Goal: Task Accomplishment & Management: Use online tool/utility

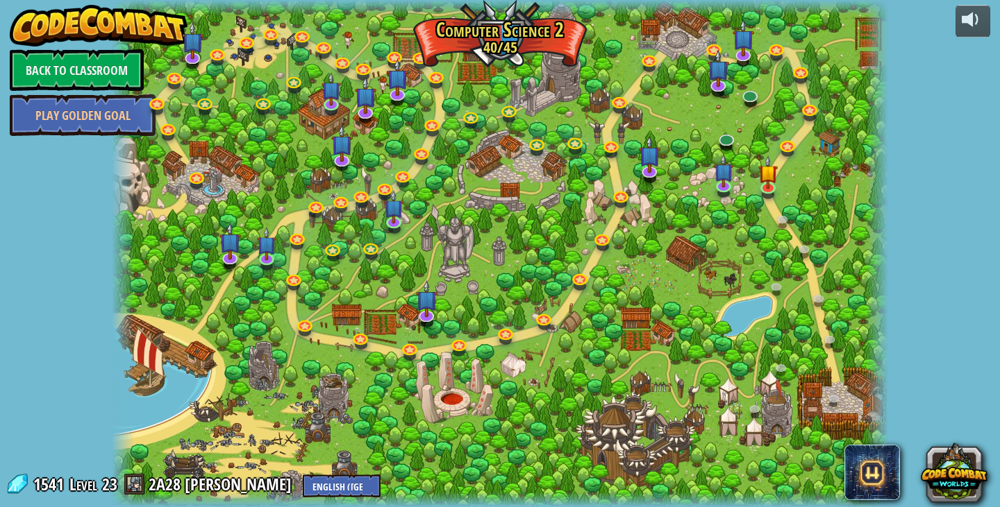
select select "en-[GEOGRAPHIC_DATA]"
click at [728, 186] on link at bounding box center [725, 185] width 28 height 28
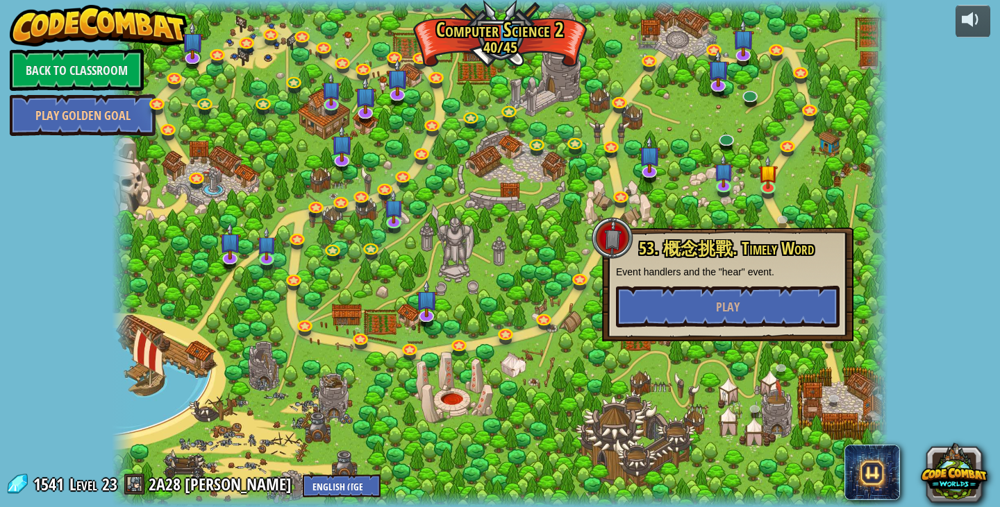
click at [766, 281] on div "53. 概念挑戰. Timely Word Event handlers and the "hear" event. Play" at bounding box center [728, 284] width 224 height 88
click at [735, 314] on span "Play" at bounding box center [728, 307] width 24 height 17
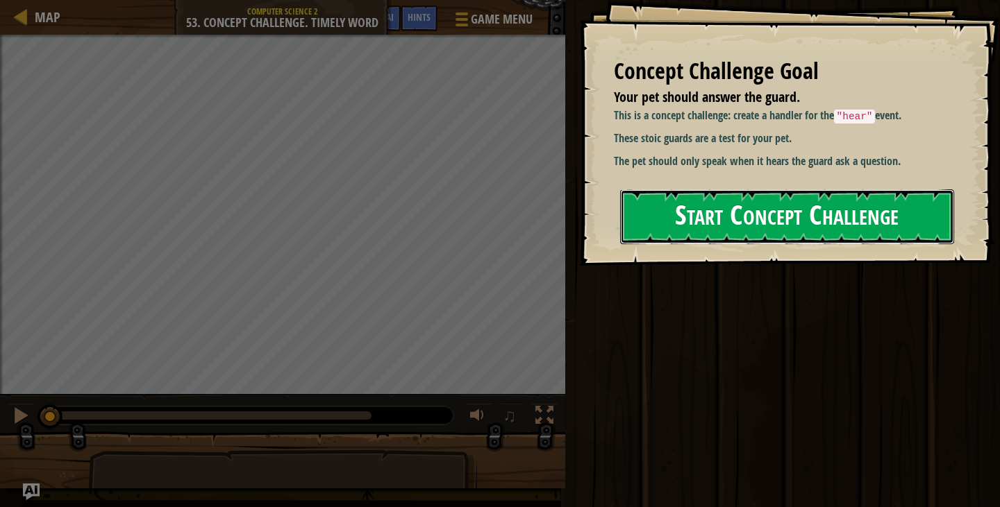
click at [766, 231] on button "Start Concept Challenge" at bounding box center [787, 217] width 334 height 55
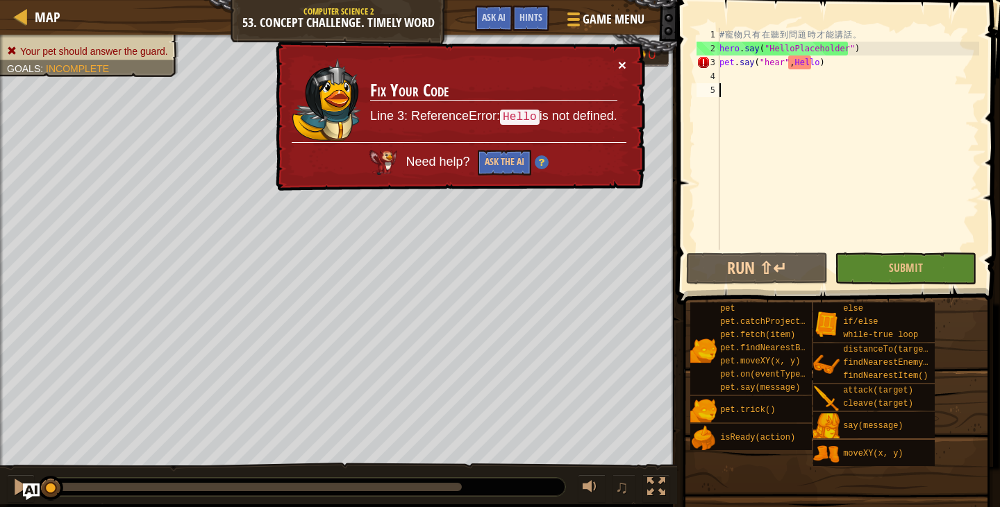
click at [624, 68] on button "×" at bounding box center [622, 65] width 8 height 15
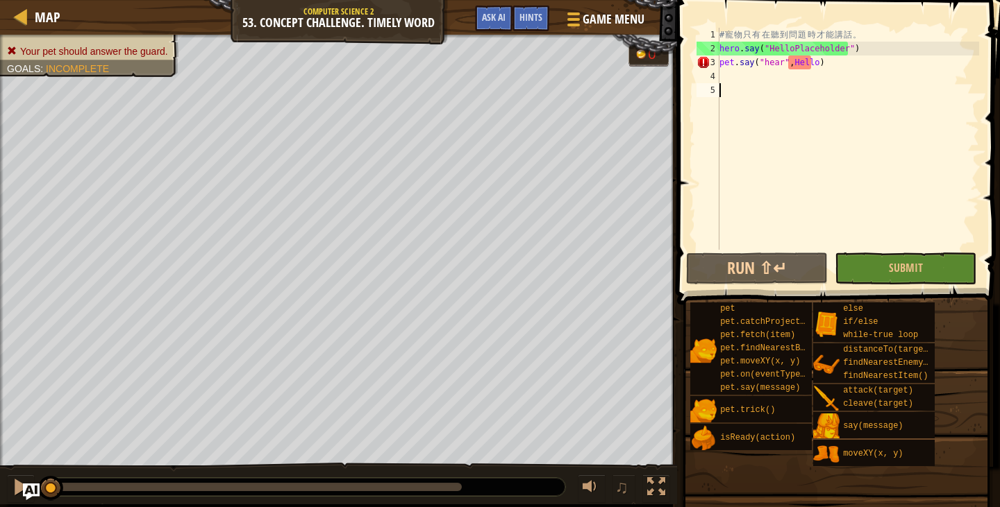
click at [471, 9] on div "Game Menu Done Hints Ask AI" at bounding box center [560, 22] width 185 height 33
click at [489, 19] on span "Ask AI" at bounding box center [494, 16] width 24 height 13
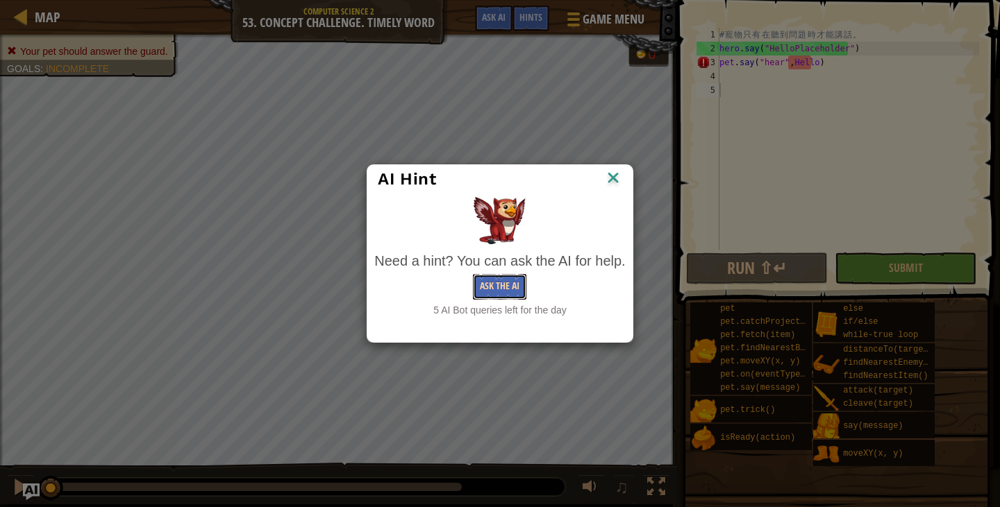
click at [507, 276] on button "Ask the AI" at bounding box center [499, 287] width 53 height 26
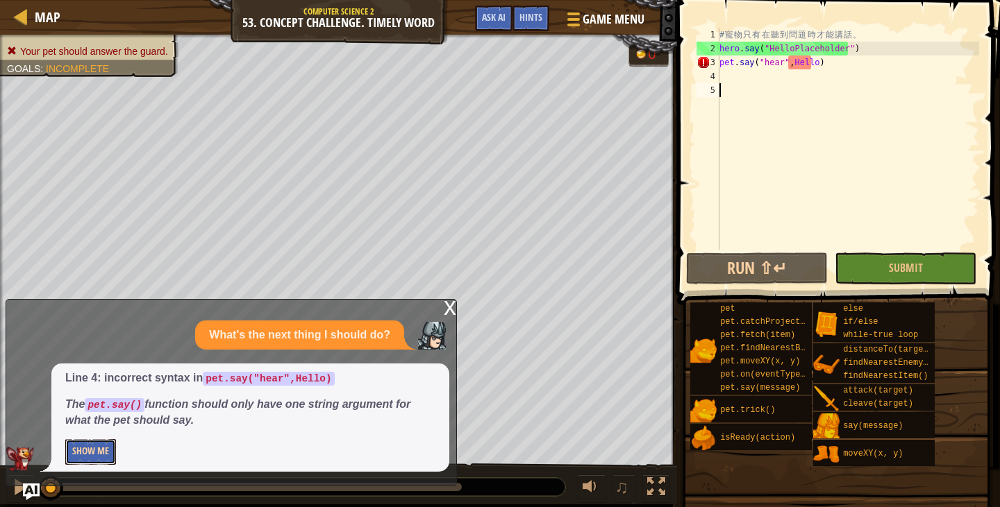
click at [101, 457] on button "Show Me" at bounding box center [90, 452] width 51 height 26
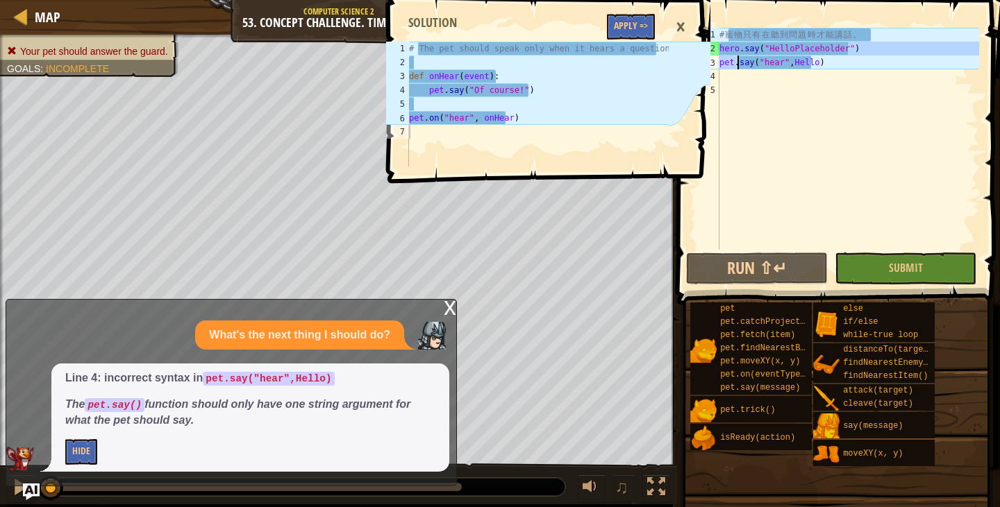
drag, startPoint x: 849, startPoint y: 49, endPoint x: 771, endPoint y: 68, distance: 80.8
click at [768, 67] on div "# 寵 物 只 有 在 聽 到 問 題 時 才 能 講 話 。 hero . say ( "HelloPlaceholder" ) pet . say ( "…" at bounding box center [847, 153] width 262 height 250
type textarea "hero.say("HelloPlaceholder") pet.say("hear",Hello)"
click at [775, 114] on div "# 寵 物 只 有 在 聽 到 問 題 時 才 能 講 話 。 hero . say ( "HelloPlaceholder" ) pet . say ( "…" at bounding box center [847, 153] width 262 height 250
drag, startPoint x: 721, startPoint y: 47, endPoint x: 818, endPoint y: 81, distance: 103.2
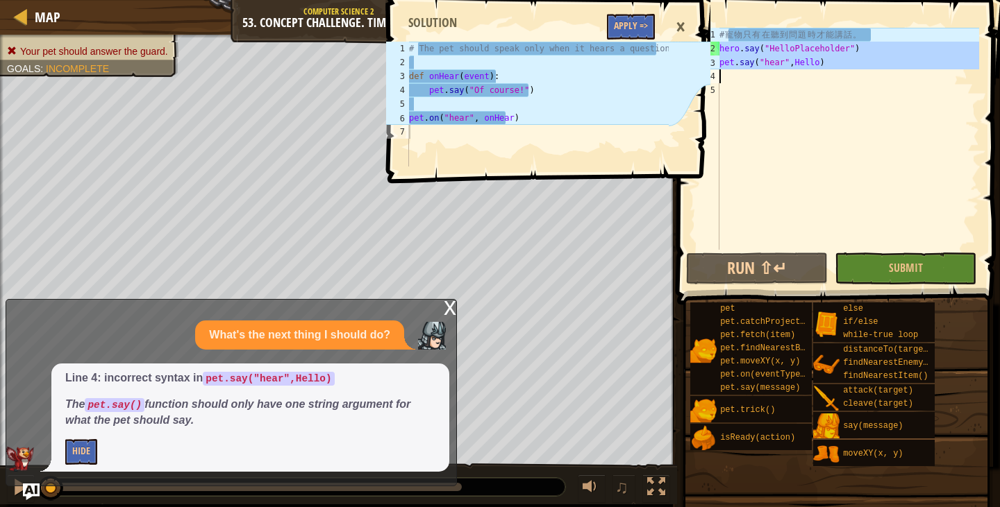
click at [818, 81] on div "# 寵 物 只 有 在 聽 到 問 題 時 才 能 講 話 。 hero . say ( "HelloPlaceholder" ) pet . say ( "…" at bounding box center [847, 153] width 262 height 250
type textarea "pet.say("hear",Hello)"
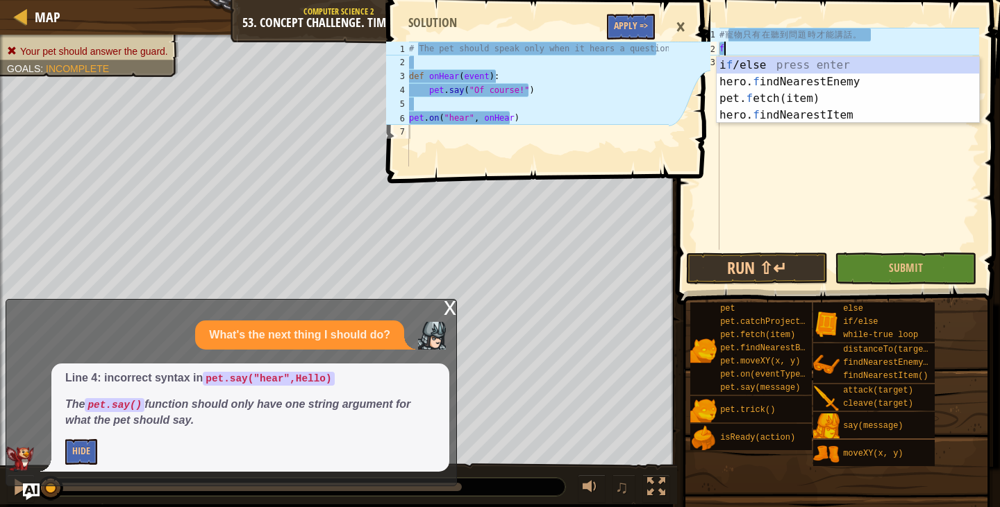
scroll to position [6, 0]
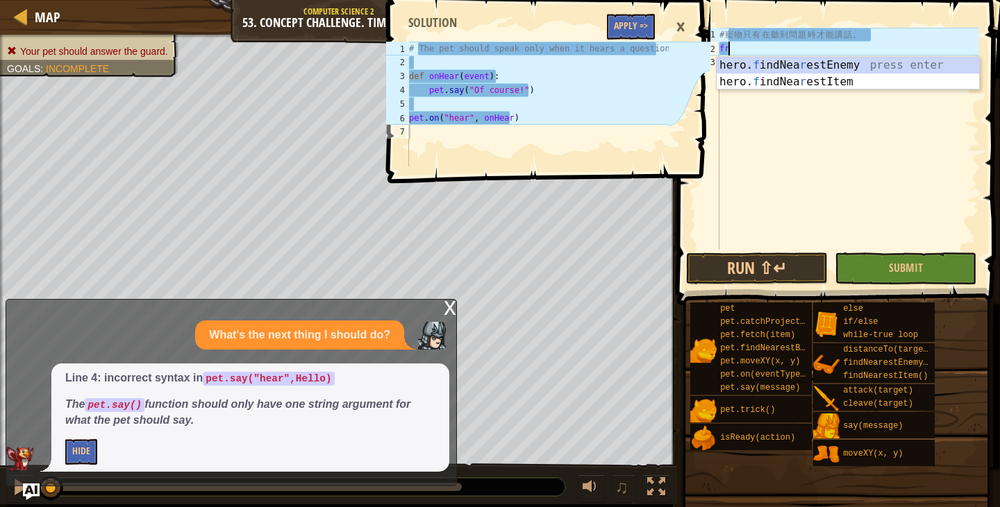
type textarea "f"
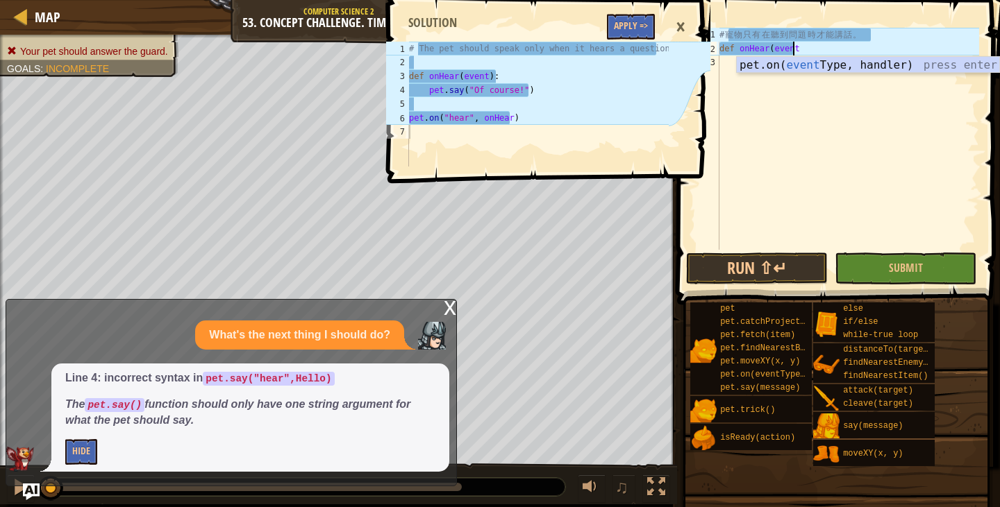
scroll to position [6, 6]
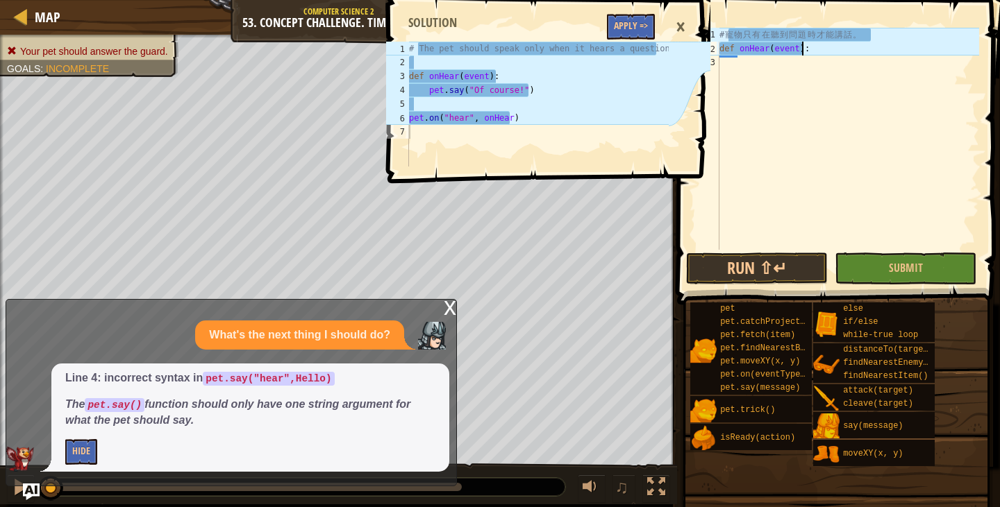
type textarea "def onHear(event):"
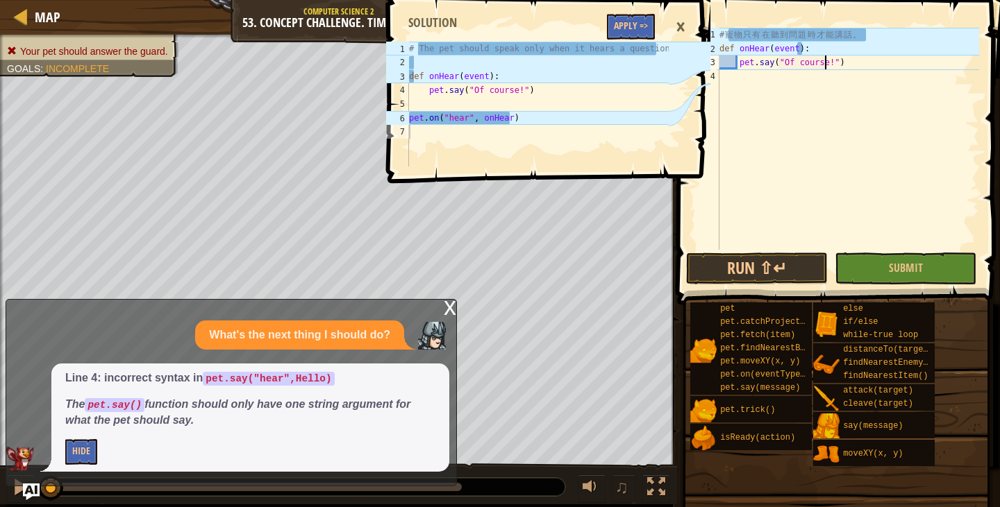
scroll to position [6, 9]
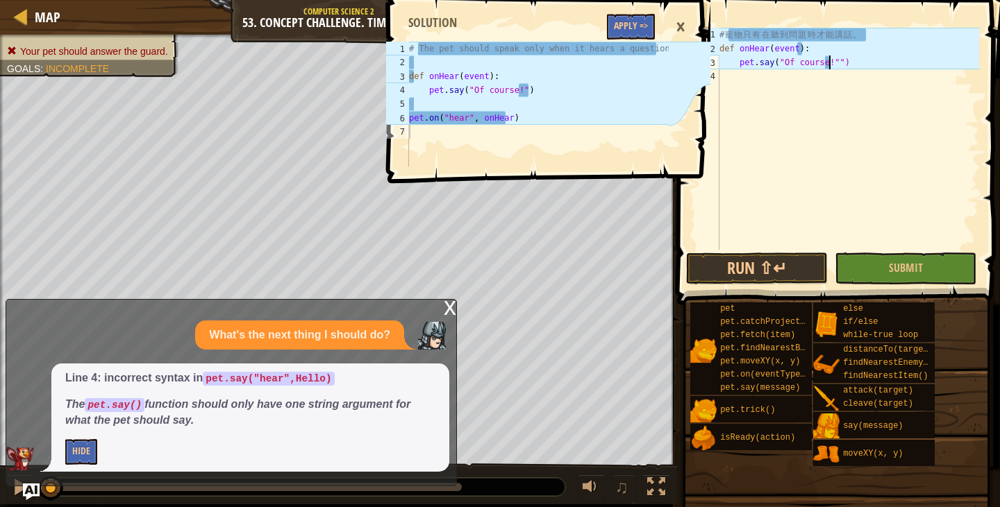
type textarea "pet.say("Of course!")"
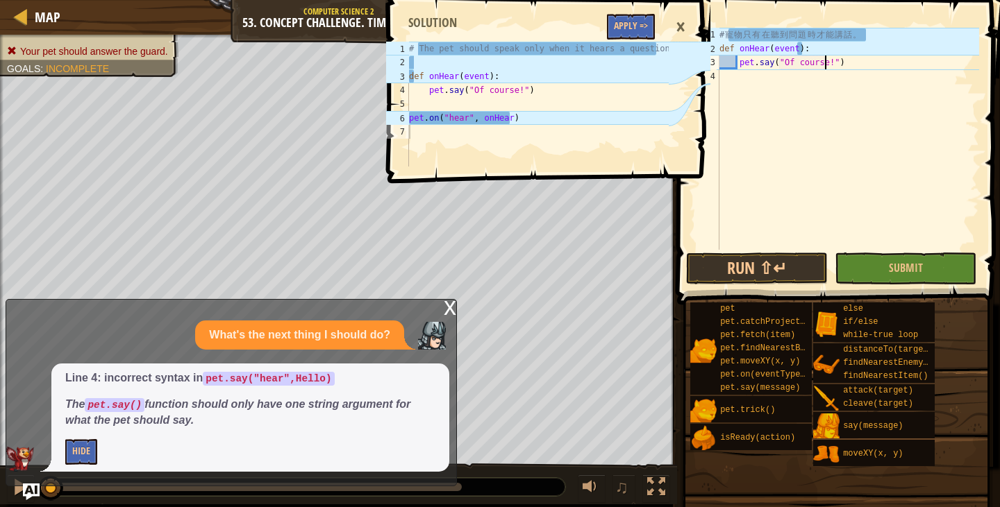
scroll to position [6, 1]
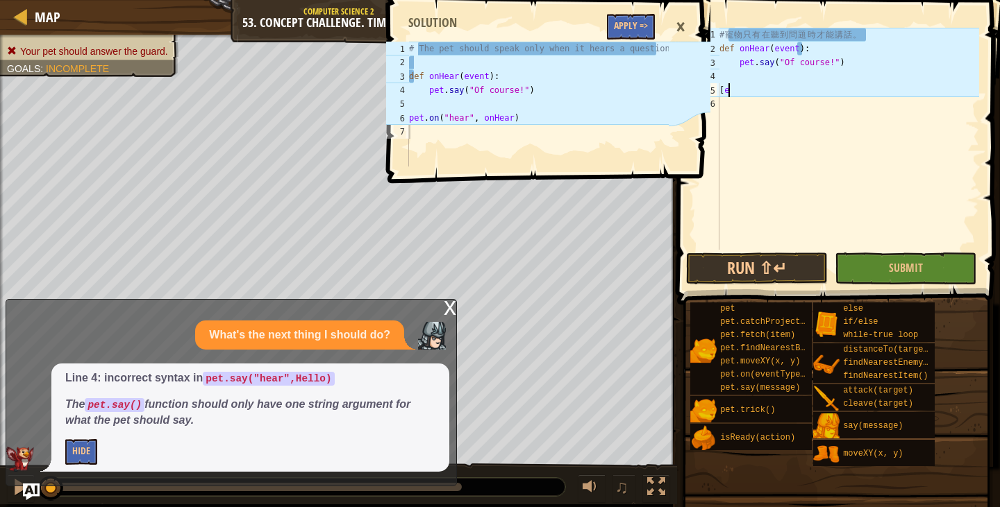
type textarea "["
click at [818, 92] on div "# 寵 物 只 有 在 聽 到 問 題 時 才 能 講 話 。 def onHear ( event ) : pet . say ( "Of course!"…" at bounding box center [847, 153] width 262 height 250
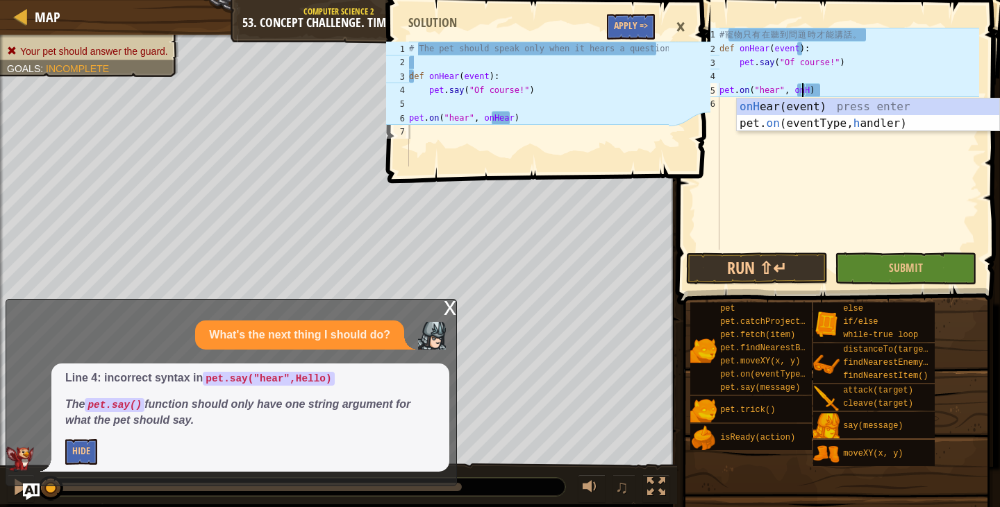
scroll to position [6, 8]
type textarea "pet.on("hear", onHear)"
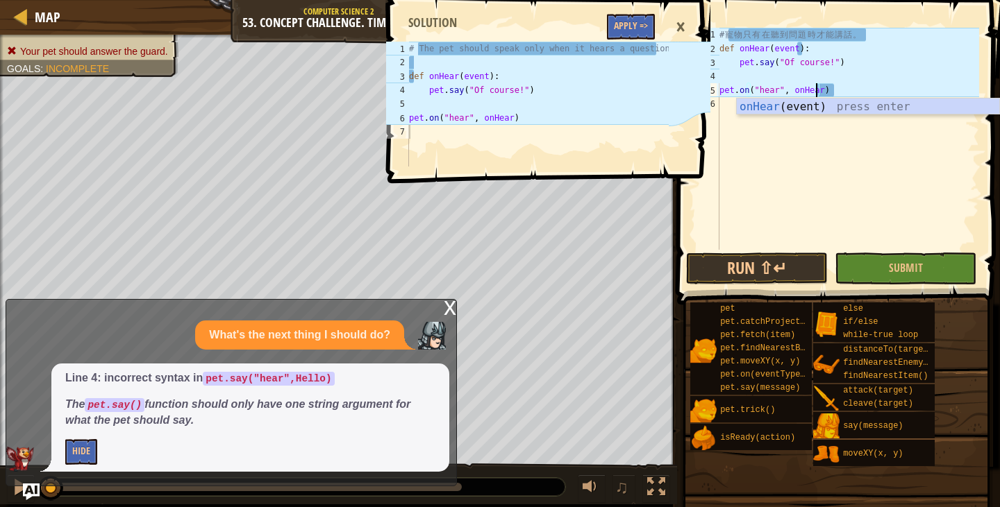
click at [900, 233] on div "# 寵 物 只 有 在 聽 到 問 題 時 才 能 講 話 。 def onHear ( event ) : pet . say ( "Of course!"…" at bounding box center [847, 153] width 262 height 250
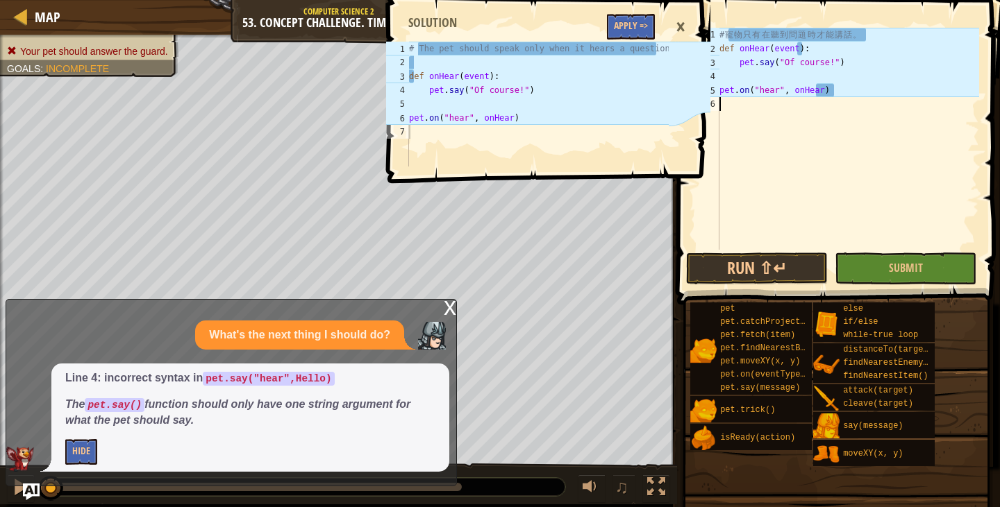
scroll to position [6, 0]
click at [908, 262] on span "Submit" at bounding box center [906, 267] width 34 height 15
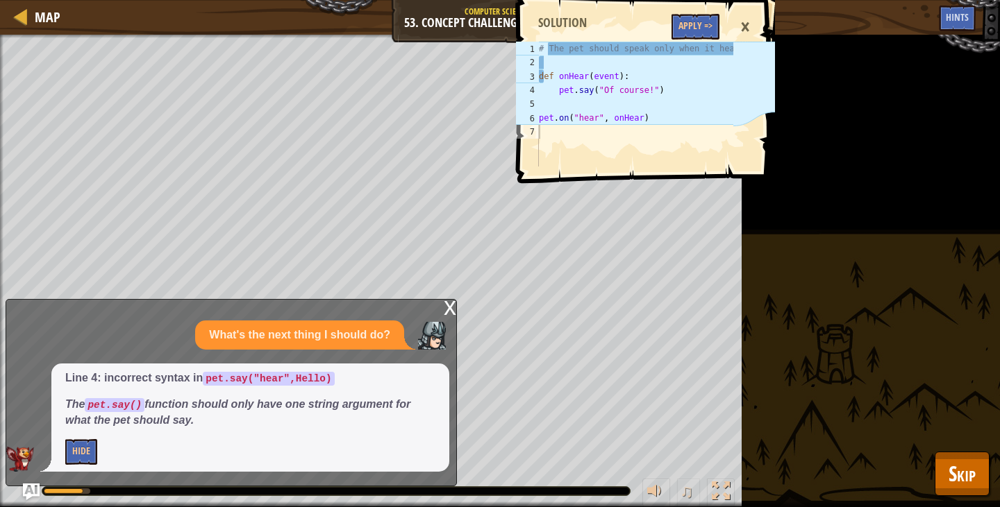
click at [432, 308] on div "x What's the next thing I should do? Line 4: incorrect syntax in pet.say("hear"…" at bounding box center [231, 392] width 451 height 187
click at [451, 306] on div "x" at bounding box center [450, 307] width 12 height 14
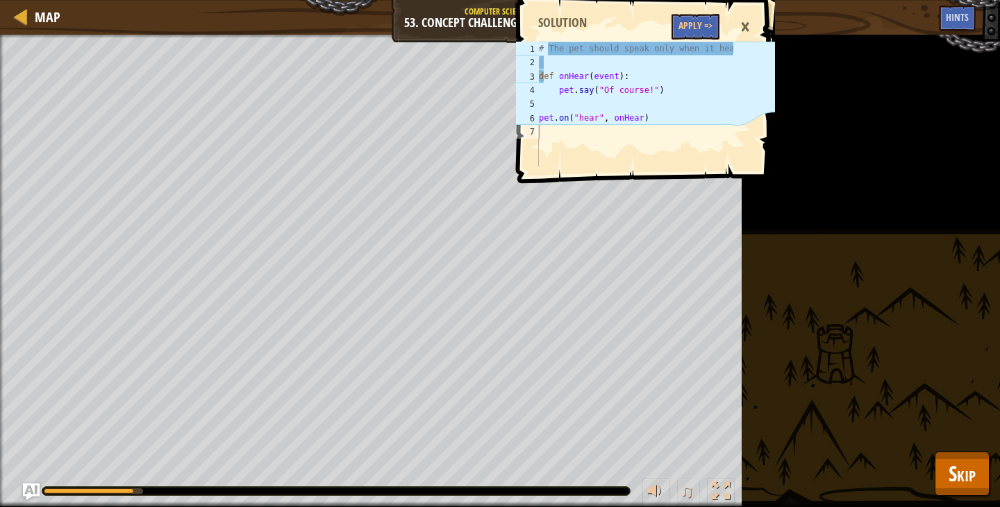
click at [745, 27] on div "×" at bounding box center [745, 27] width 24 height 32
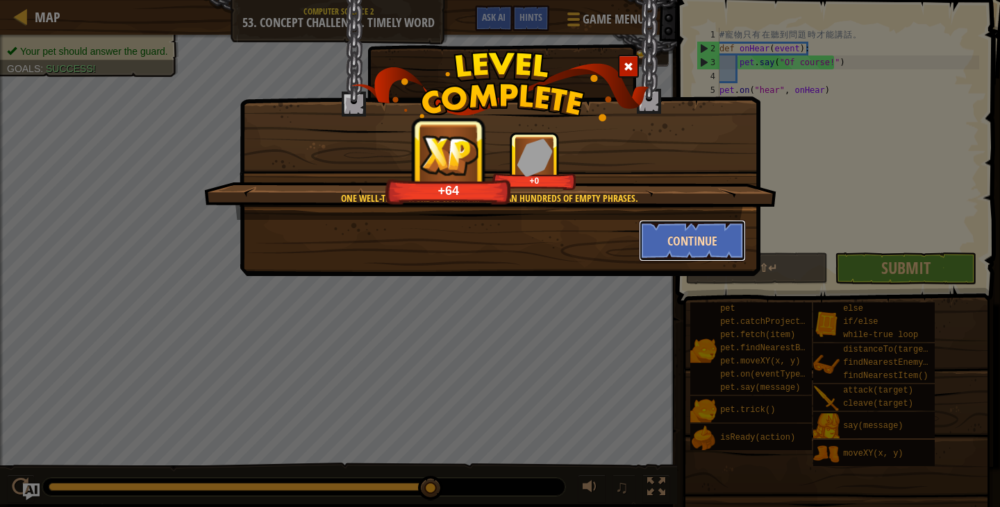
click at [675, 250] on button "Continue" at bounding box center [693, 241] width 108 height 42
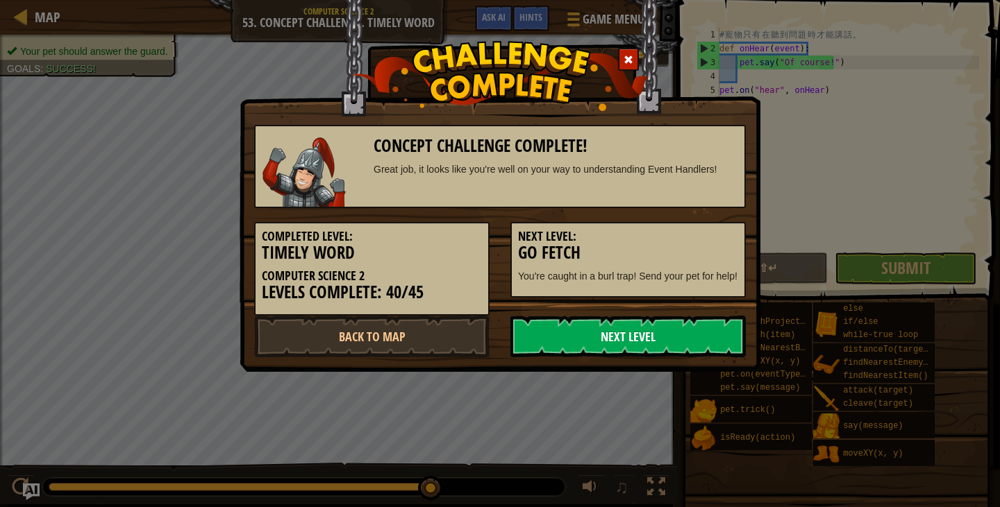
click at [664, 326] on link "Next Level" at bounding box center [627, 337] width 235 height 42
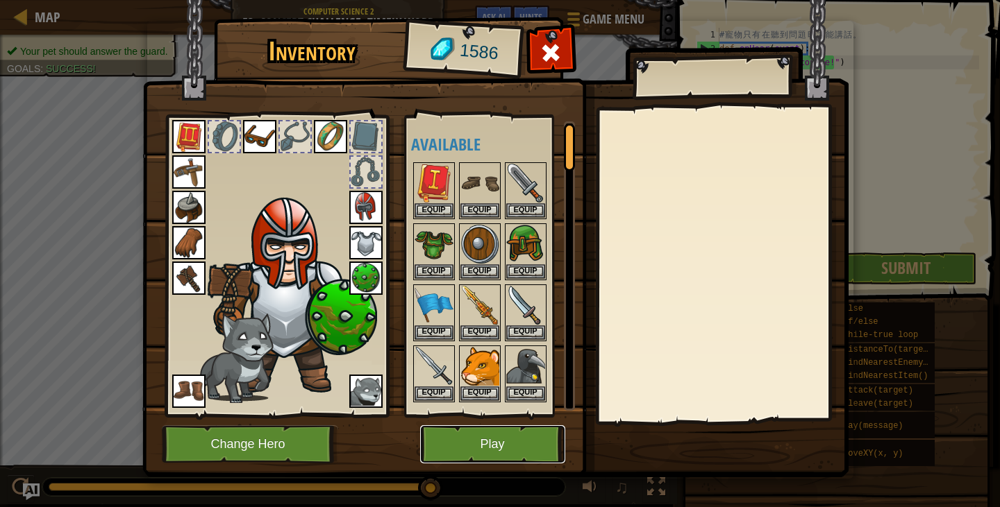
click at [539, 432] on button "Play" at bounding box center [492, 445] width 145 height 38
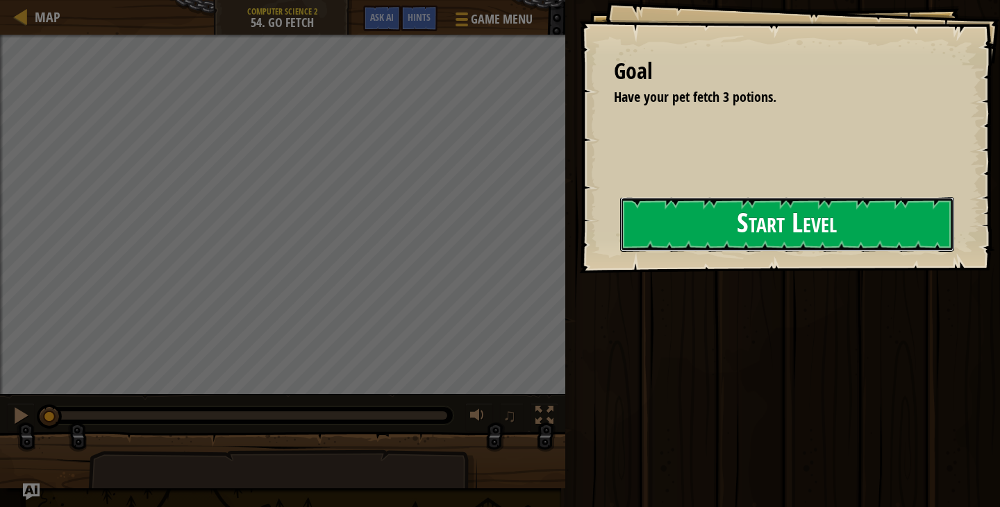
click at [620, 252] on button "Start Level" at bounding box center [787, 224] width 334 height 55
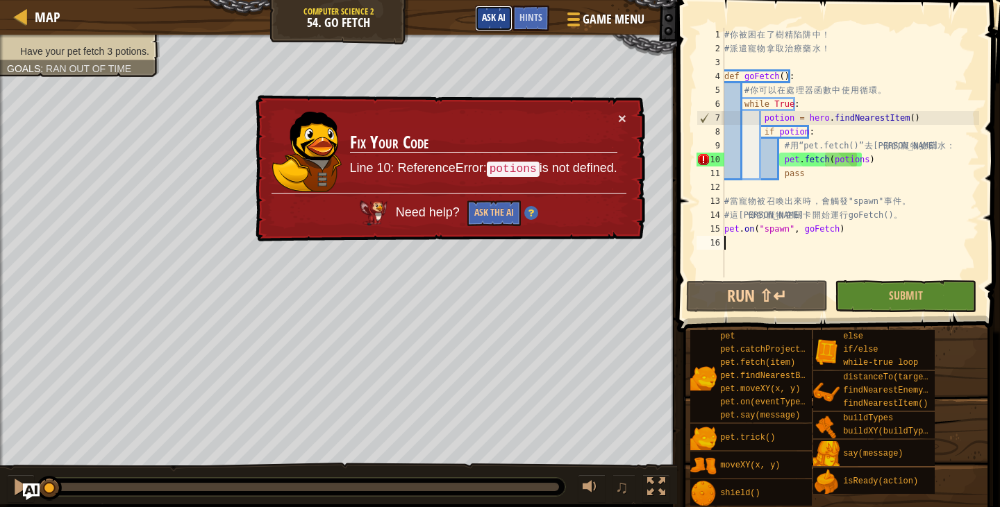
click at [505, 17] on button "Ask AI" at bounding box center [493, 19] width 37 height 26
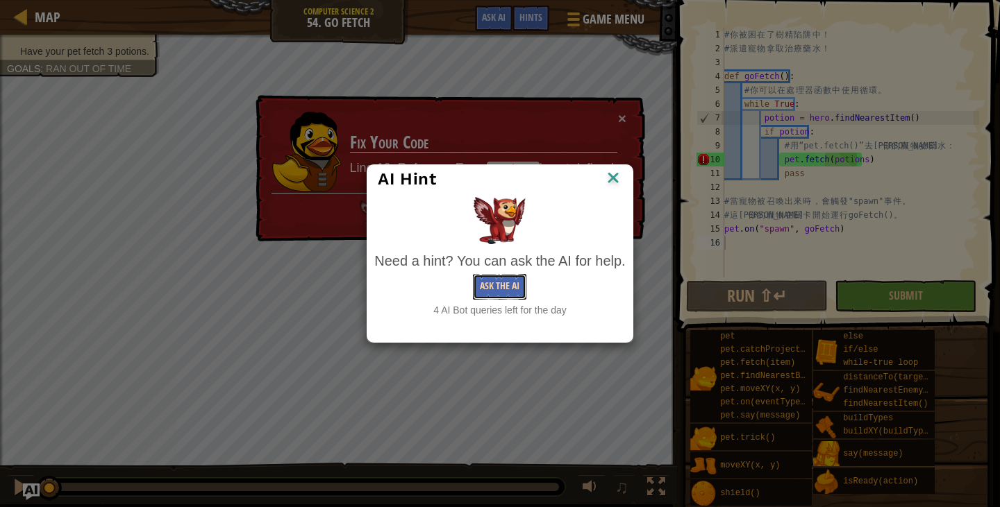
click at [511, 283] on button "Ask the AI" at bounding box center [499, 287] width 53 height 26
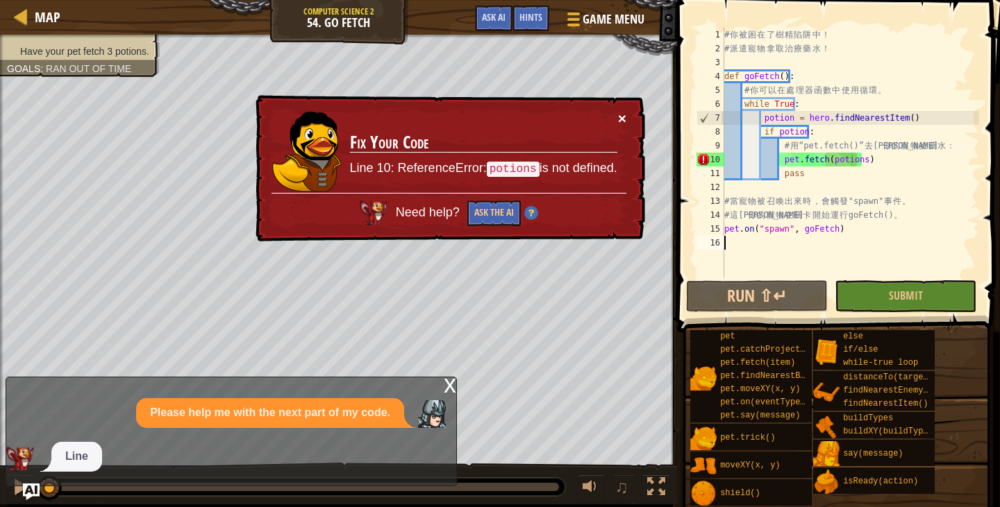
click at [619, 120] on button "×" at bounding box center [622, 118] width 8 height 15
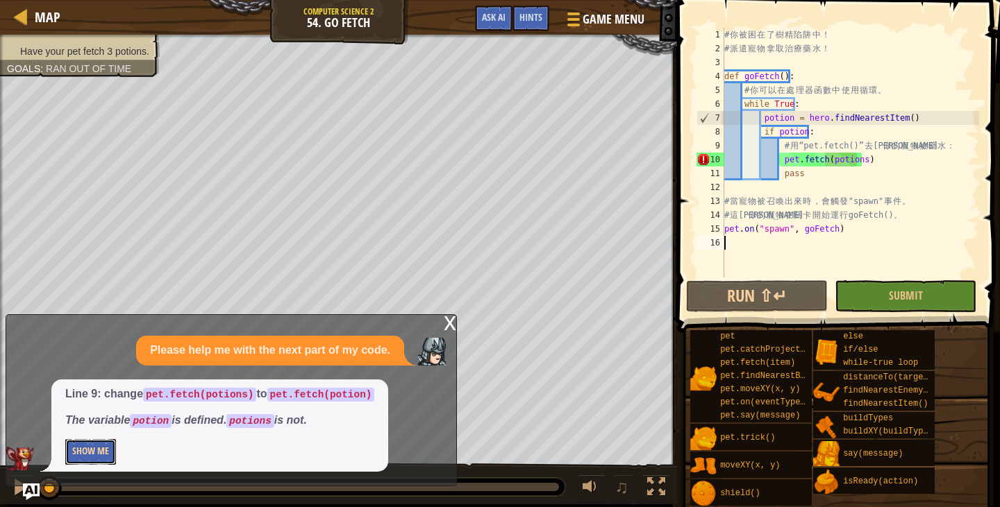
click at [96, 457] on button "Show Me" at bounding box center [90, 452] width 51 height 26
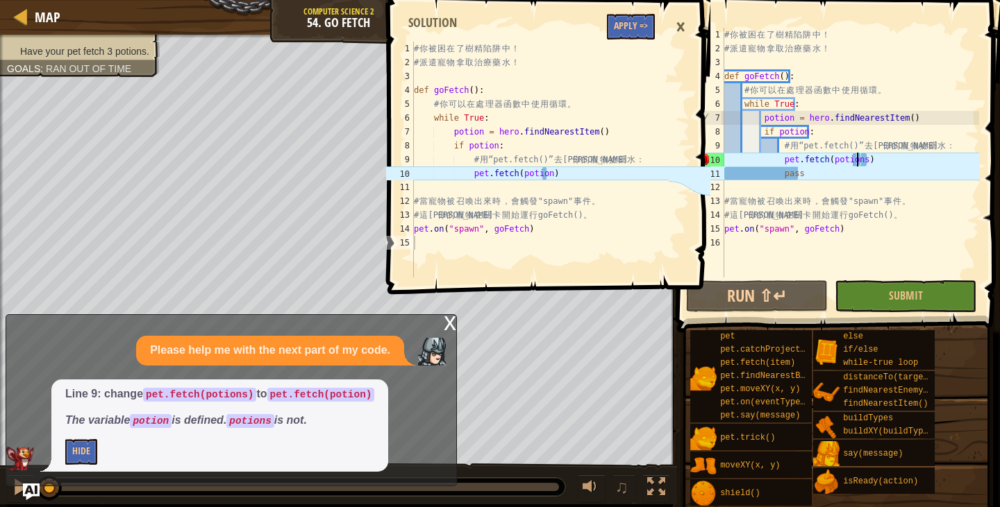
click at [856, 159] on div "# 你 被 困 在 了 樹 精 陷 阱 中 ！ # 派 遣 寵 物 拿 取 治 療 藥 水 ！ def goFetch ( ) : # 你 可 以 在 處 理…" at bounding box center [850, 167] width 258 height 278
type textarea "pet.fetch(potion)"
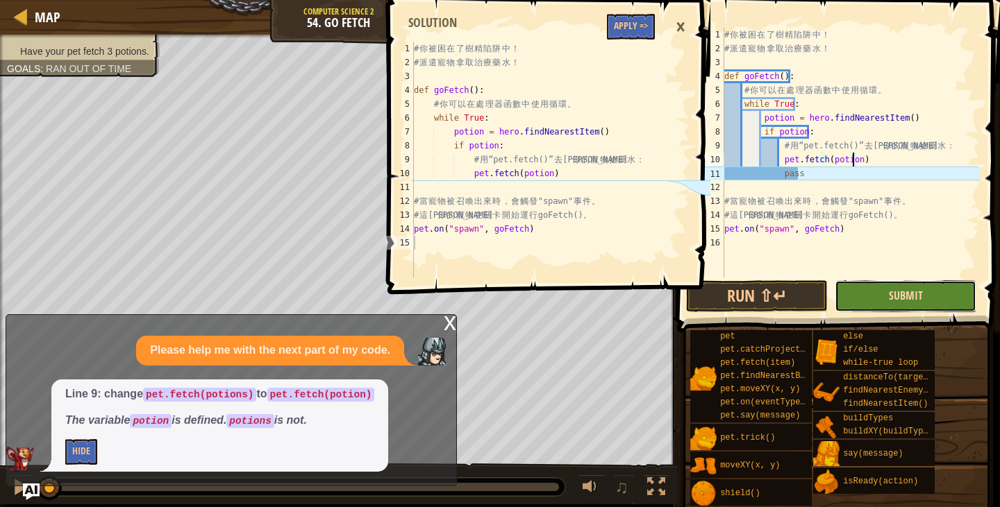
click at [896, 291] on span "Submit" at bounding box center [906, 295] width 34 height 15
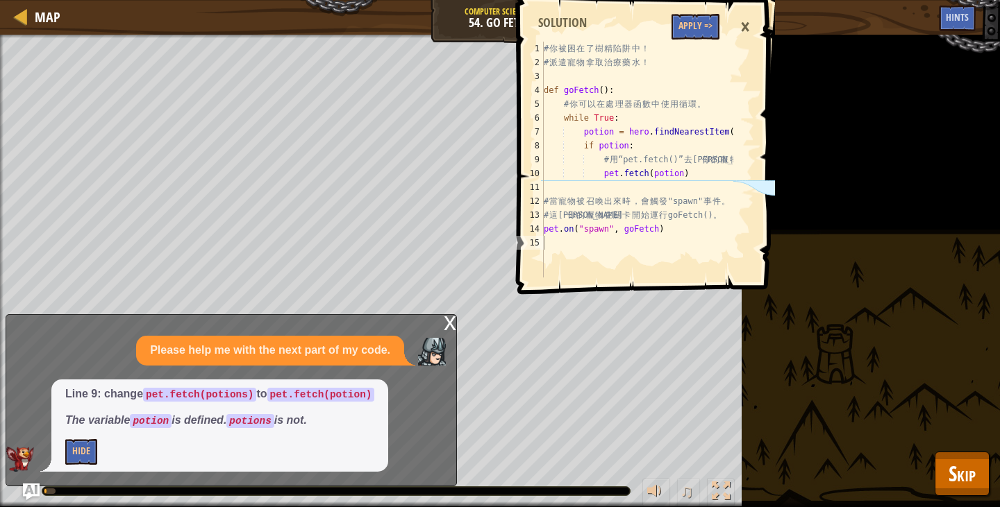
click at [745, 26] on div "×" at bounding box center [745, 27] width 24 height 32
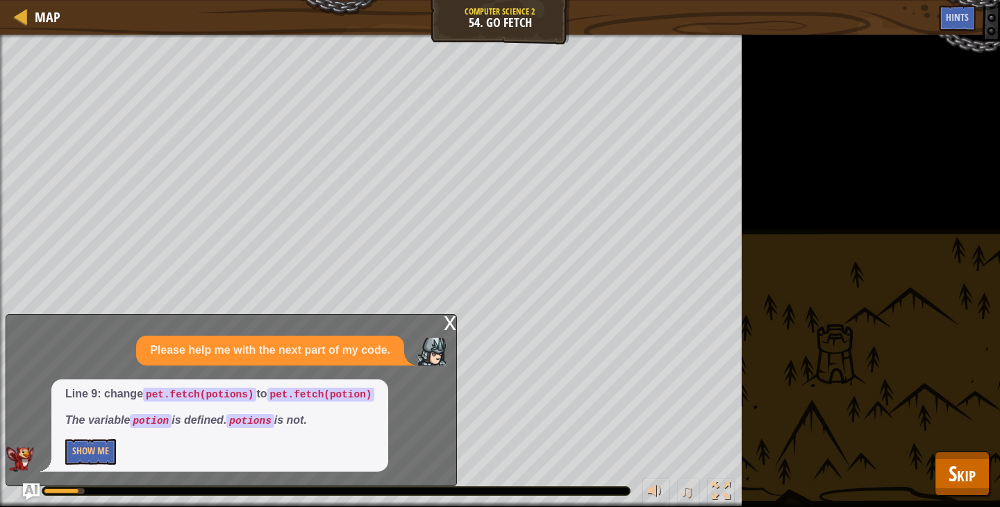
click at [444, 323] on div "x" at bounding box center [450, 322] width 12 height 14
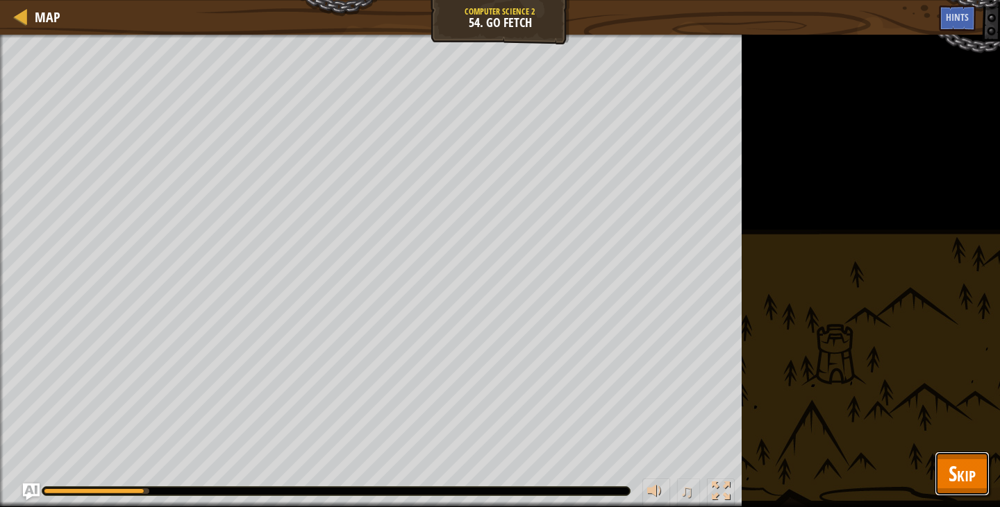
click at [957, 467] on span "Skip" at bounding box center [961, 474] width 27 height 28
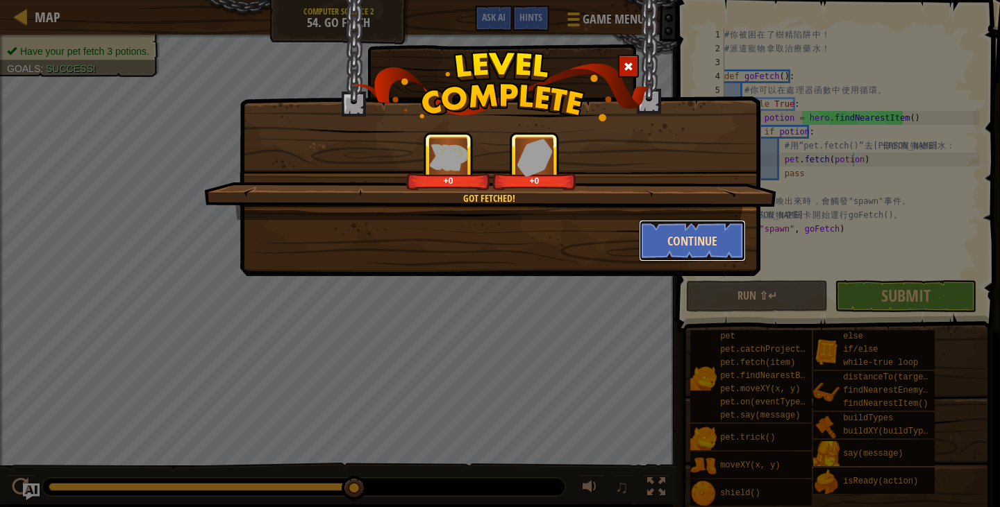
click at [682, 250] on button "Continue" at bounding box center [693, 241] width 108 height 42
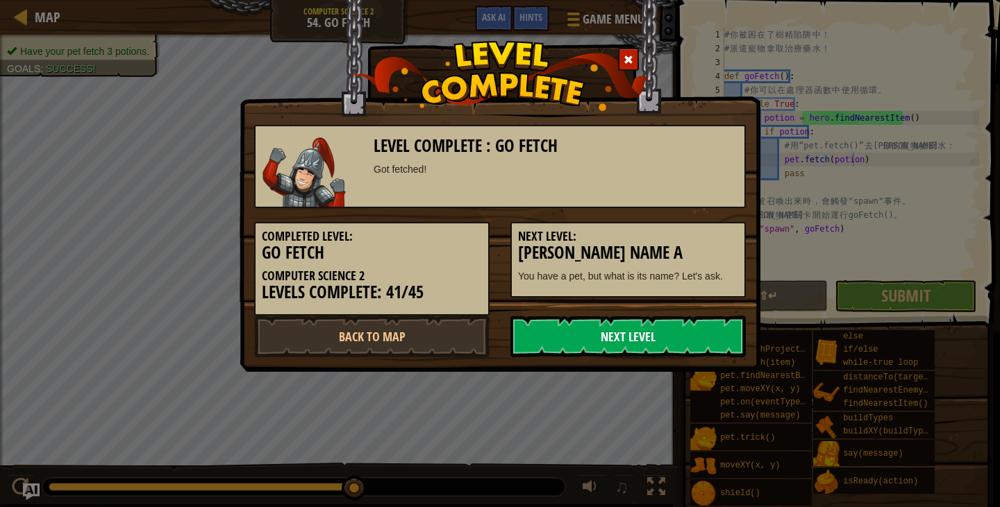
click at [673, 337] on link "Next Level" at bounding box center [627, 337] width 235 height 42
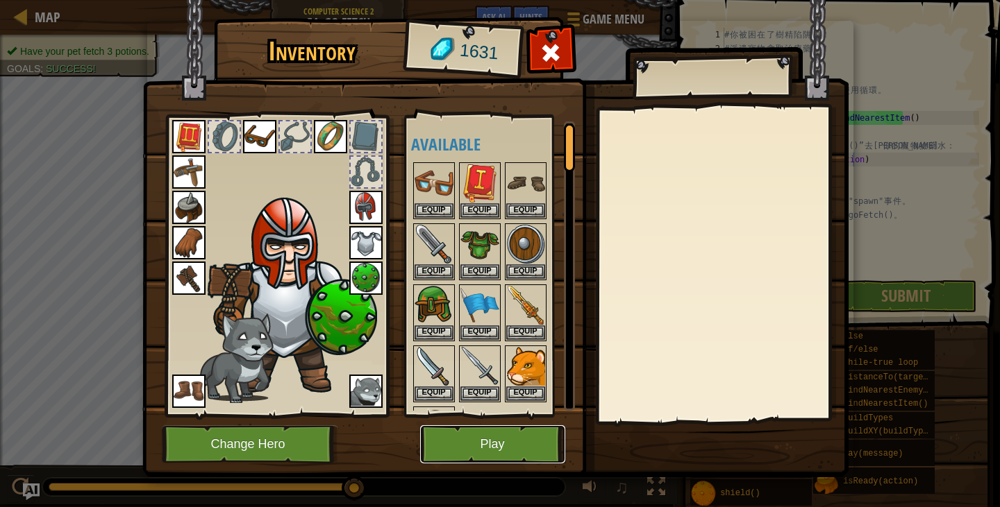
click at [494, 446] on button "Play" at bounding box center [492, 445] width 145 height 38
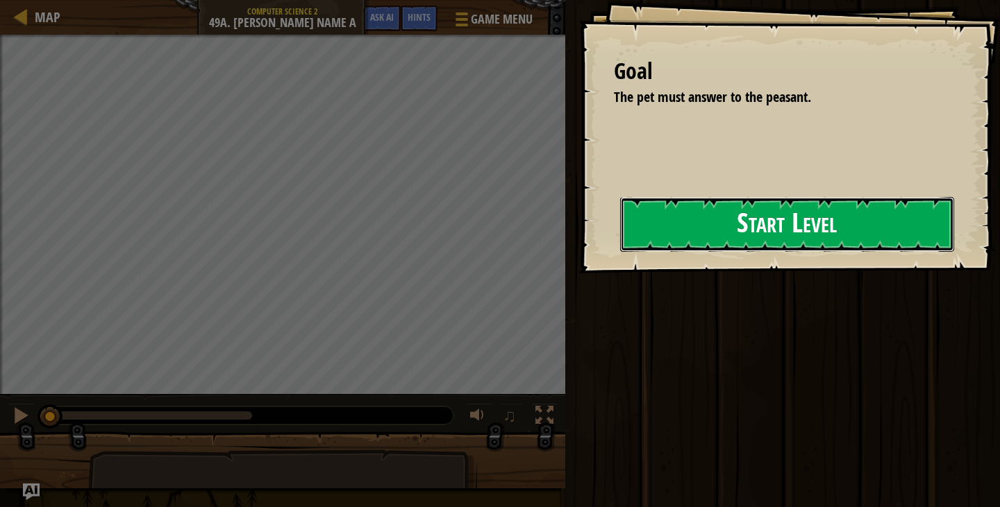
click at [669, 235] on button "Start Level" at bounding box center [787, 224] width 334 height 55
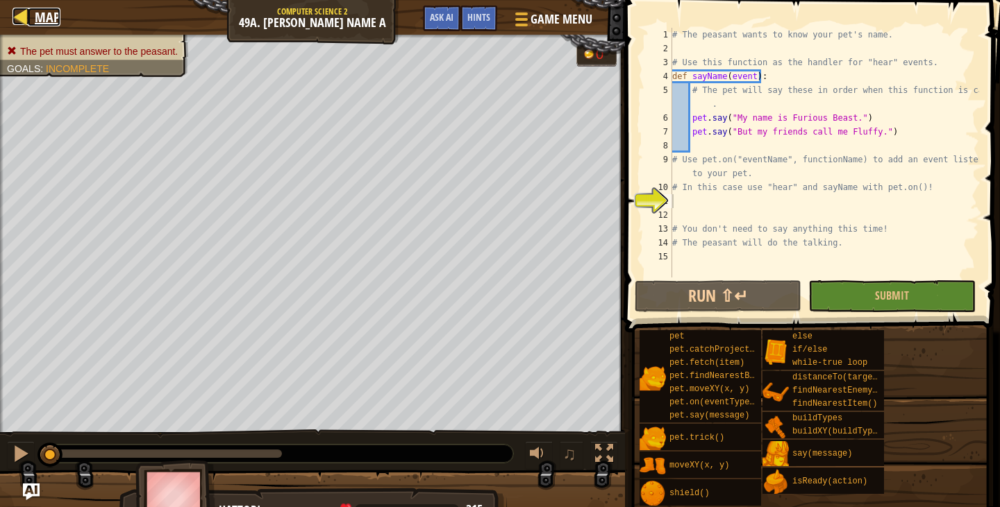
click at [24, 10] on div at bounding box center [20, 16] width 17 height 17
select select "en-[GEOGRAPHIC_DATA]"
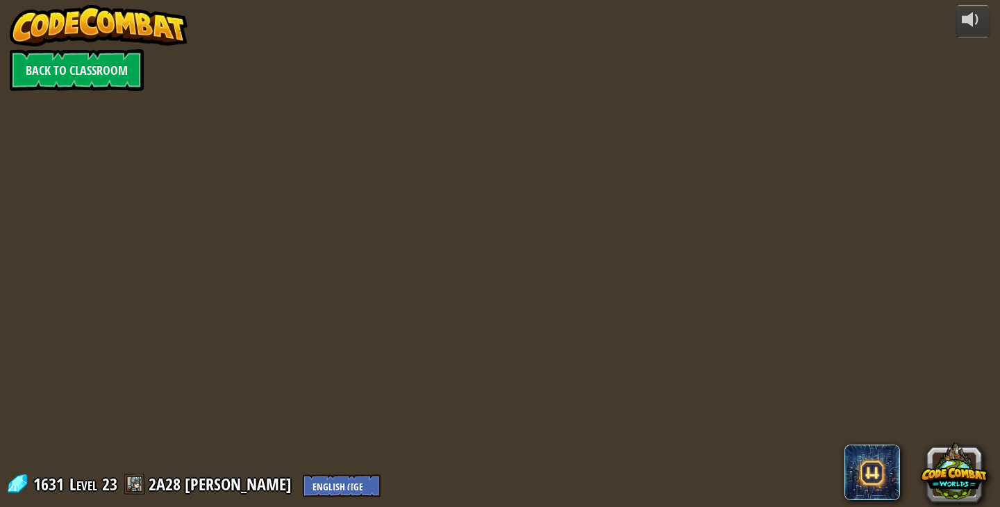
select select "en-[GEOGRAPHIC_DATA]"
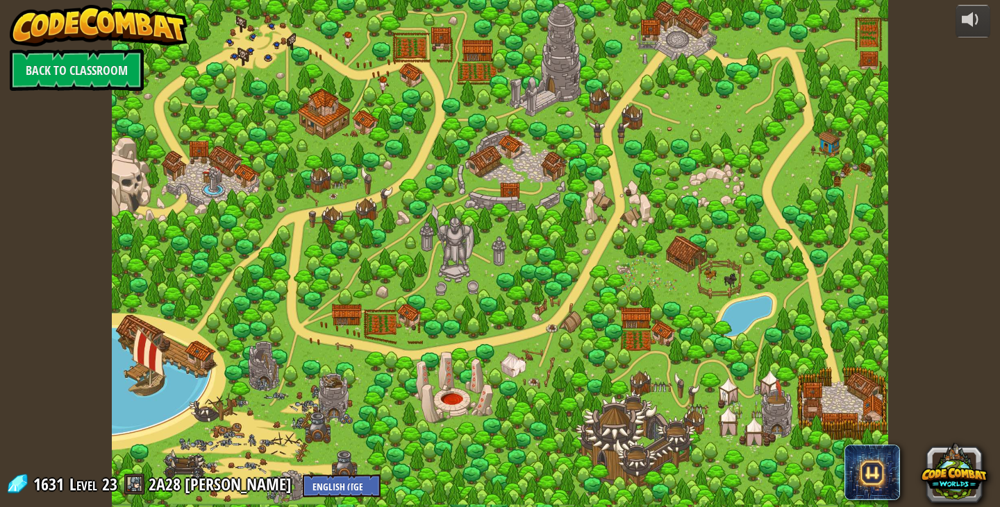
select select "en-[GEOGRAPHIC_DATA]"
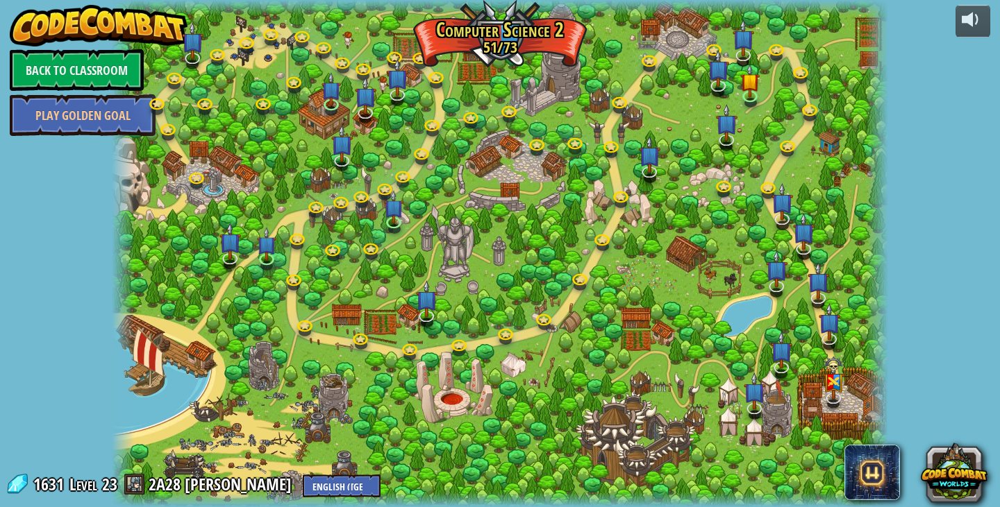
select select "en-[GEOGRAPHIC_DATA]"
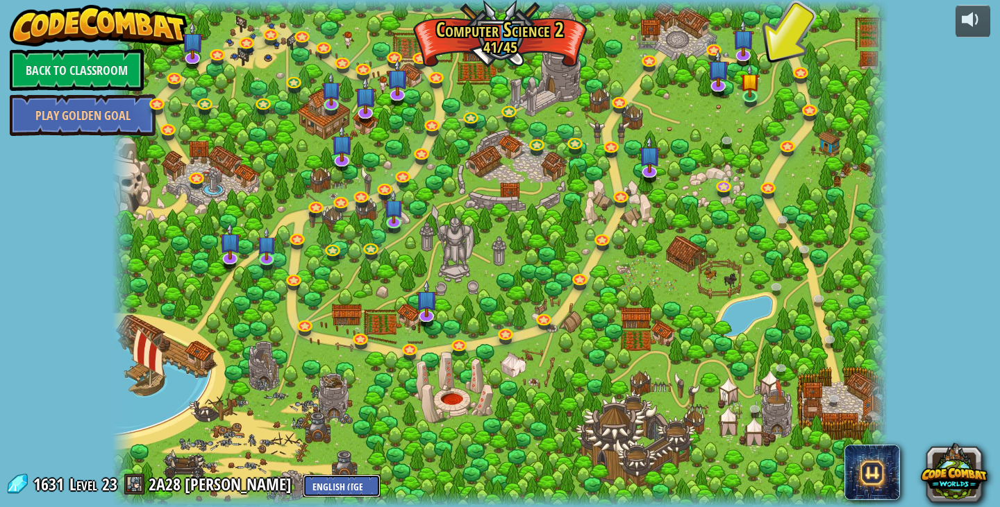
click at [306, 476] on select "English ([GEOGRAPHIC_DATA]) English ([GEOGRAPHIC_DATA]) 简体中文 繁體中文 русский españ…" at bounding box center [342, 486] width 78 height 23
select select "zh-HANT"
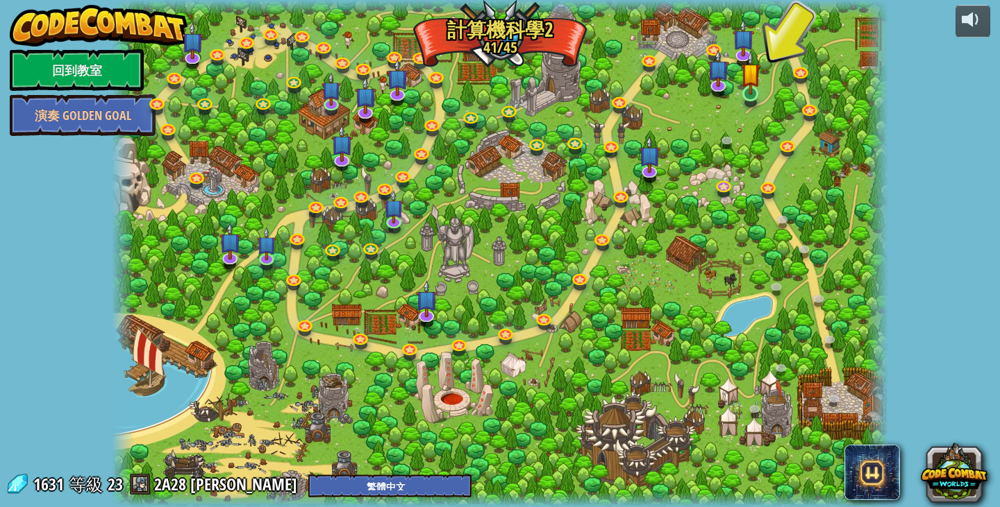
click at [750, 91] on img at bounding box center [750, 73] width 19 height 44
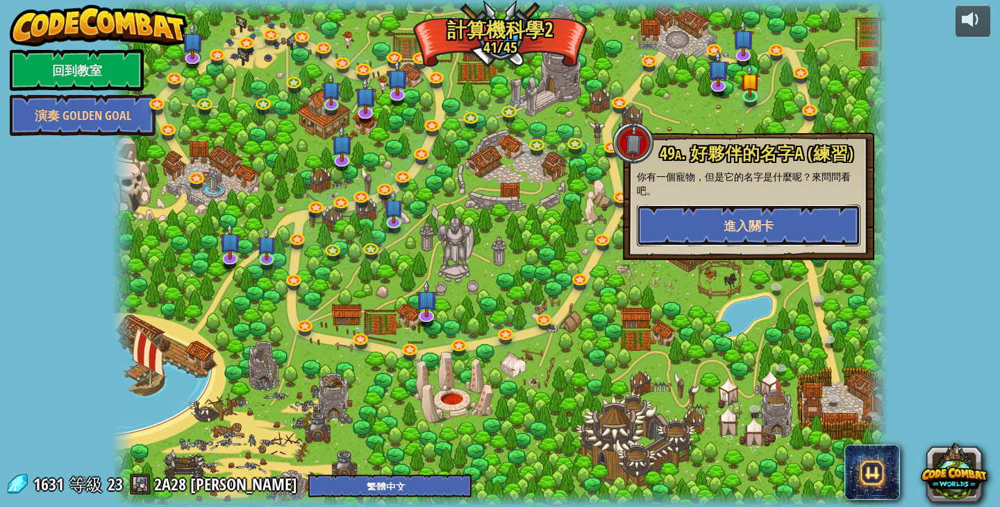
click at [741, 237] on button "進入關卡" at bounding box center [749, 226] width 224 height 42
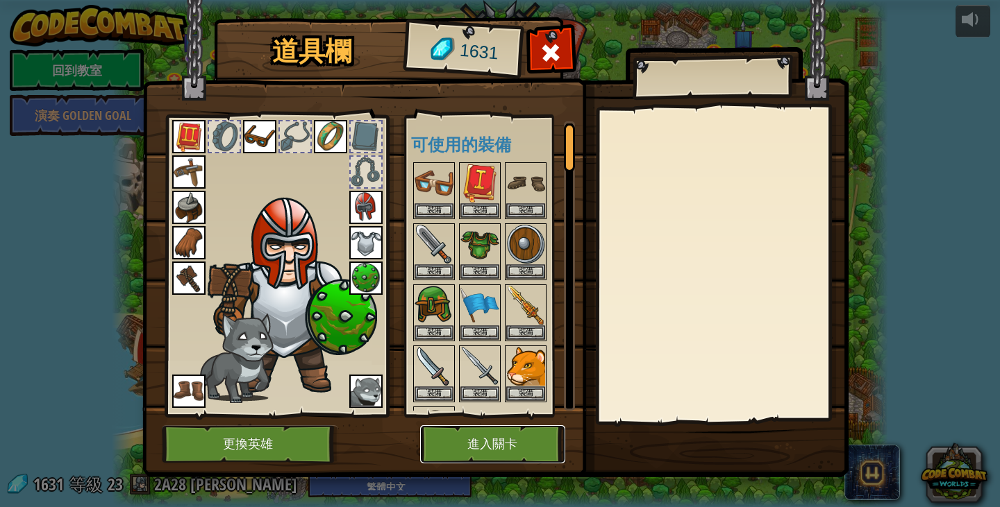
click at [516, 452] on button "進入關卡" at bounding box center [492, 445] width 145 height 38
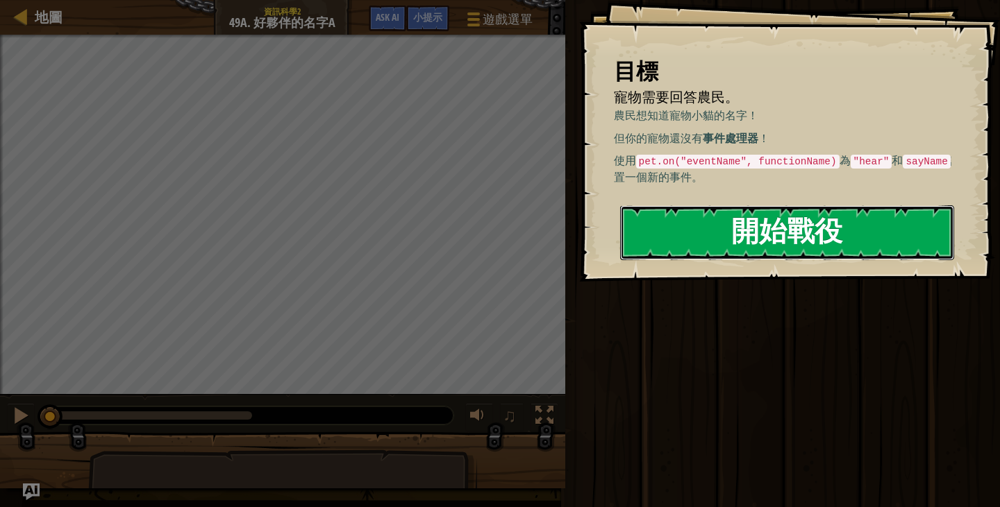
click at [703, 213] on button "開始戰役" at bounding box center [787, 232] width 334 height 55
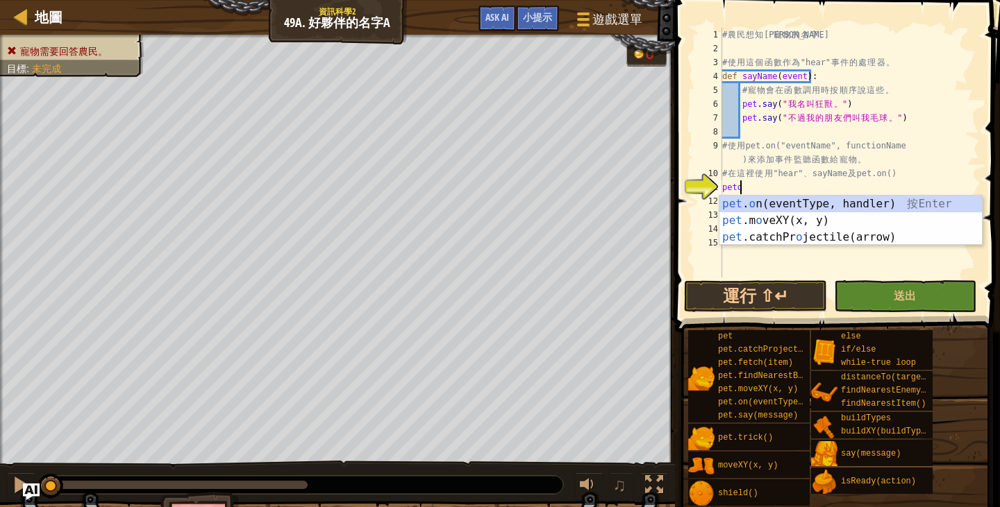
scroll to position [6, 1]
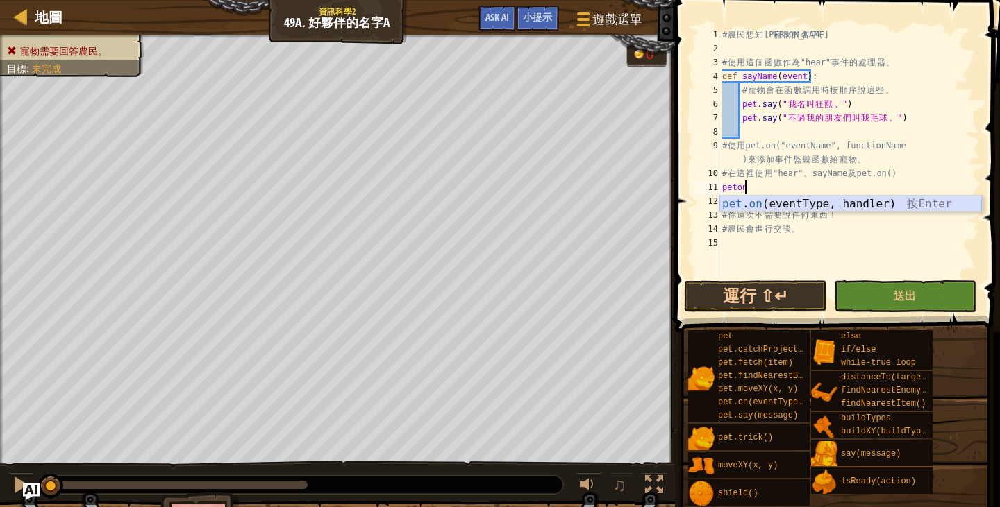
click at [858, 202] on div "pet . on (eventType, handler) 按 Enter" at bounding box center [850, 221] width 262 height 50
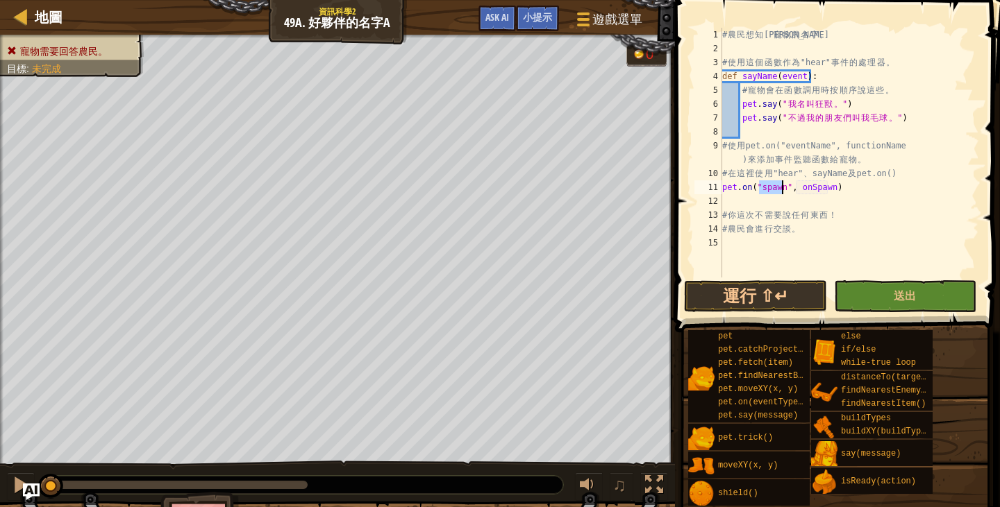
click at [909, 217] on div "# 農 民 想 知 道 寵 物 的 名 字 。 # 使 用 這 個 函 數 作 為 "hear" 事 件 的 處 理 器 。 def sayName ( ev…" at bounding box center [849, 167] width 260 height 278
click at [780, 183] on div "# 農 民 想 知 道 寵 物 的 名 字 。 # 使 用 這 個 函 數 作 為 "hear" 事 件 的 處 理 器 。 def sayName ( ev…" at bounding box center [849, 167] width 260 height 278
click at [960, 187] on div "# 農 民 想 知 道 寵 物 的 名 字 。 # 使 用 這 個 函 數 作 為 "hear" 事 件 的 處 理 器 。 def sayName ( ev…" at bounding box center [849, 167] width 260 height 278
click at [865, 293] on button "送出" at bounding box center [905, 296] width 142 height 32
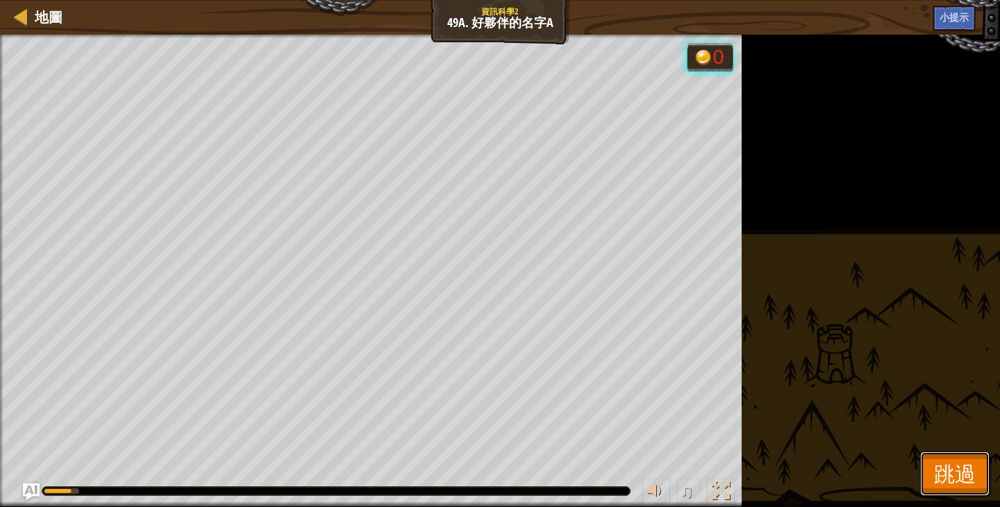
click at [931, 469] on button "跳過" at bounding box center [954, 474] width 69 height 44
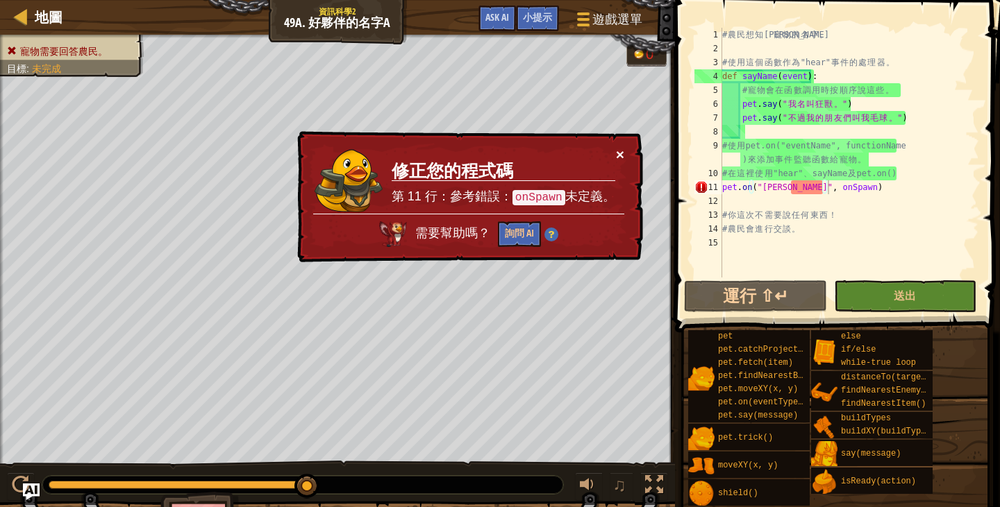
click at [619, 153] on button "×" at bounding box center [620, 154] width 8 height 15
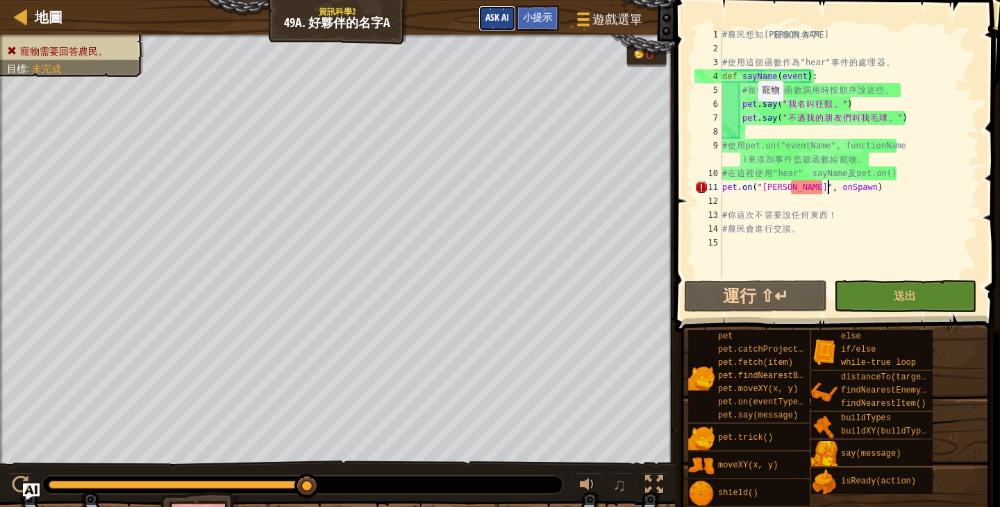
click at [490, 19] on span "Ask AI" at bounding box center [497, 16] width 24 height 13
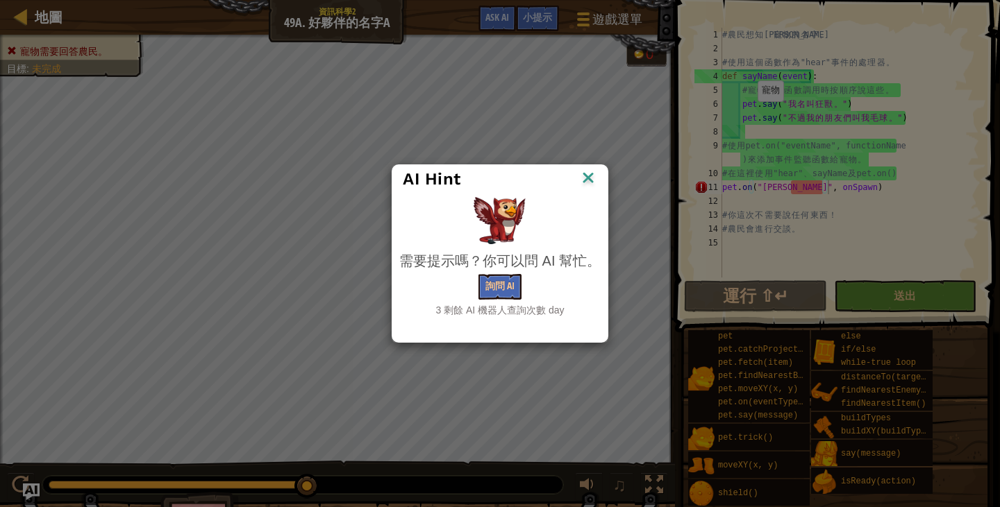
click at [592, 172] on img at bounding box center [588, 179] width 18 height 21
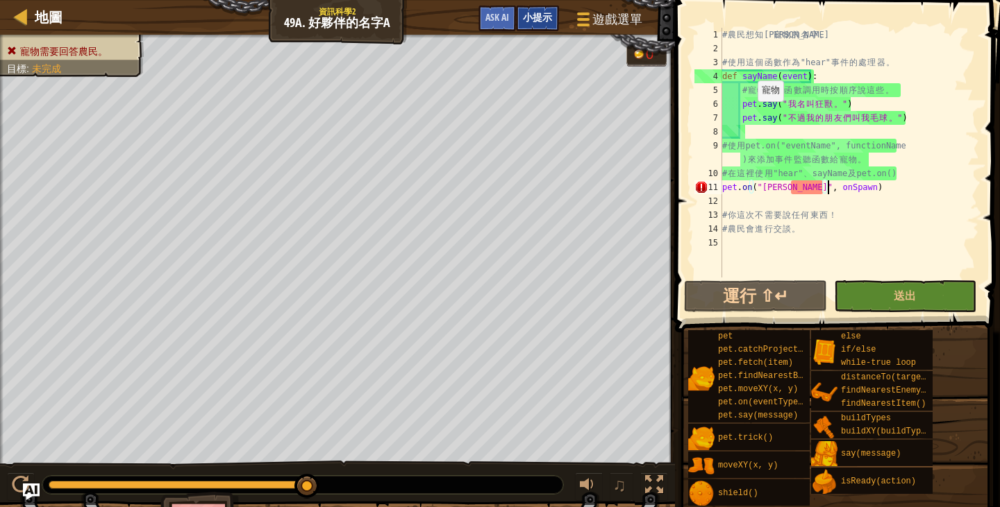
click at [542, 28] on div "小提示" at bounding box center [537, 19] width 43 height 26
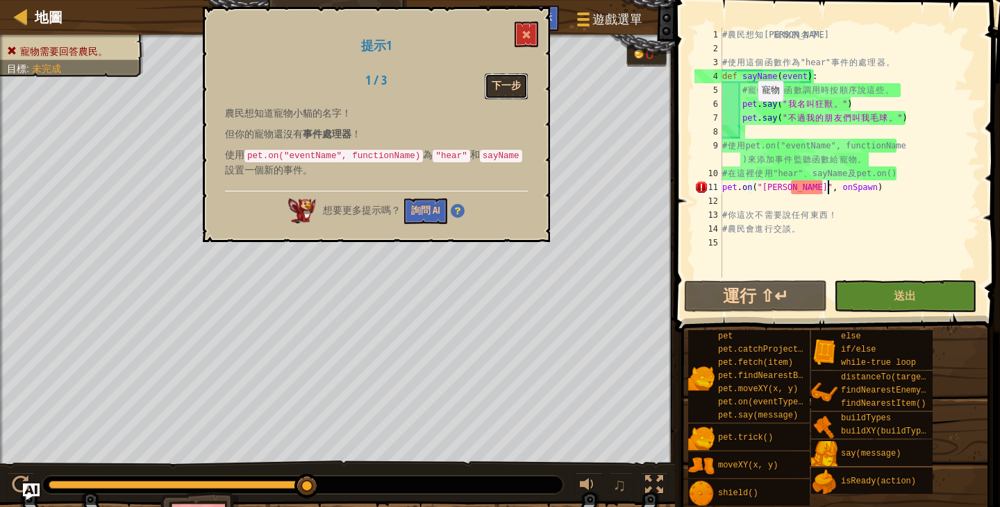
click at [521, 80] on button "下一步" at bounding box center [506, 87] width 43 height 26
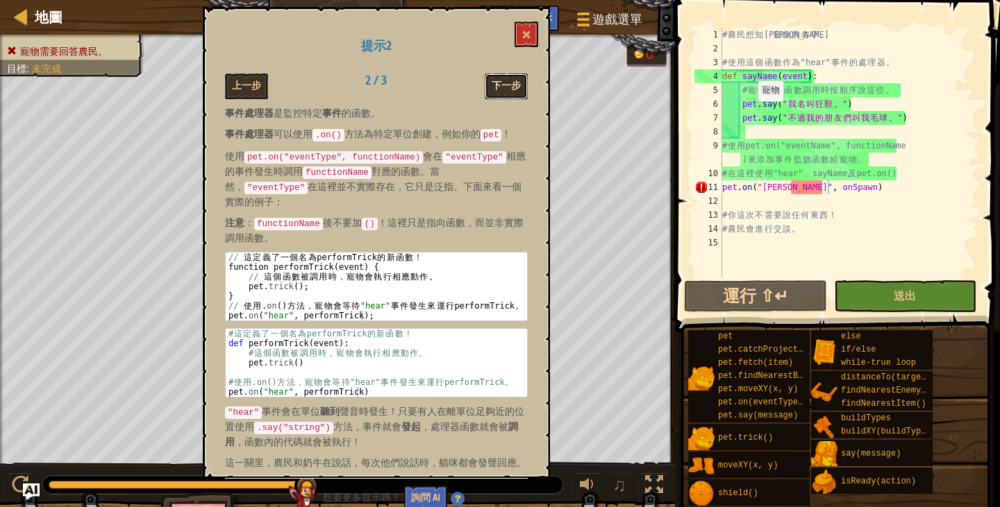
click at [498, 95] on button "下一步" at bounding box center [506, 87] width 43 height 26
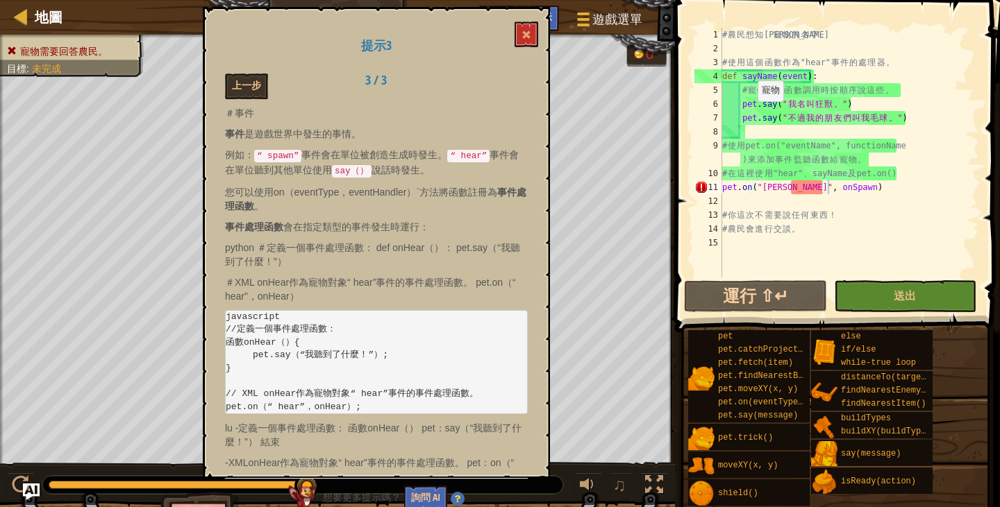
click at [527, 50] on h1 "提示3" at bounding box center [376, 46] width 303 height 14
click at [526, 40] on span at bounding box center [526, 35] width 10 height 10
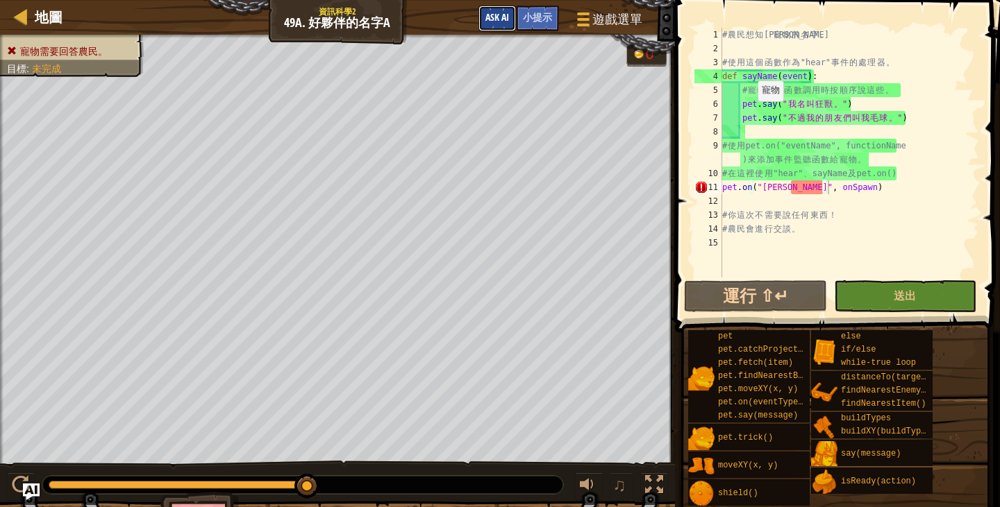
click at [503, 23] on span "Ask AI" at bounding box center [497, 16] width 24 height 13
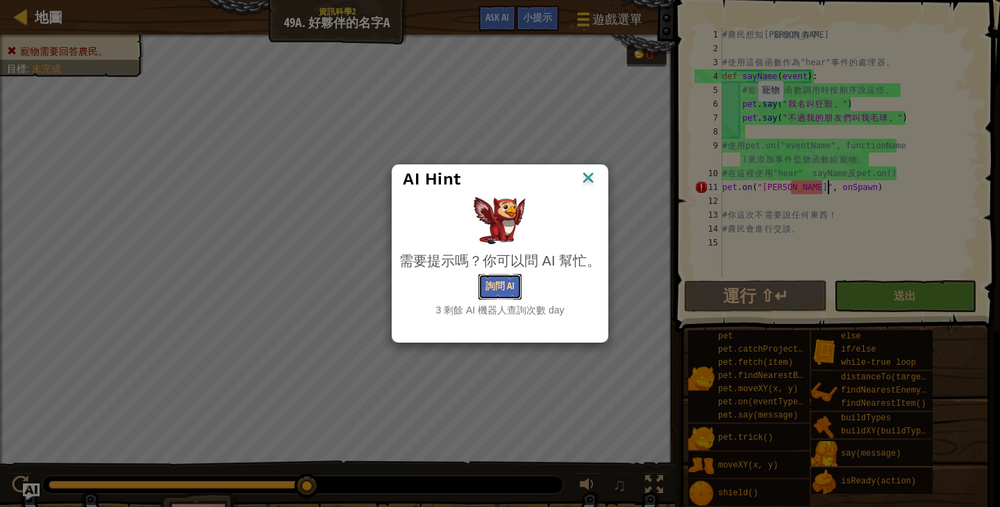
click at [512, 295] on button "詢問 AI" at bounding box center [499, 287] width 43 height 26
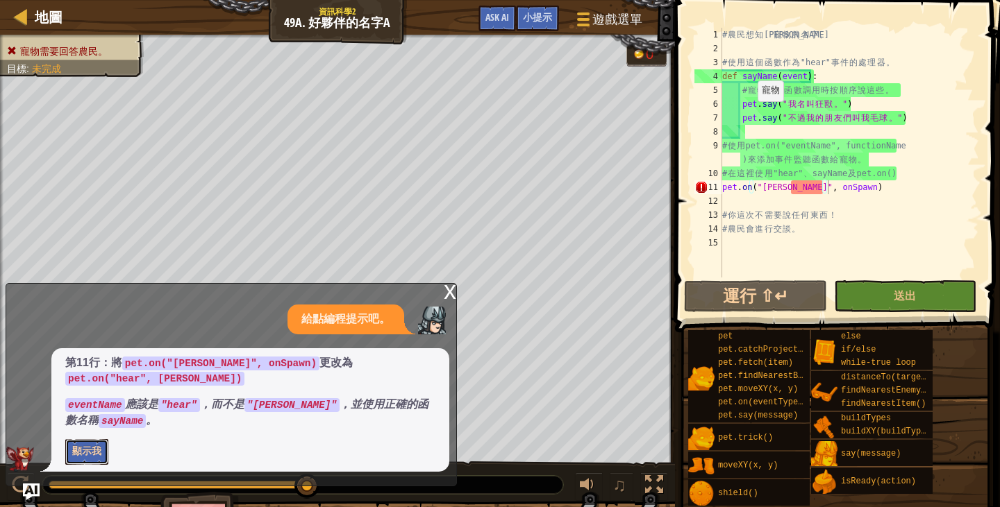
click at [101, 451] on button "顯示我" at bounding box center [86, 452] width 43 height 26
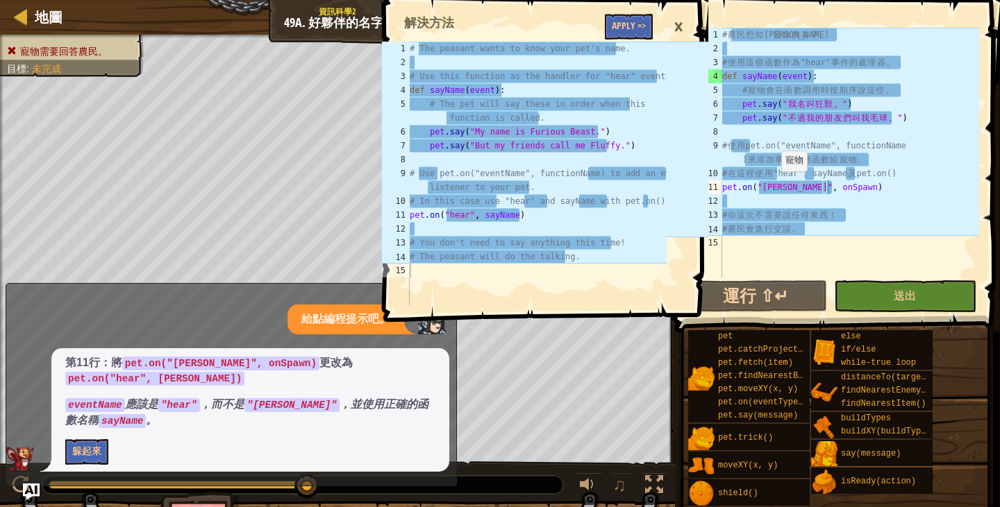
click at [774, 185] on div "# 農 民 想 知 道 寵 物 的 名 字 。 # 使 用 這 個 函 數 作 為 "hear" 事 件 的 處 理 器 。 def sayName ( ev…" at bounding box center [849, 167] width 260 height 278
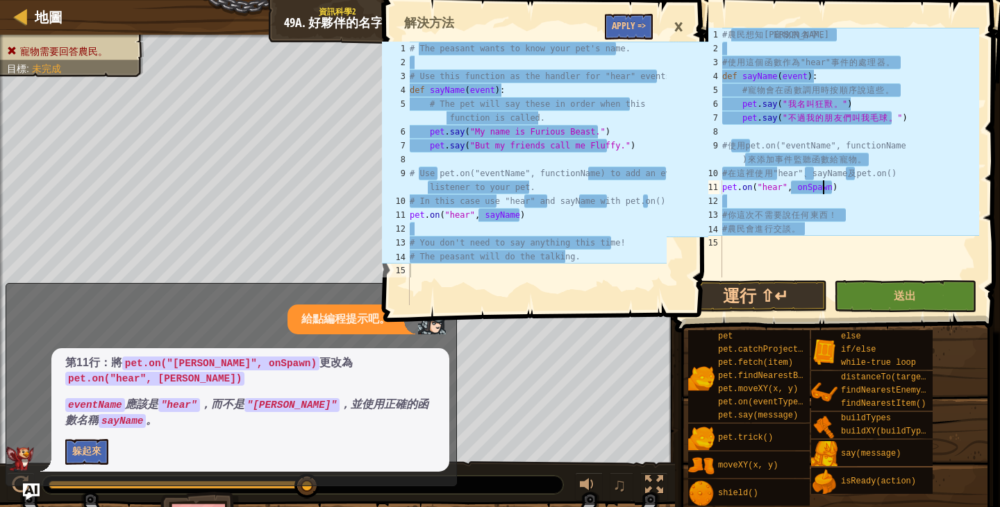
click at [823, 188] on div "# 農 民 想 知 道 寵 物 的 名 字 。 # 使 用 這 個 函 數 作 為 "hear" 事 件 的 處 理 器 。 def sayName ( ev…" at bounding box center [849, 167] width 260 height 278
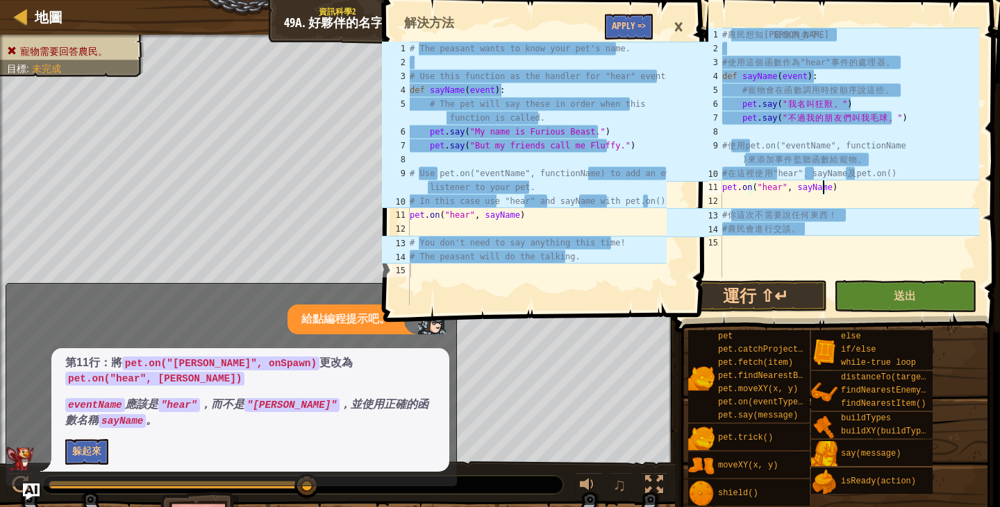
type textarea "pet.on("hear", [PERSON_NAME])"
click at [879, 305] on button "送出" at bounding box center [905, 296] width 142 height 32
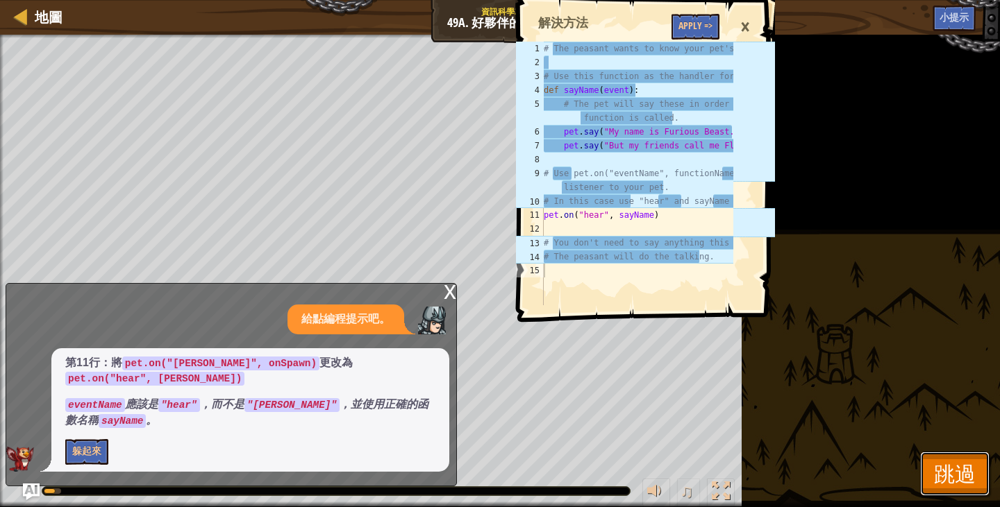
click at [943, 471] on span "跳過" at bounding box center [955, 474] width 42 height 28
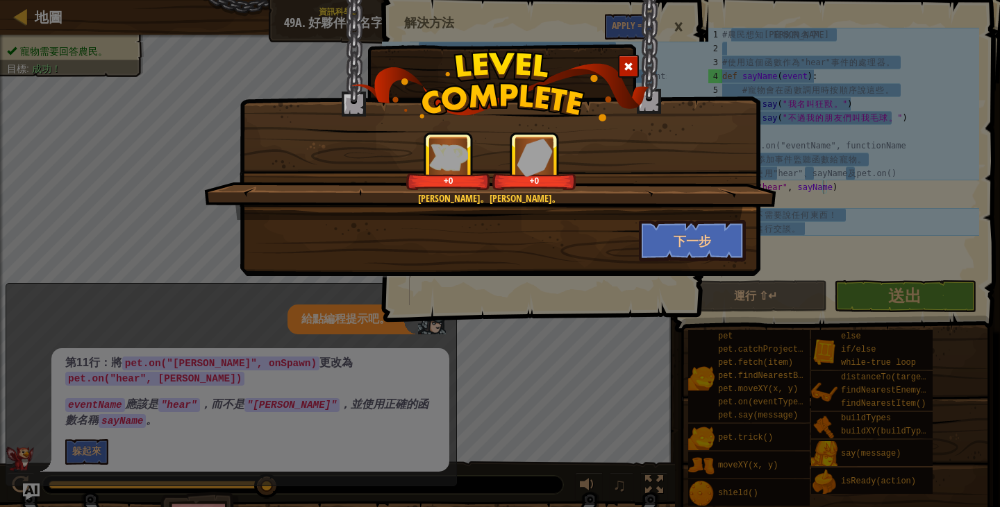
click at [628, 64] on span at bounding box center [628, 67] width 10 height 10
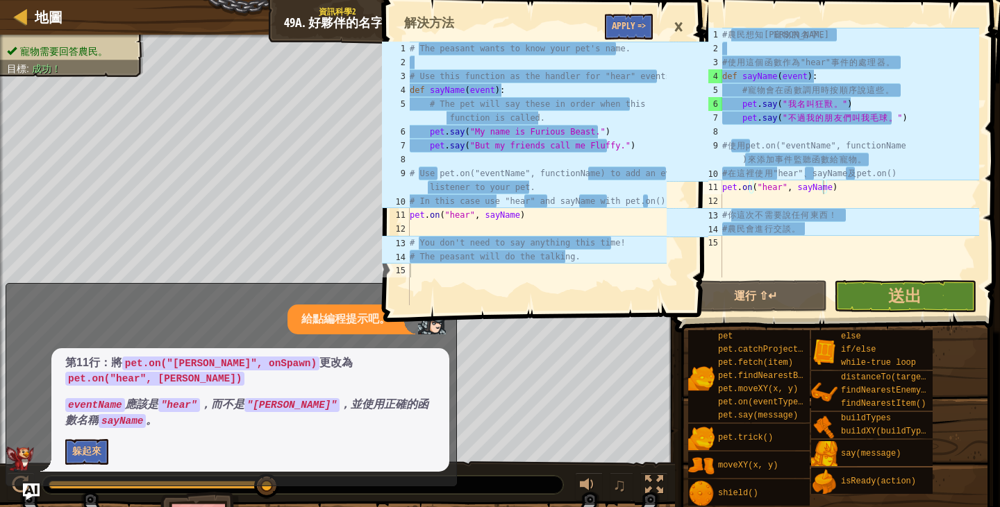
click at [677, 26] on div "×" at bounding box center [678, 27] width 24 height 32
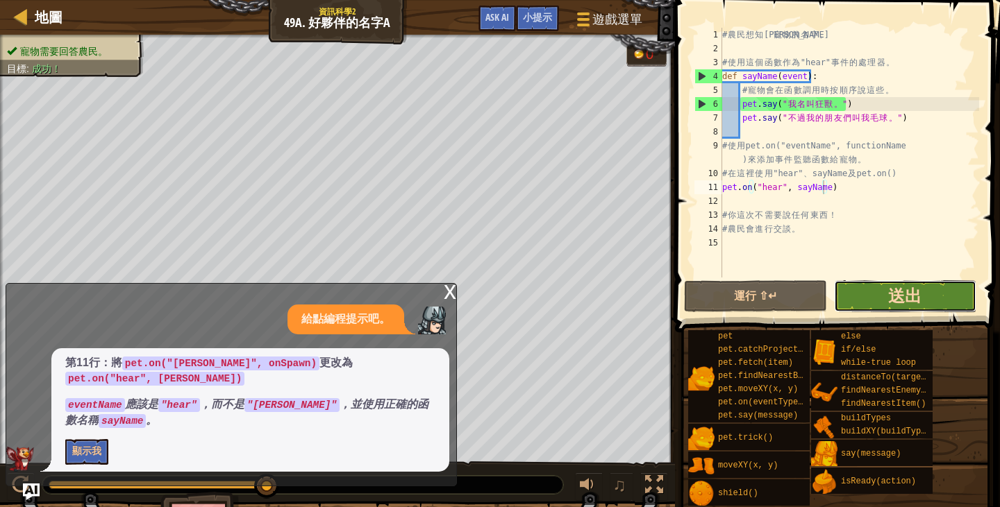
click at [911, 288] on span "送出" at bounding box center [904, 296] width 33 height 22
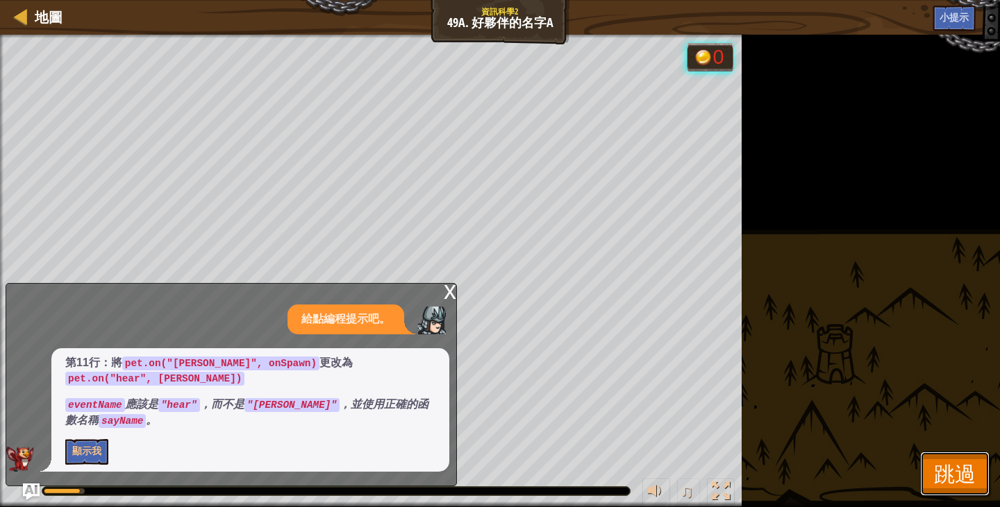
click at [948, 464] on span "跳過" at bounding box center [955, 474] width 42 height 28
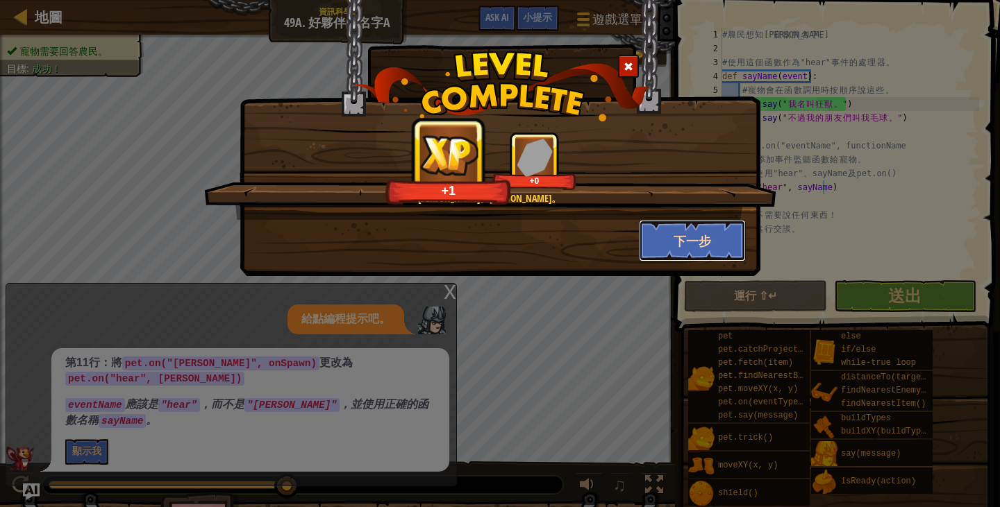
click at [672, 249] on button "下一步" at bounding box center [693, 241] width 108 height 42
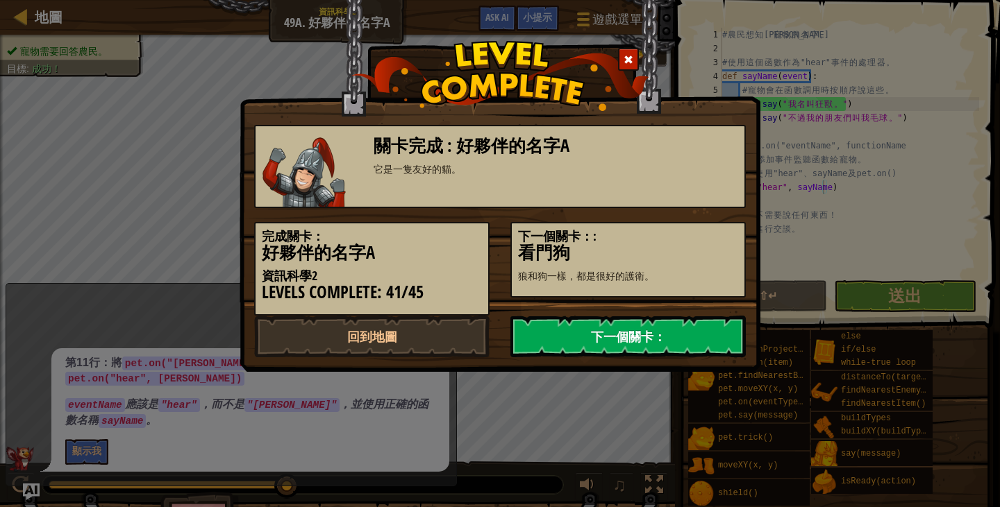
click at [658, 330] on link "下一個關卡：" at bounding box center [627, 337] width 235 height 42
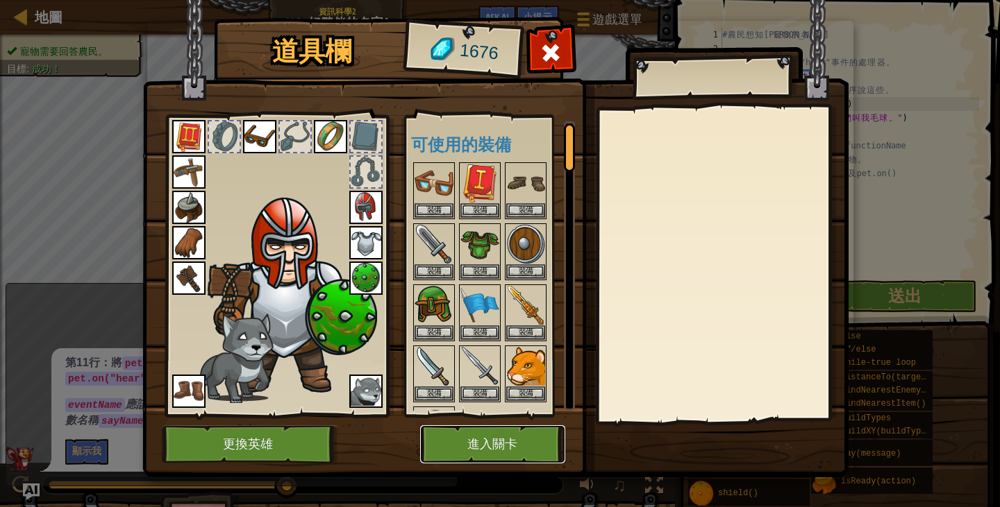
click at [527, 430] on button "進入關卡" at bounding box center [492, 445] width 145 height 38
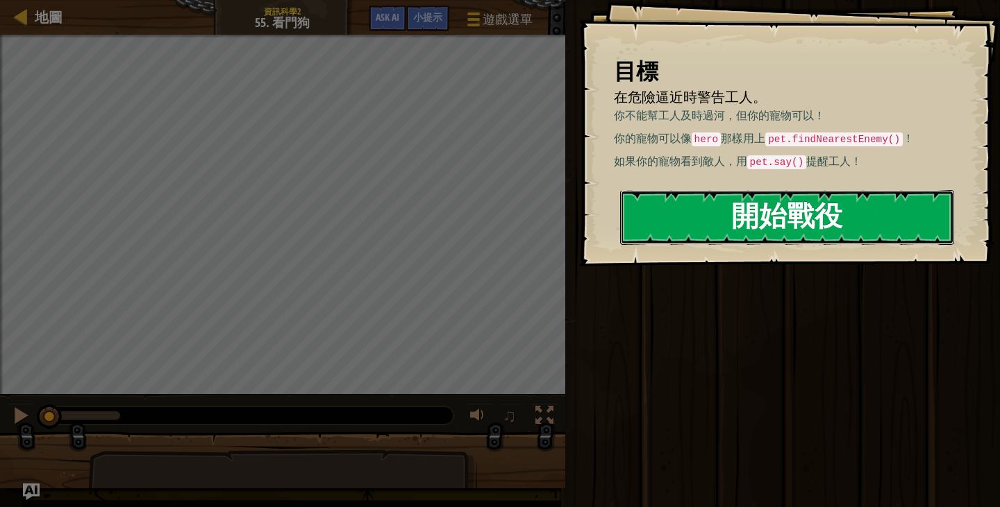
click at [723, 228] on button "開始戰役" at bounding box center [787, 217] width 334 height 55
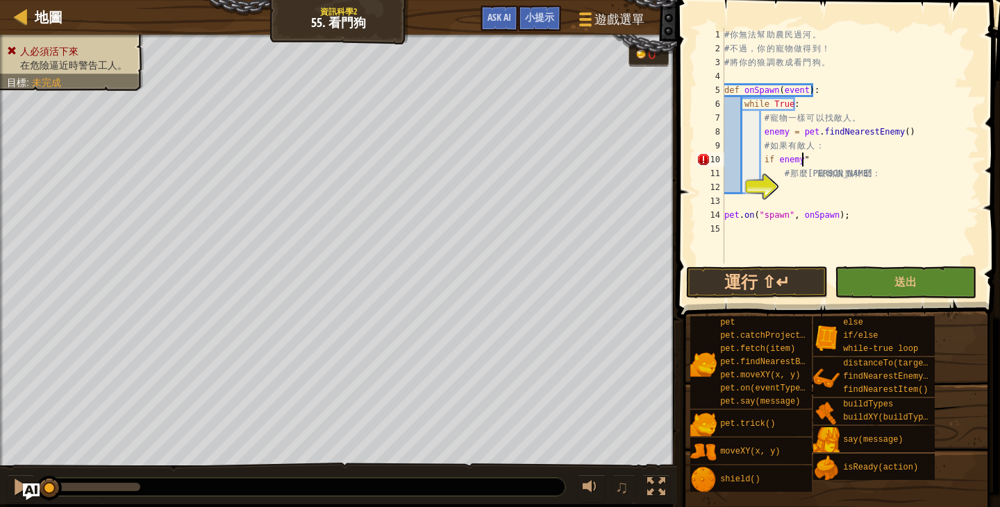
scroll to position [6, 6]
type textarea "if enemy:"
click at [816, 188] on div "# 你 無 法 幫 助 農 民 過 河 。 # 不 過 ， 你 的 寵 物 做 得 到 ！ # 將 你 的 狼 調 教 成 看 門 狗 。 def onSpa…" at bounding box center [850, 160] width 258 height 264
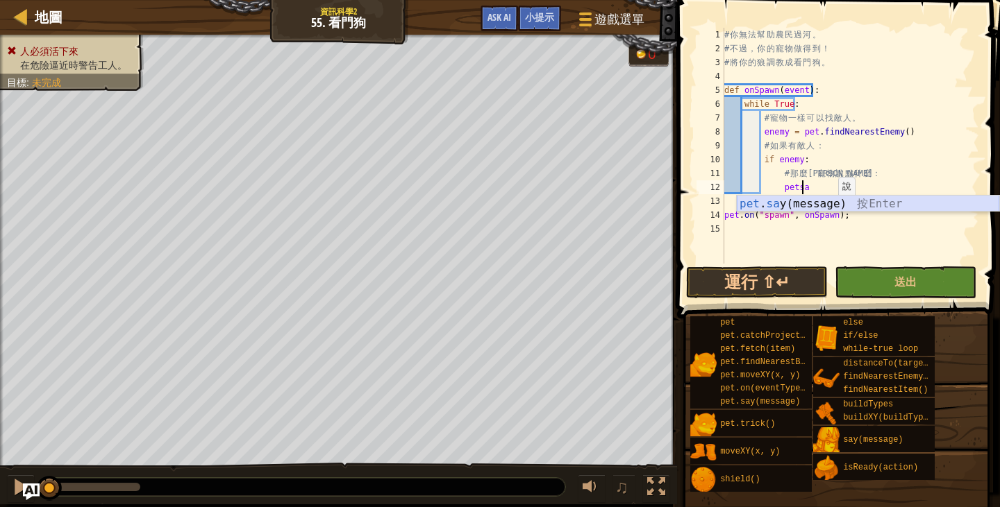
click at [832, 203] on div "pet . sa y(message) 按 Enter" at bounding box center [868, 221] width 262 height 50
type textarea "pet.say("message")"
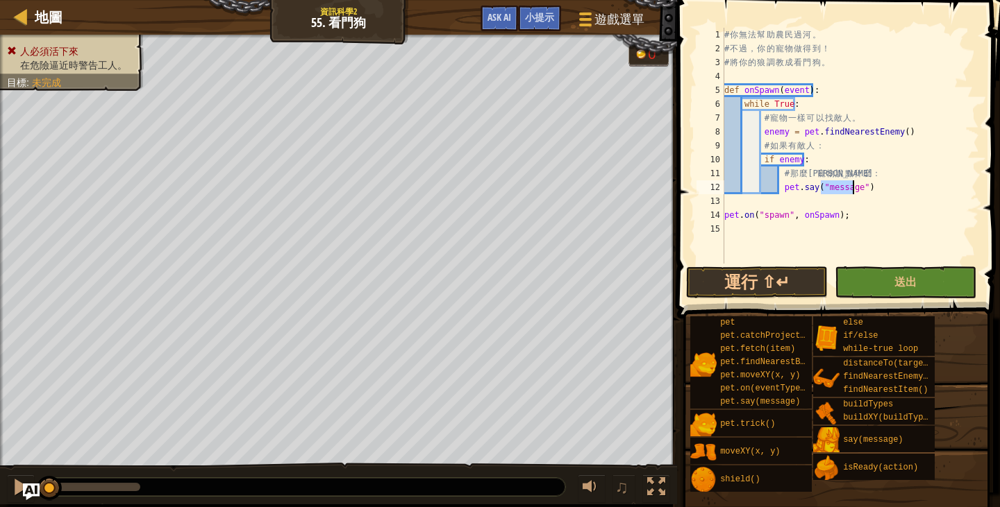
click at [871, 226] on div "# 你 無 法 幫 助 農 民 過 河 。 # 不 過 ， 你 的 寵 物 做 得 到 ！ # 將 你 的 狼 調 教 成 看 門 狗 。 def onSpa…" at bounding box center [850, 160] width 258 height 264
click at [880, 271] on button "送出" at bounding box center [905, 283] width 142 height 32
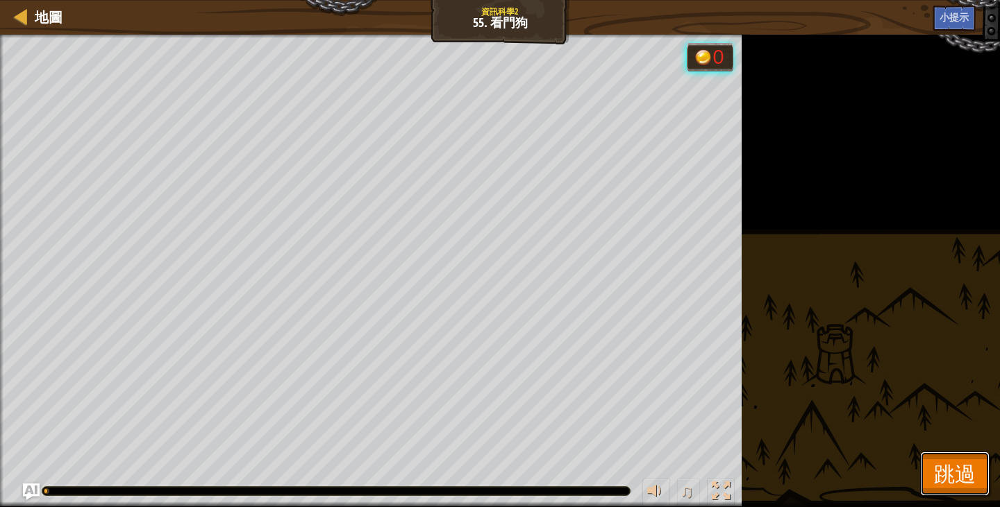
click at [952, 457] on button "跳過" at bounding box center [954, 474] width 69 height 44
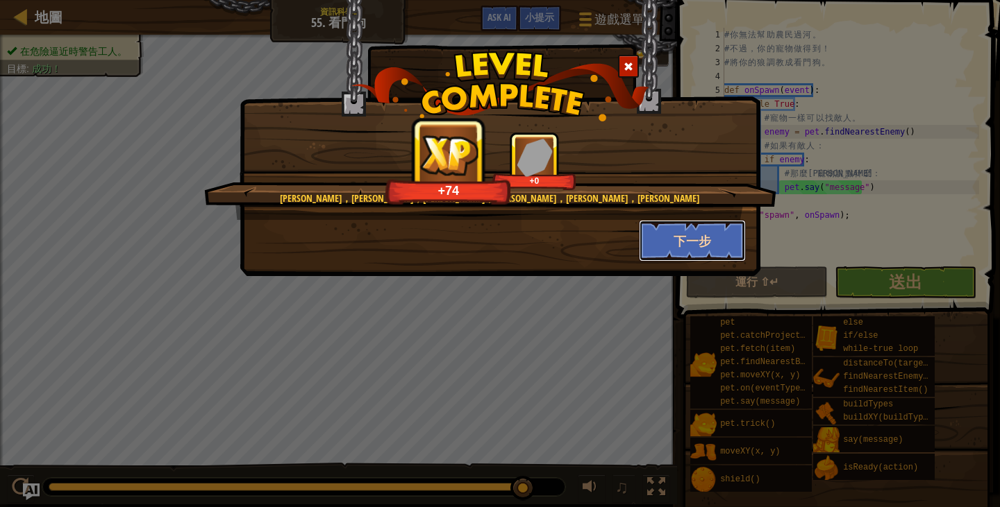
click at [707, 240] on button "下一步" at bounding box center [693, 241] width 108 height 42
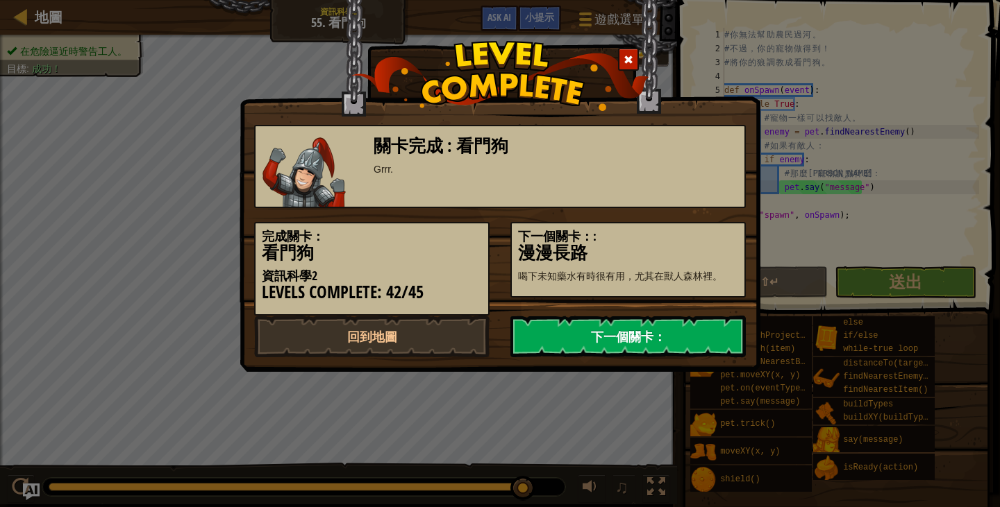
click at [667, 340] on link "下一個關卡：" at bounding box center [627, 337] width 235 height 42
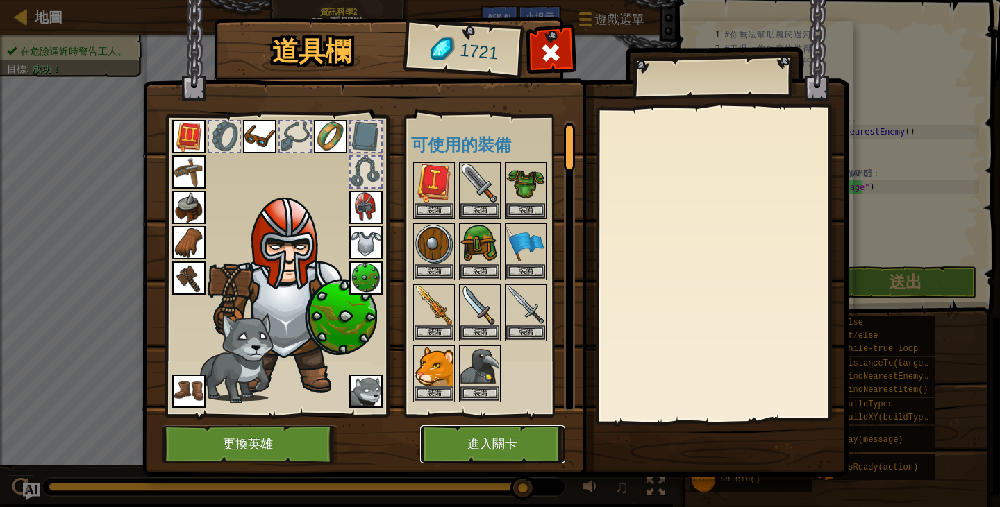
click at [508, 448] on button "進入關卡" at bounding box center [492, 445] width 145 height 38
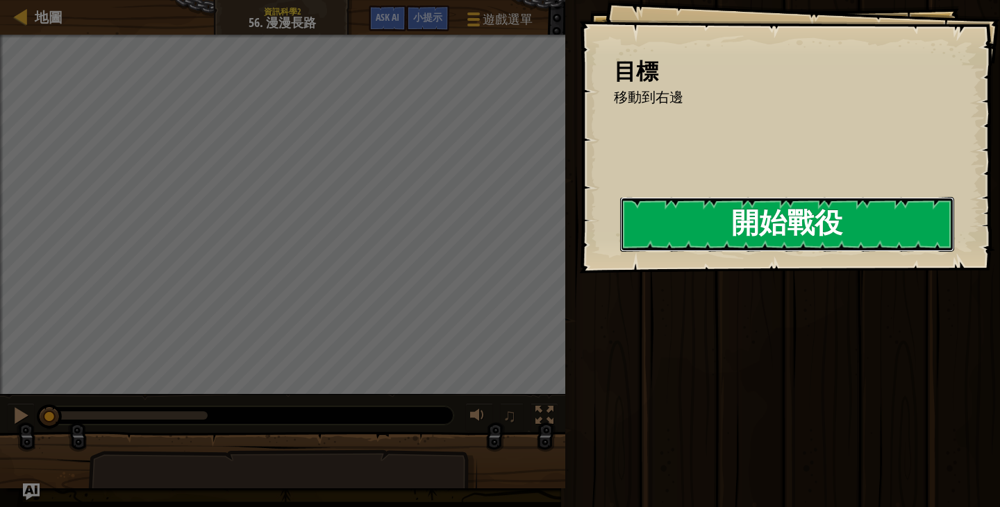
click at [650, 213] on button "開始戰役" at bounding box center [787, 224] width 334 height 55
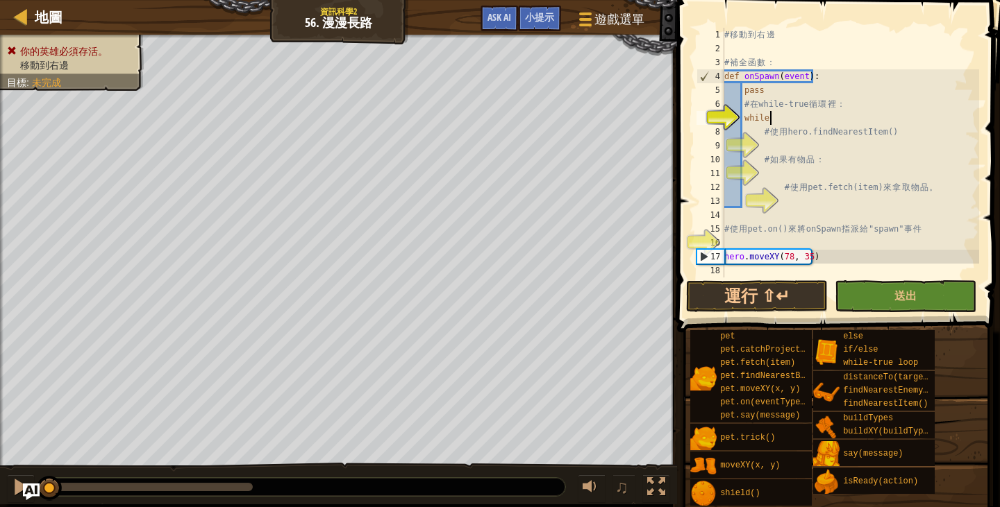
scroll to position [6, 3]
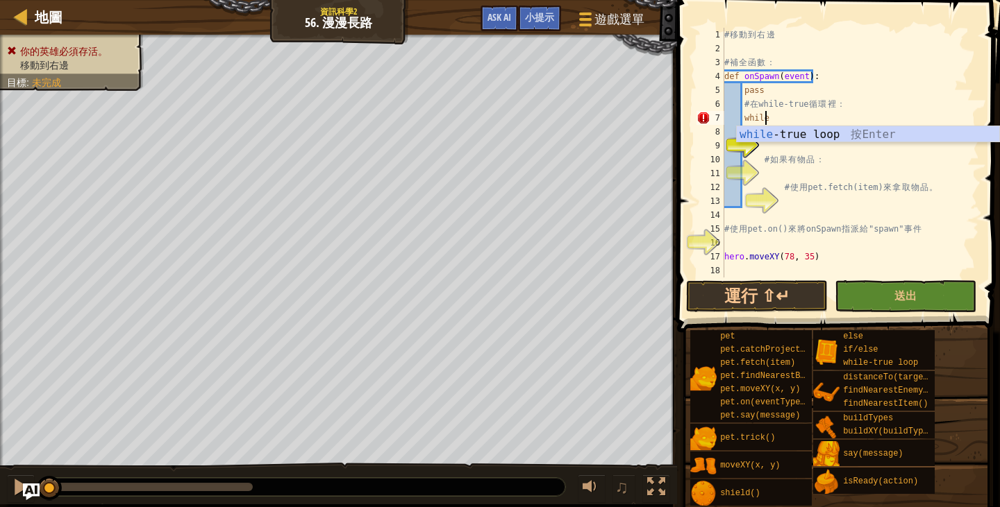
type textarea "whil"
click at [788, 131] on div "whil e-true loop 按 Enter" at bounding box center [868, 151] width 262 height 50
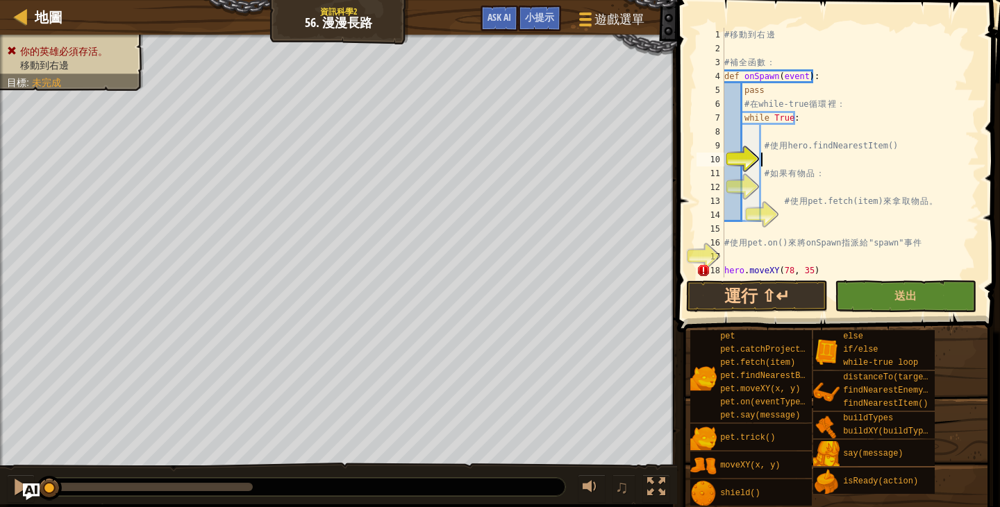
click at [816, 156] on div "# 移 動 到 右 邊 # 補 全 函 數 ： def onSpawn ( event ) : pass # 在 while-true 循 環 裡 ： whi…" at bounding box center [844, 167] width 247 height 278
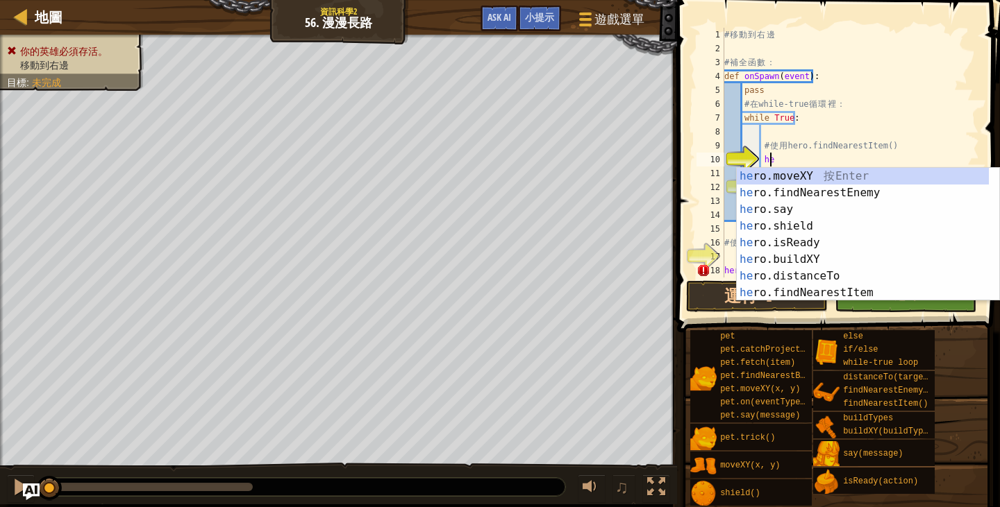
scroll to position [6, 3]
type textarea "hero"
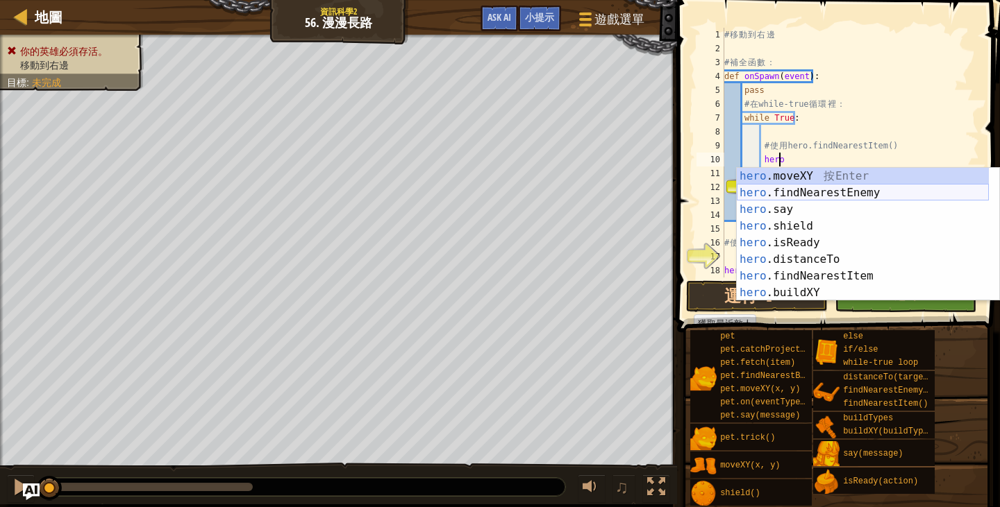
click at [842, 187] on div "hero .moveXY 按 Enter hero .findNearestEnemy 按 Enter hero .say 按 Enter hero .shi…" at bounding box center [863, 251] width 252 height 167
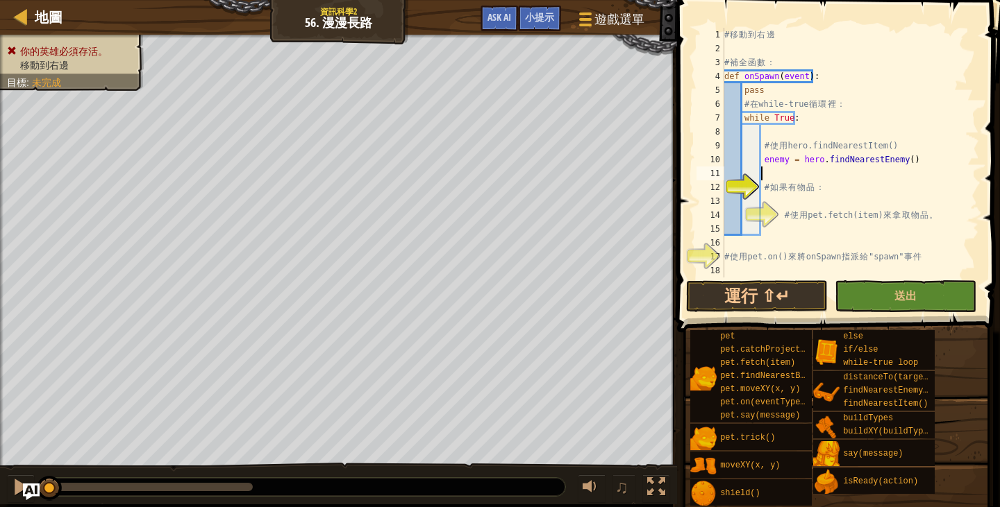
scroll to position [6, 2]
click at [825, 201] on div "# 移 動 到 右 邊 # 補 全 函 數 ： def onSpawn ( event ) : pass # 在 while-true 循 環 裡 ： whi…" at bounding box center [844, 167] width 247 height 278
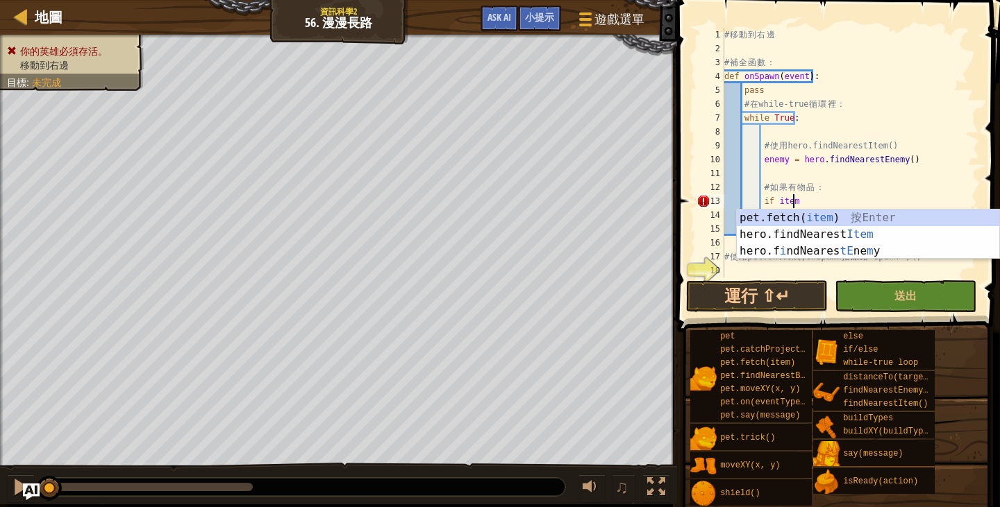
scroll to position [6, 5]
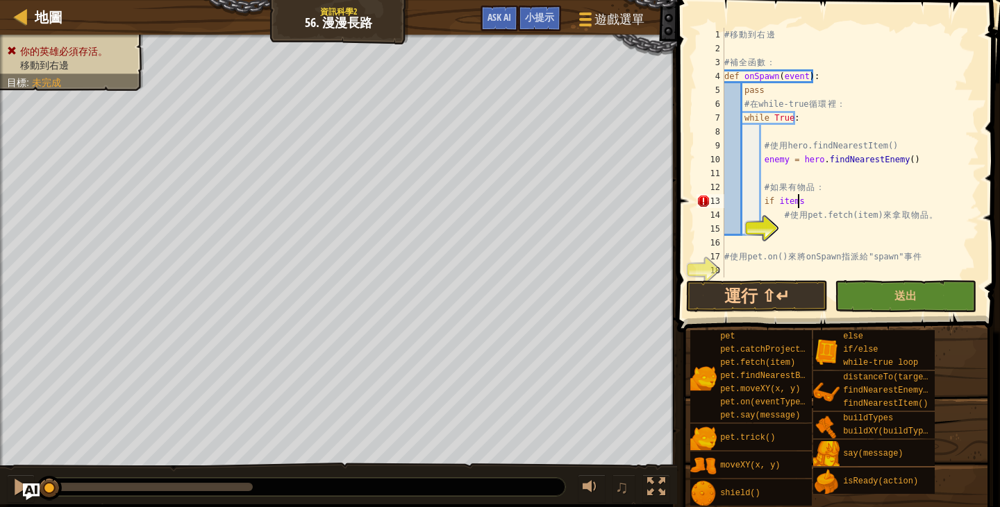
type textarea "if items:"
click at [830, 233] on div "# 移 動 到 右 邊 # 補 全 函 數 ： def onSpawn ( event ) : pass # 在 while-true 循 環 裡 ： whi…" at bounding box center [844, 167] width 247 height 278
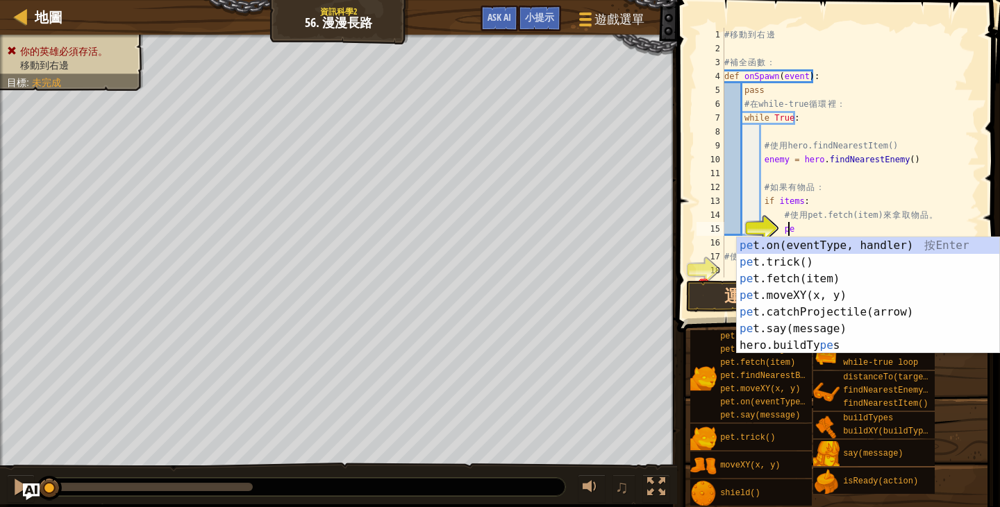
scroll to position [6, 5]
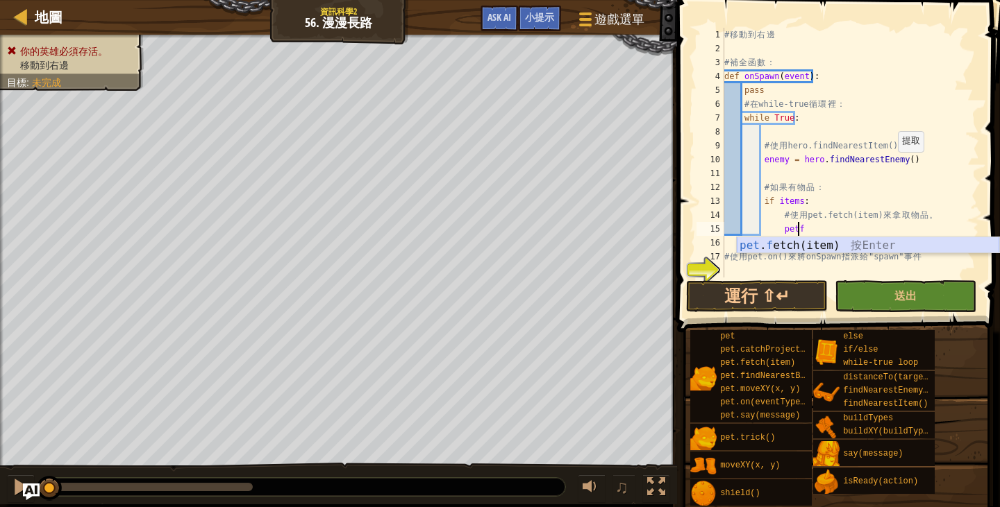
click at [907, 243] on div "pet . f etch(item) 按 Enter" at bounding box center [868, 262] width 262 height 50
type textarea "pet.fetch(item)"
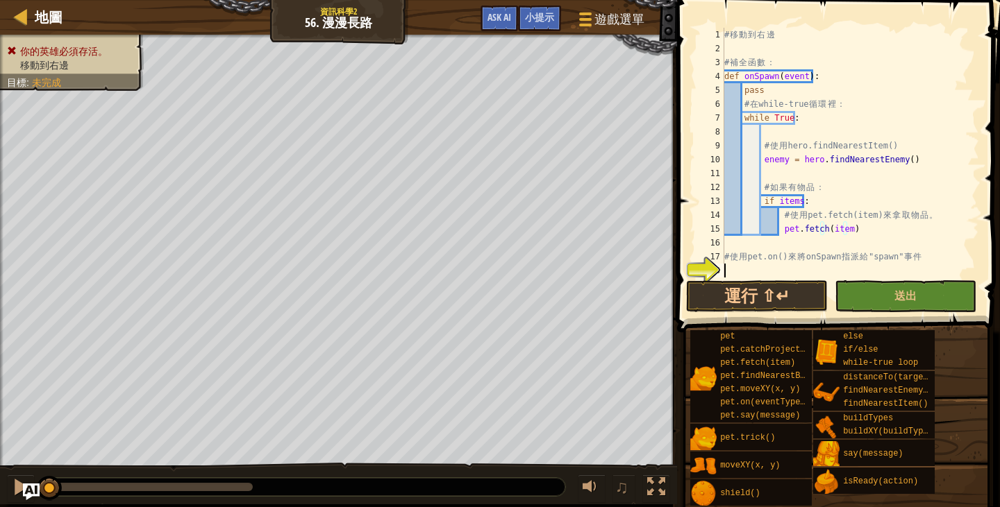
click at [891, 272] on div "# 移 動 到 右 邊 # 補 全 函 數 ： def onSpawn ( event ) : pass # 在 while-true 循 環 裡 ： whi…" at bounding box center [844, 167] width 247 height 278
type textarea "p"
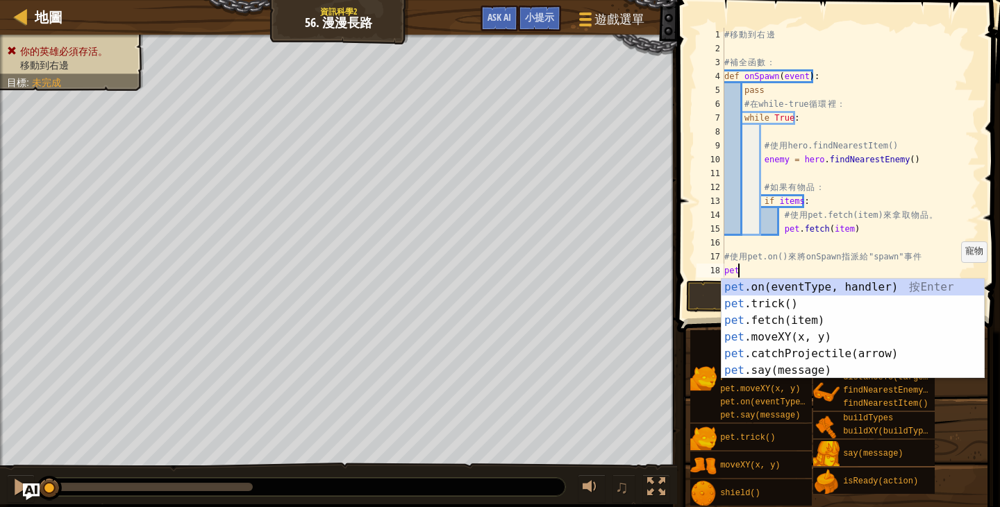
click at [954, 276] on div "# 移 動 到 右 邊 # 補 全 函 數 ： def onSpawn ( event ) : pass # 在 while-true 循 環 裡 ： whi…" at bounding box center [844, 167] width 247 height 278
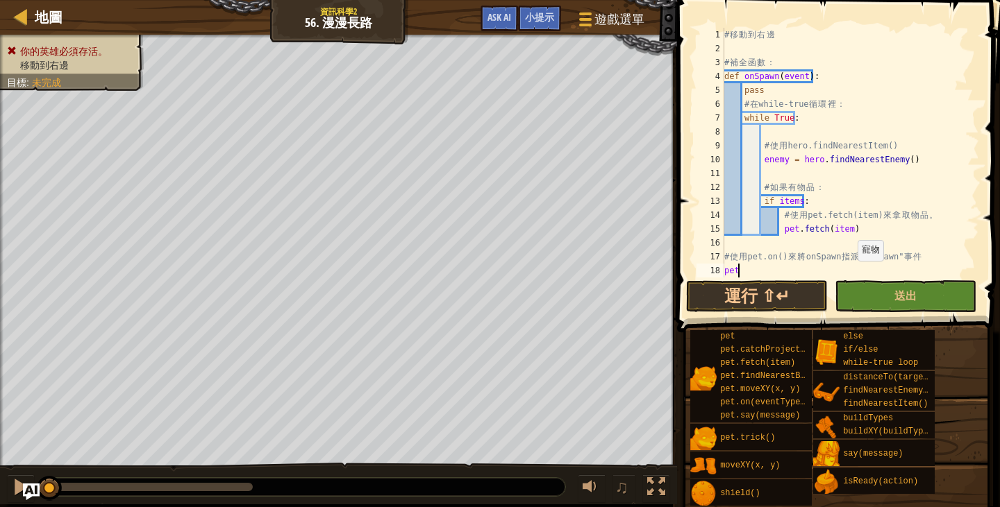
click at [850, 275] on div "# 移 動 到 右 邊 # 補 全 函 數 ： def onSpawn ( event ) : pass # 在 while-true 循 環 裡 ： whi…" at bounding box center [844, 167] width 247 height 278
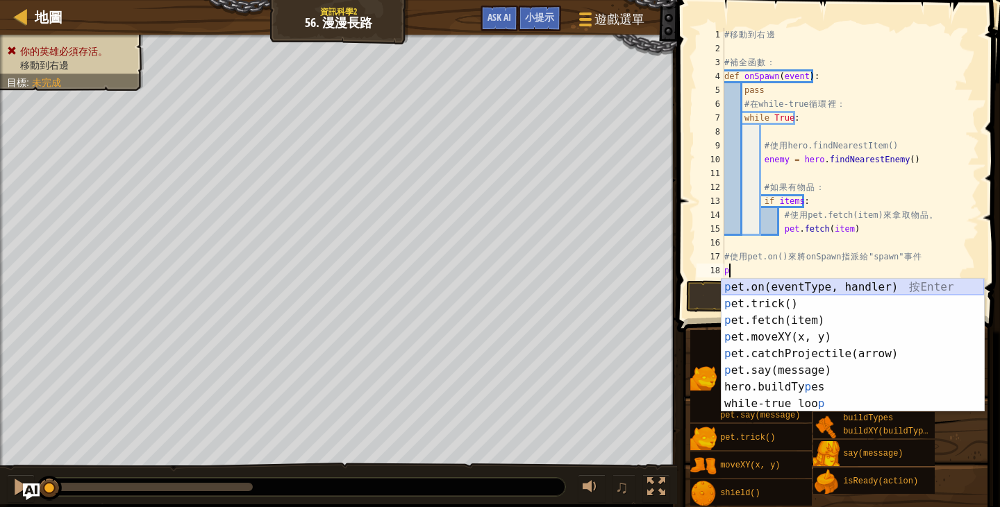
click at [774, 289] on div "p et.on(eventType, handler) 按 Enter p et.trick() 按 Enter p et.fetch(item) 按 Ent…" at bounding box center [852, 362] width 262 height 167
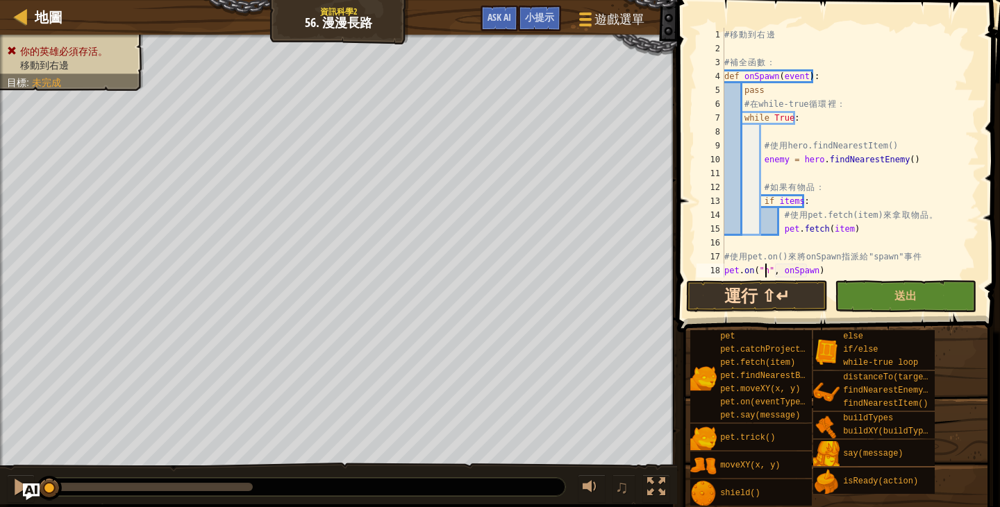
scroll to position [6, 4]
type textarea "pet.on("hear", onSpawn)"
click at [848, 285] on button "送出" at bounding box center [905, 296] width 142 height 32
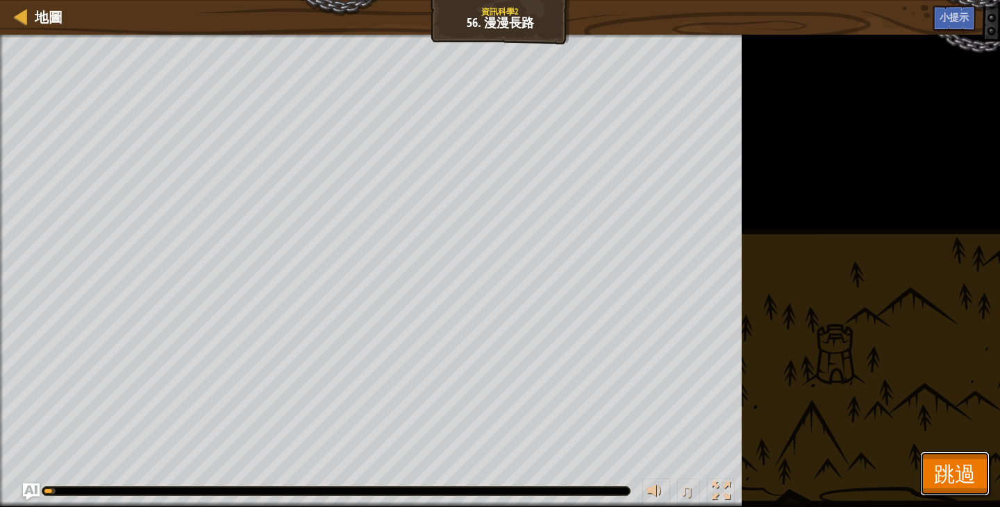
click at [943, 459] on button "跳過" at bounding box center [954, 474] width 69 height 44
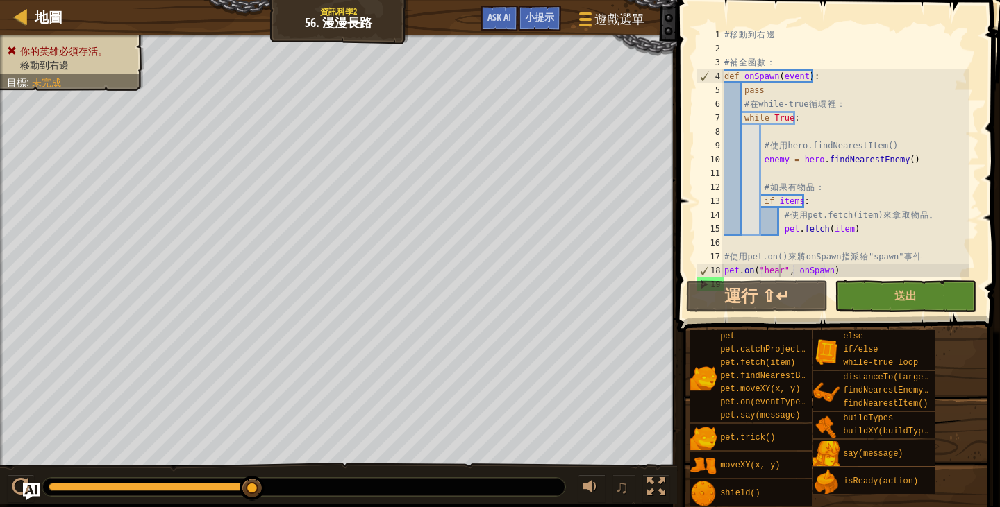
scroll to position [6, 0]
drag, startPoint x: 941, startPoint y: 238, endPoint x: 925, endPoint y: 267, distance: 33.6
drag, startPoint x: 925, startPoint y: 267, endPoint x: 984, endPoint y: 246, distance: 62.8
click at [984, 246] on span at bounding box center [840, 146] width 334 height 373
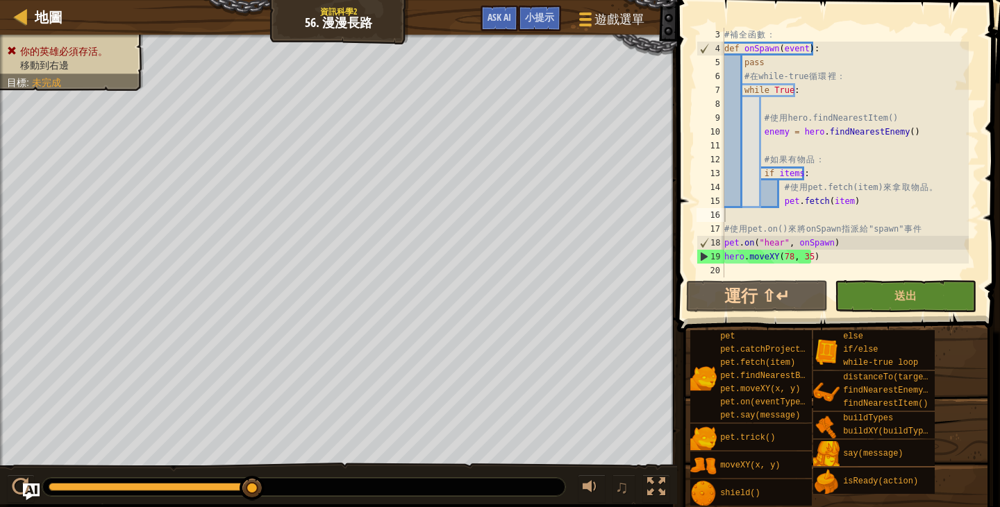
click at [905, 279] on span at bounding box center [840, 146] width 334 height 373
click at [507, 10] on button "Ask AI" at bounding box center [498, 19] width 37 height 26
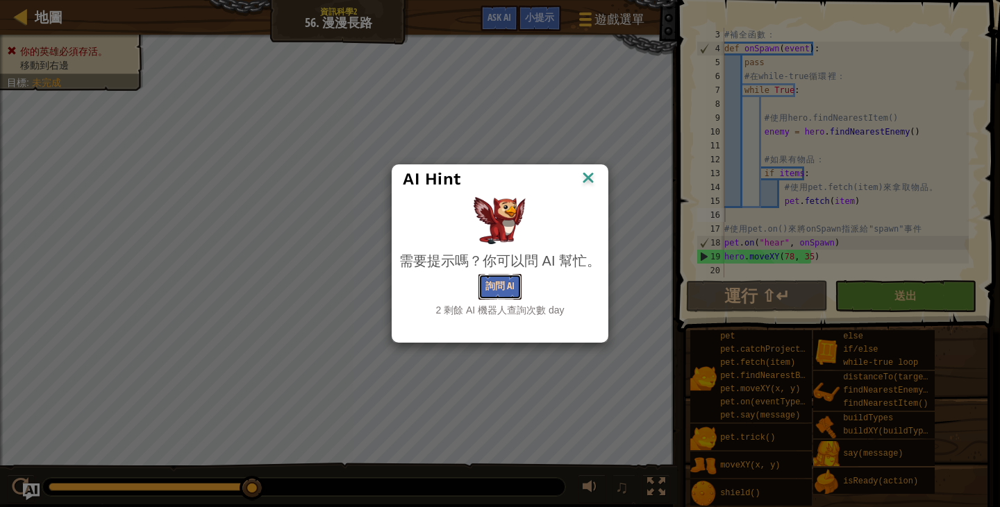
click at [491, 279] on button "詢問 AI" at bounding box center [499, 287] width 43 height 26
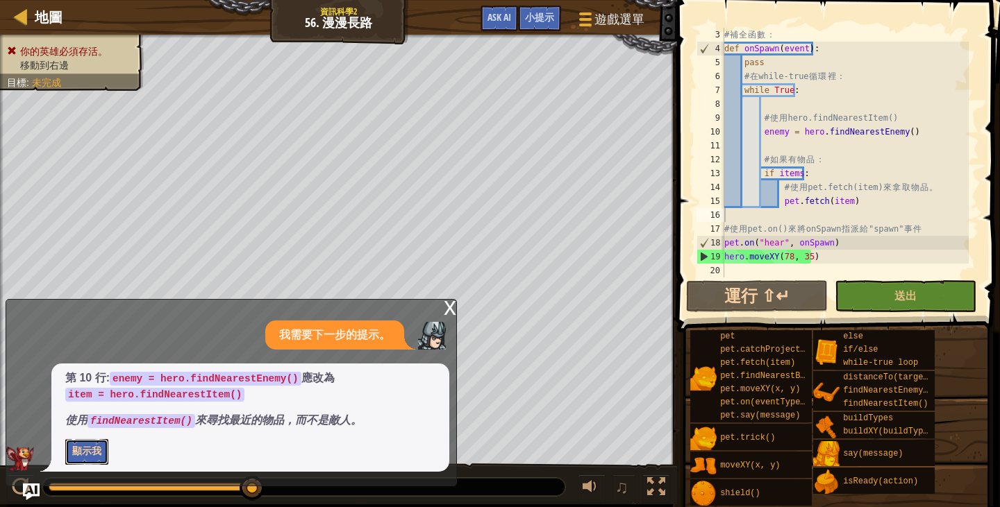
click at [87, 446] on button "顯示我" at bounding box center [86, 452] width 43 height 26
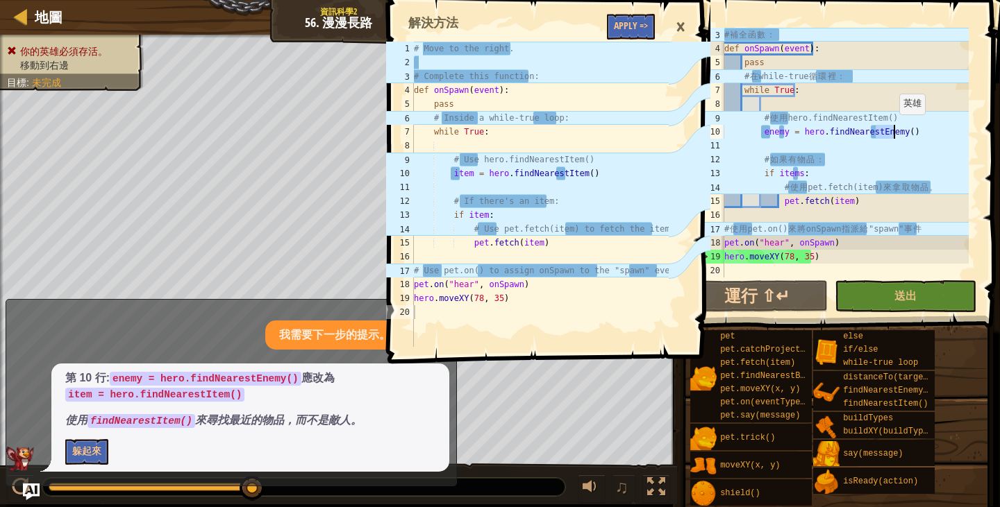
drag, startPoint x: 875, startPoint y: 133, endPoint x: 893, endPoint y: 128, distance: 18.5
click at [893, 128] on div "# 補 全 函 數 ： def onSpawn ( event ) : pass # 在 while-true 循 環 裡 ： while True : # …" at bounding box center [844, 167] width 247 height 278
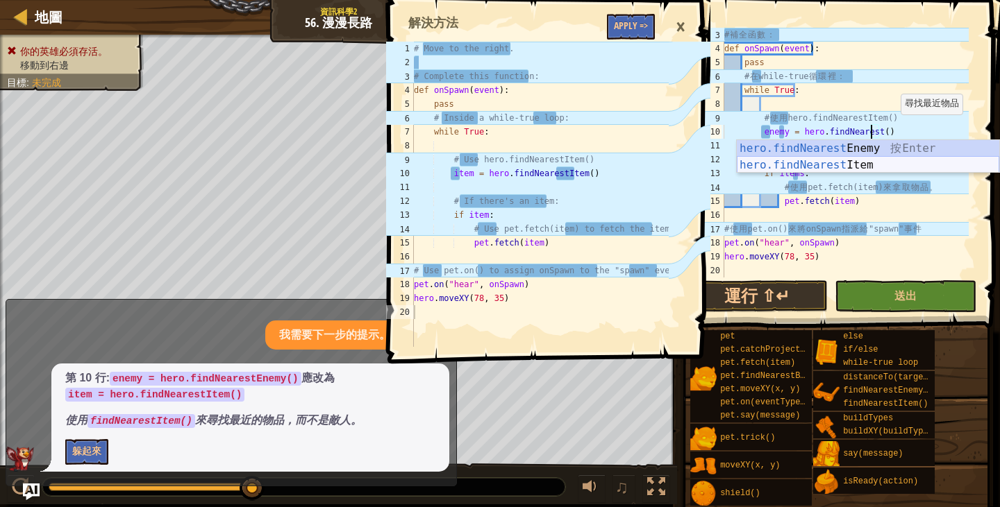
click at [901, 163] on div "hero.findNearest Enemy 按 Enter hero.findNearest Item 按 Enter" at bounding box center [868, 173] width 262 height 67
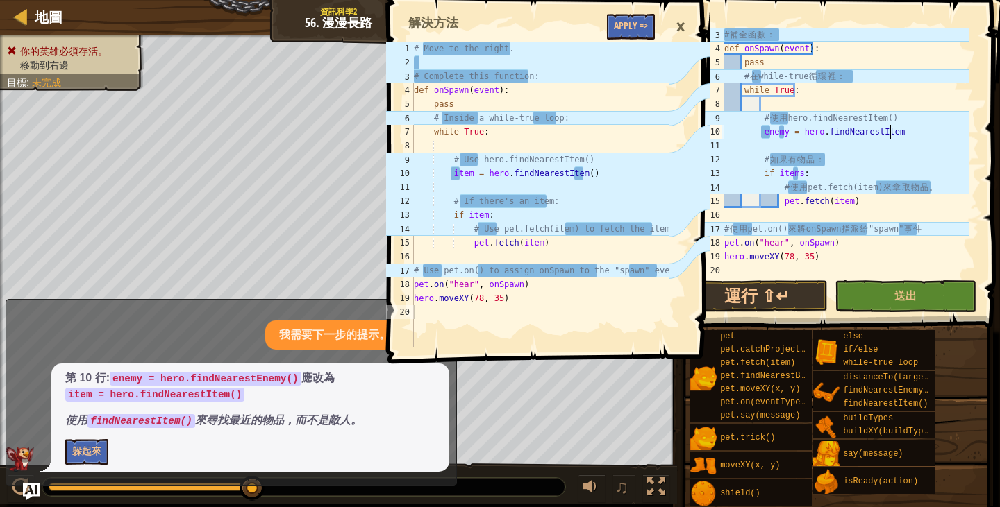
click at [681, 25] on div "×" at bounding box center [681, 27] width 24 height 32
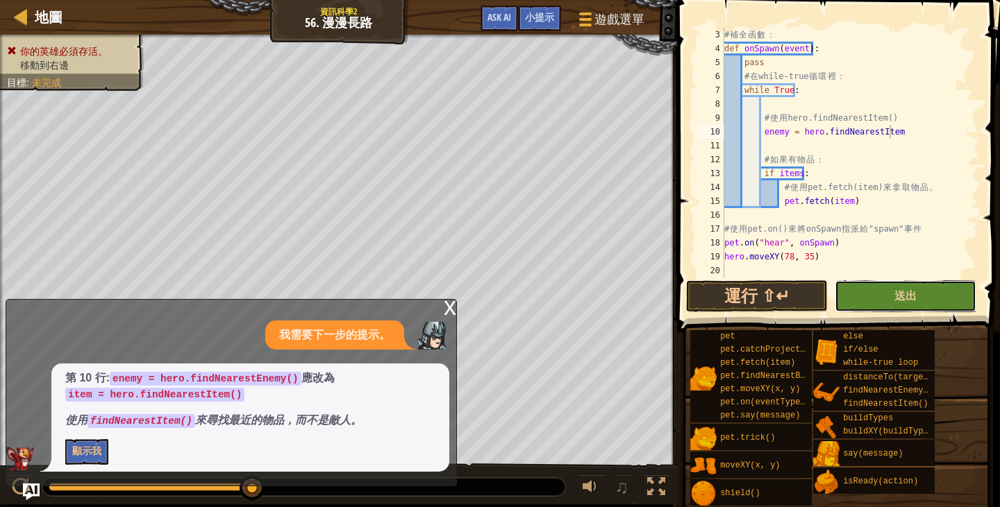
click at [886, 287] on button "送出" at bounding box center [905, 296] width 142 height 32
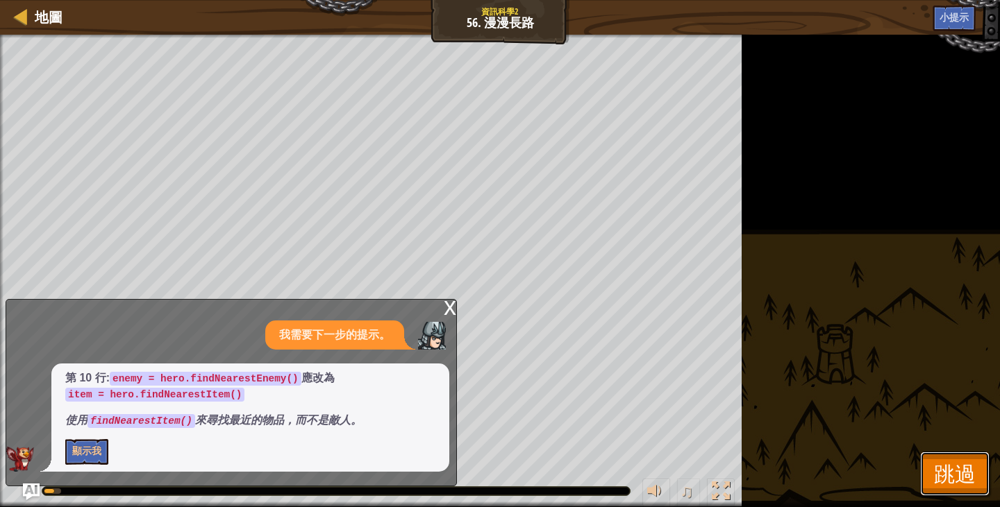
click at [941, 456] on button "跳過" at bounding box center [954, 474] width 69 height 44
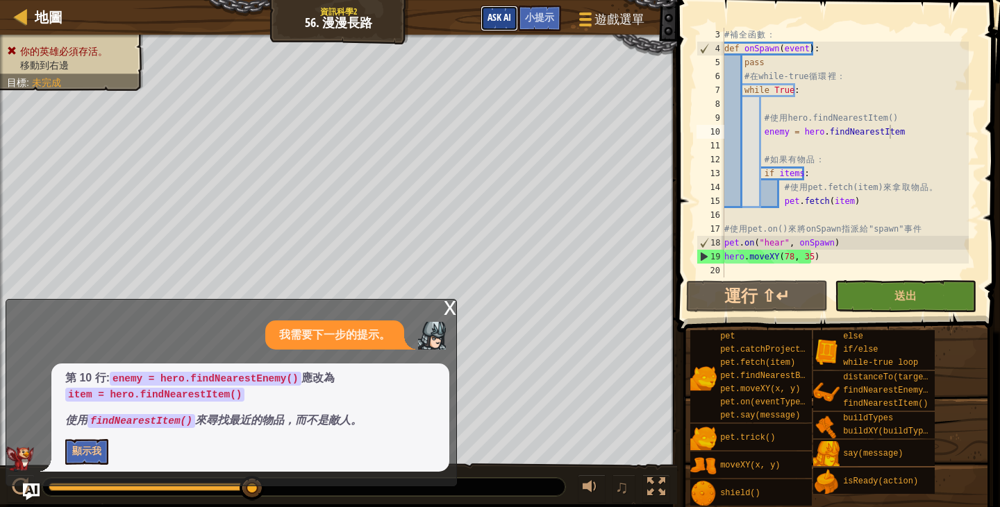
click at [504, 24] on button "Ask AI" at bounding box center [498, 19] width 37 height 26
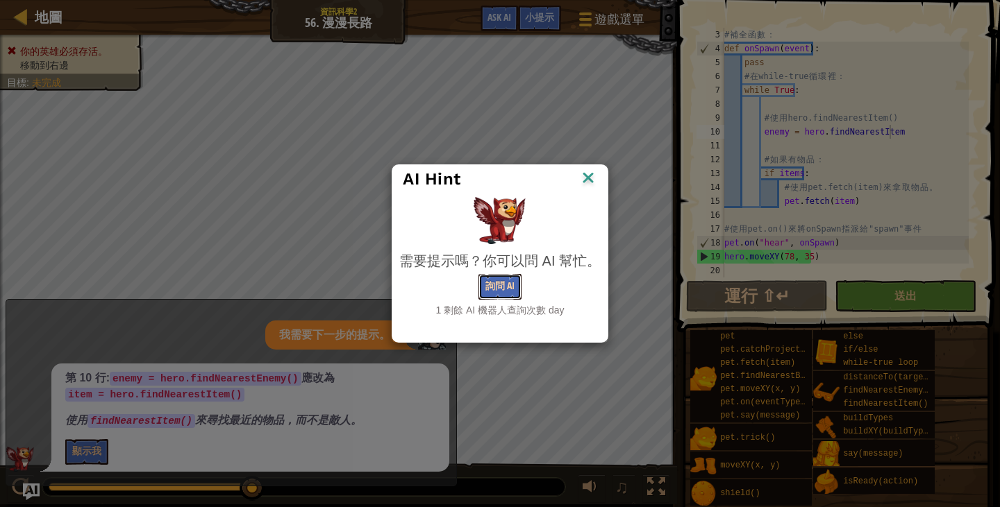
click at [502, 282] on button "詢問 AI" at bounding box center [499, 287] width 43 height 26
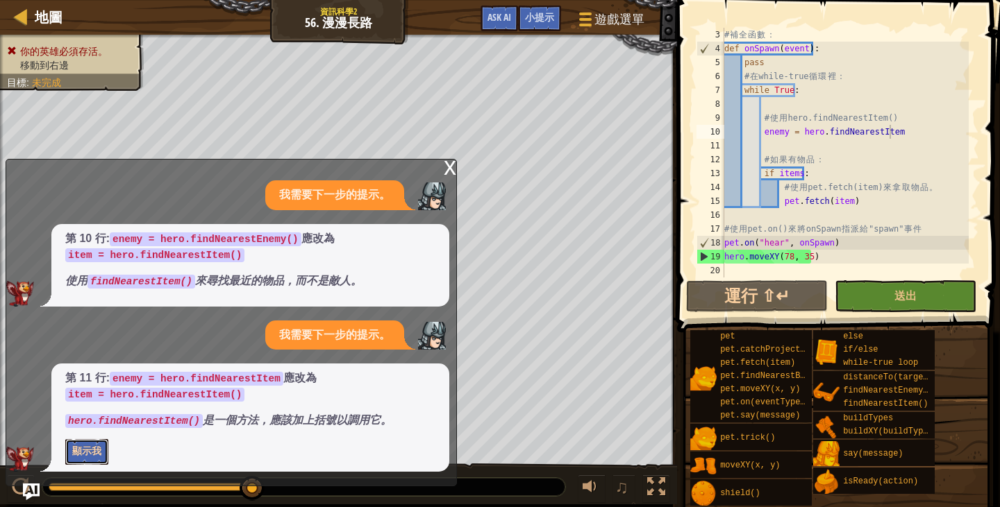
click at [83, 456] on button "顯示我" at bounding box center [86, 452] width 43 height 26
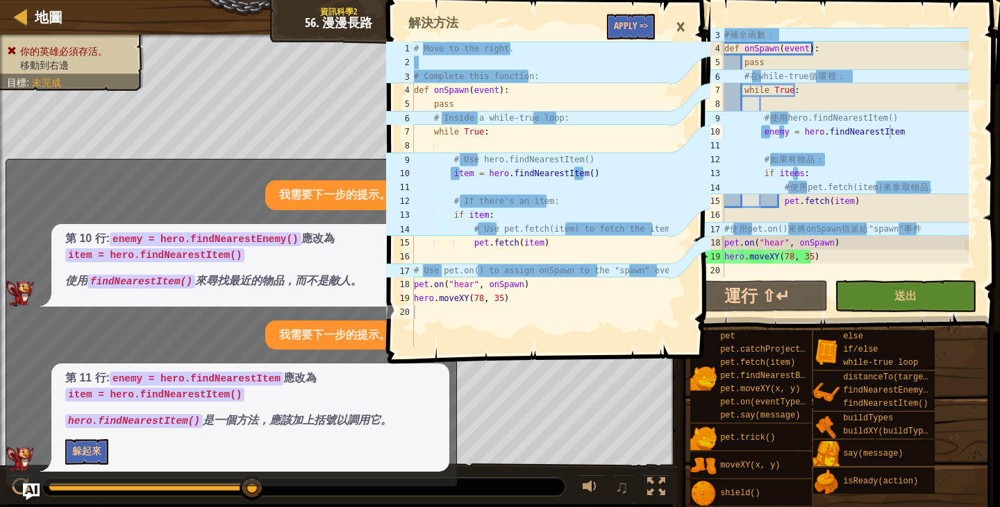
click at [784, 131] on div "# 補 全 函 數 ： def onSpawn ( event ) : pass # 在 while-true 循 環 裡 ： while True : # …" at bounding box center [844, 167] width 247 height 278
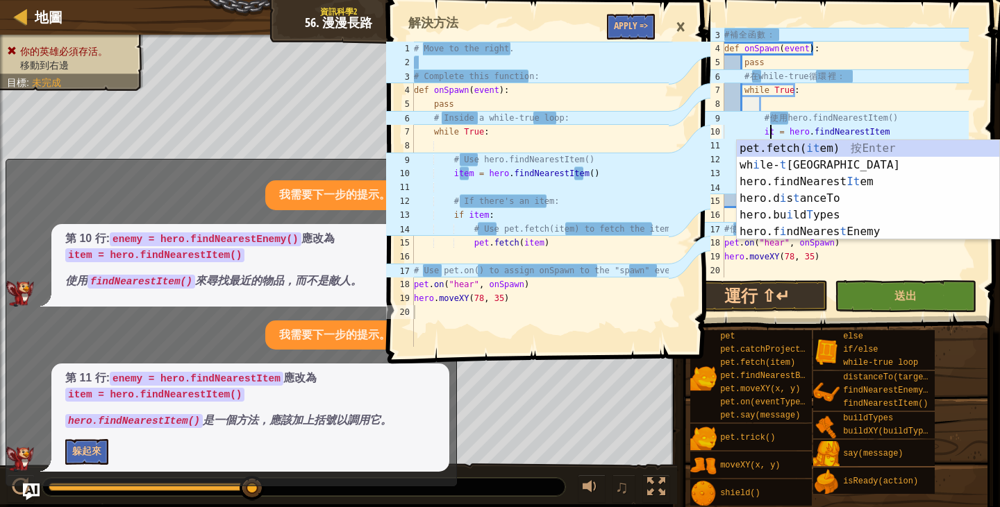
scroll to position [6, 4]
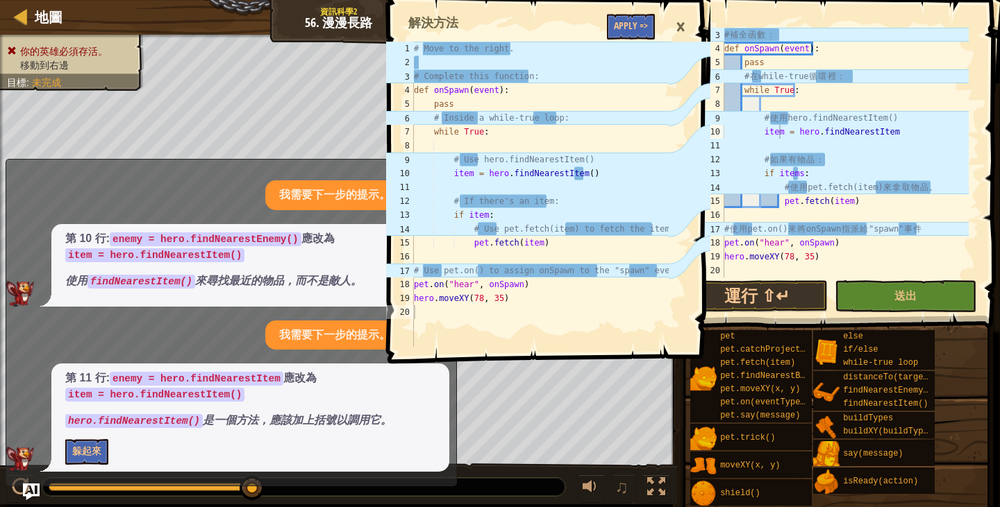
click at [684, 28] on div "×" at bounding box center [681, 27] width 24 height 32
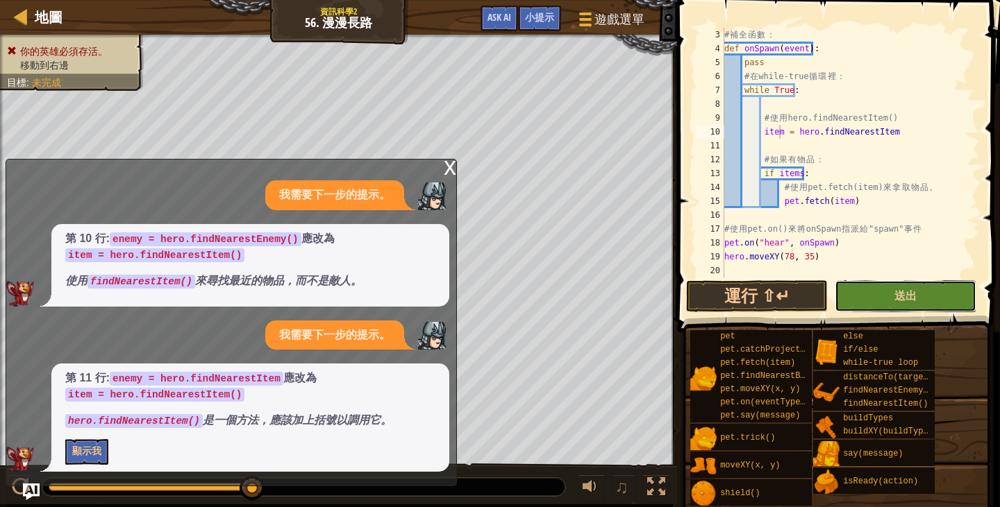
click at [933, 310] on button "送出" at bounding box center [905, 296] width 142 height 32
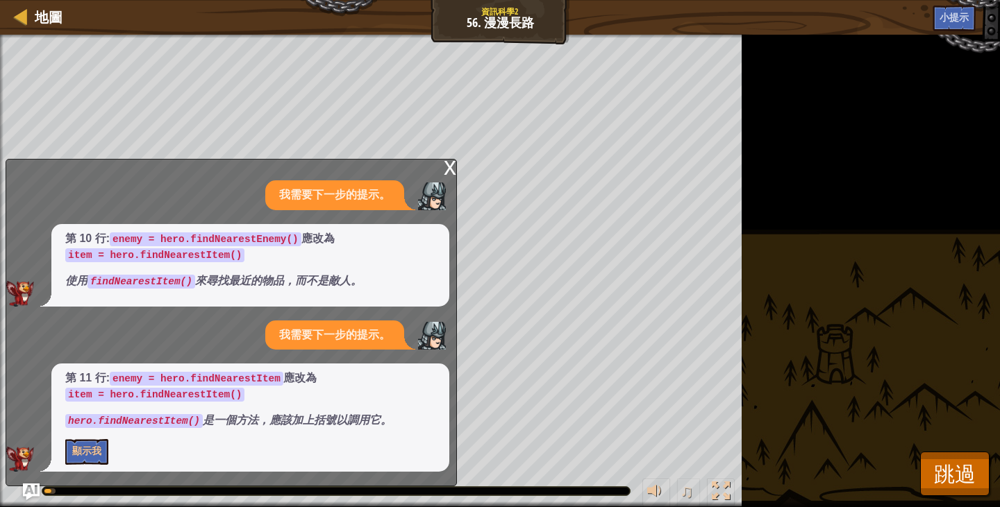
click at [452, 171] on div "x" at bounding box center [450, 167] width 12 height 14
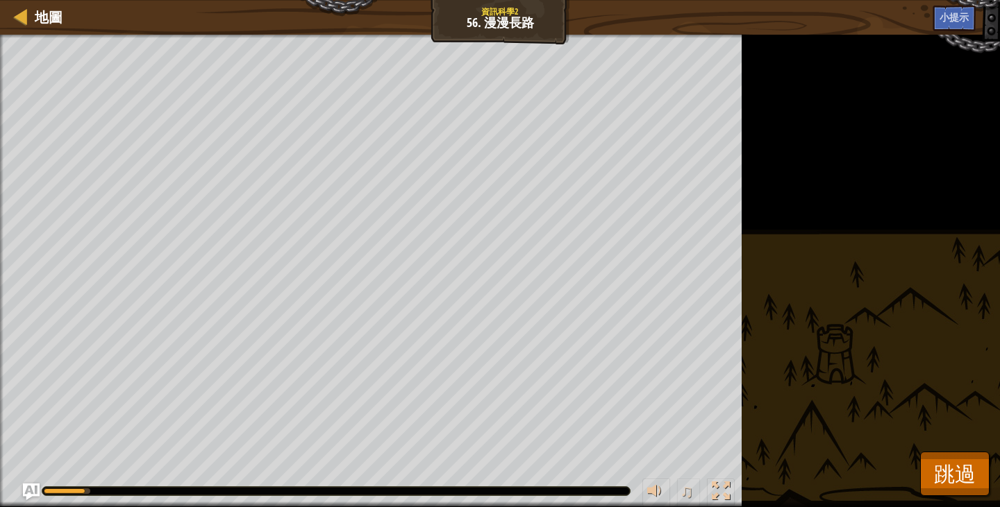
click at [913, 371] on div "你的英雄必須存活。 移動到右邊 目標 : 執行中… ♫ 服部 313 x: 4 y: 35 x: 78 y: 35 action: move" at bounding box center [500, 271] width 1000 height 473
click at [937, 480] on span "跳過" at bounding box center [955, 474] width 42 height 28
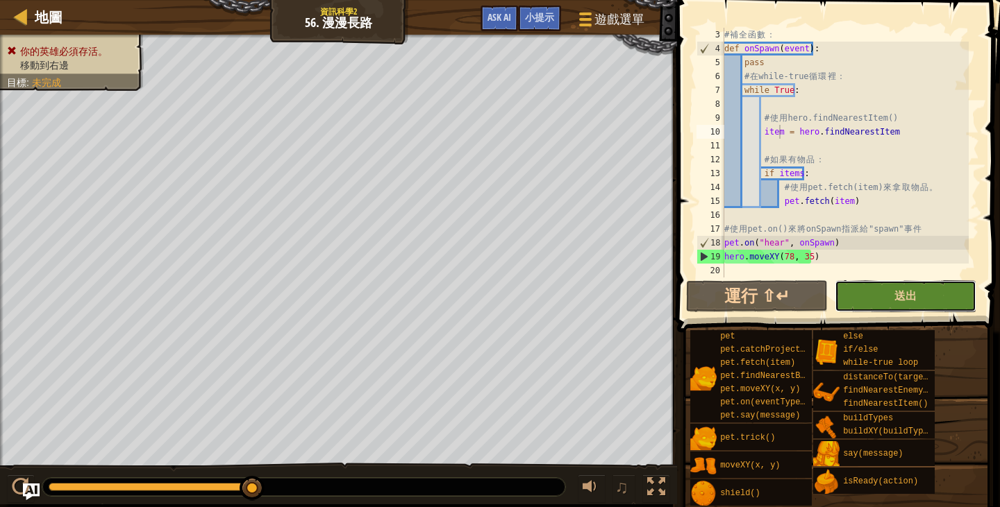
click at [888, 302] on button "送出" at bounding box center [905, 296] width 142 height 32
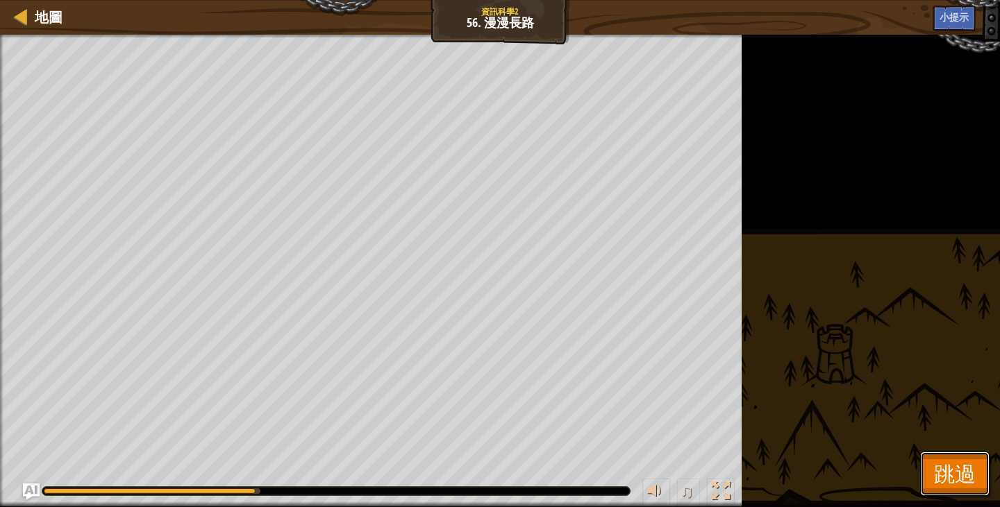
click at [932, 467] on button "跳過" at bounding box center [954, 474] width 69 height 44
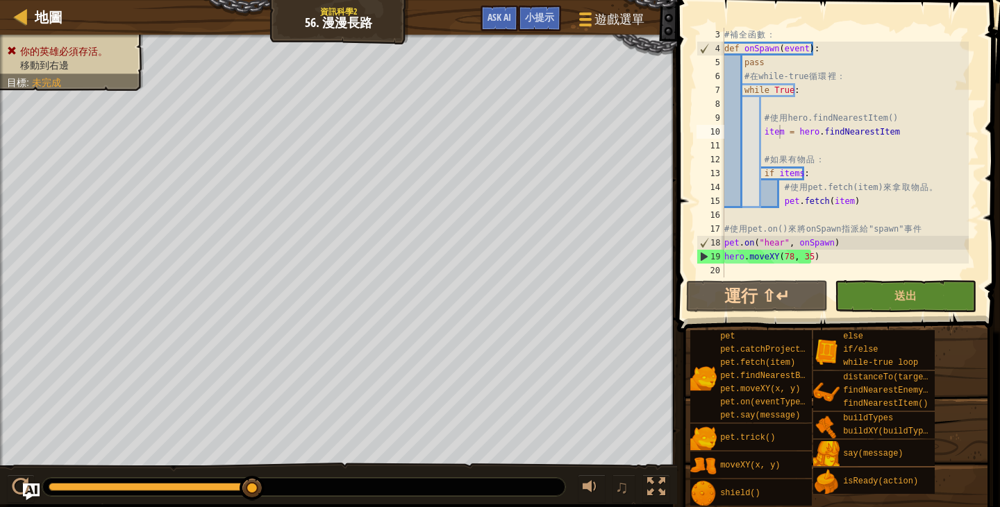
click at [842, 199] on div "# 補 全 函 數 ： def onSpawn ( event ) : pass # 在 while-true 循 環 裡 ： while True : # …" at bounding box center [844, 167] width 247 height 278
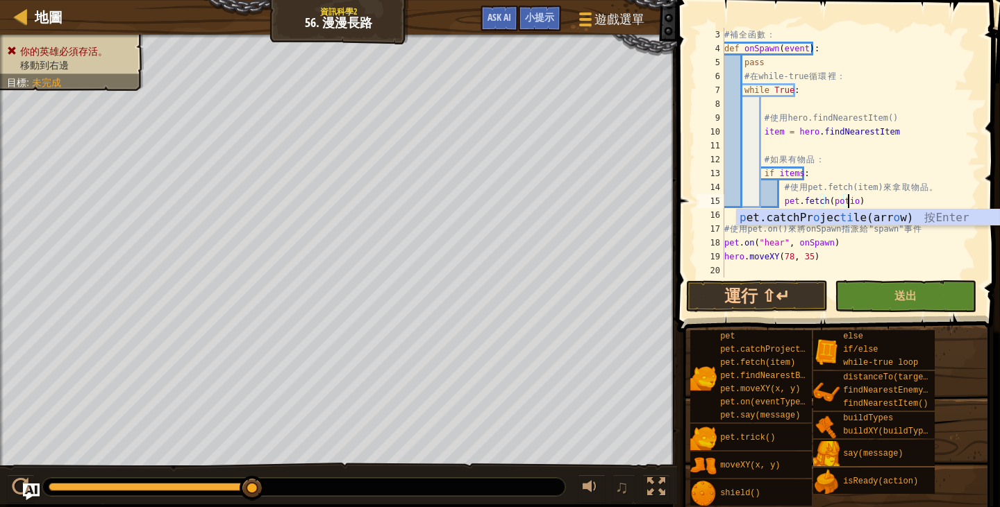
scroll to position [6, 10]
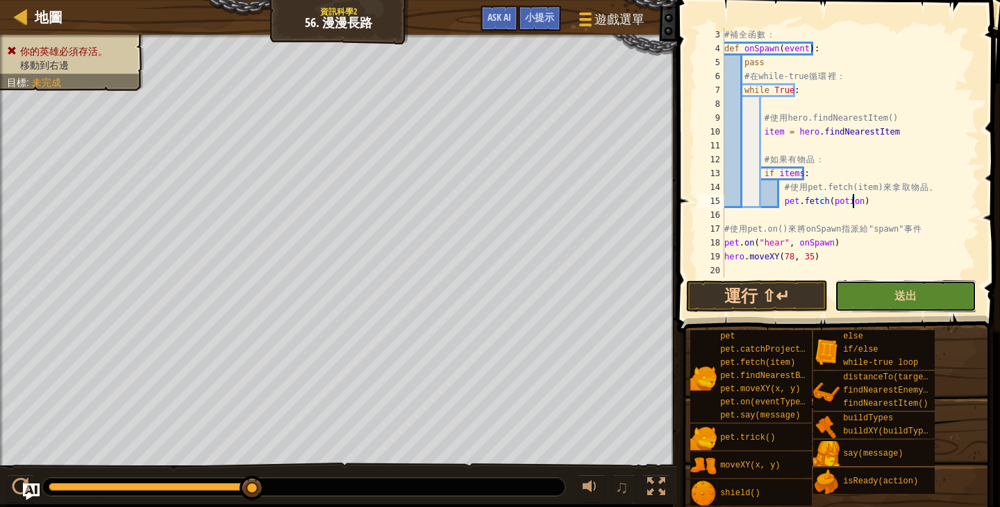
click at [891, 294] on button "送出" at bounding box center [905, 296] width 142 height 32
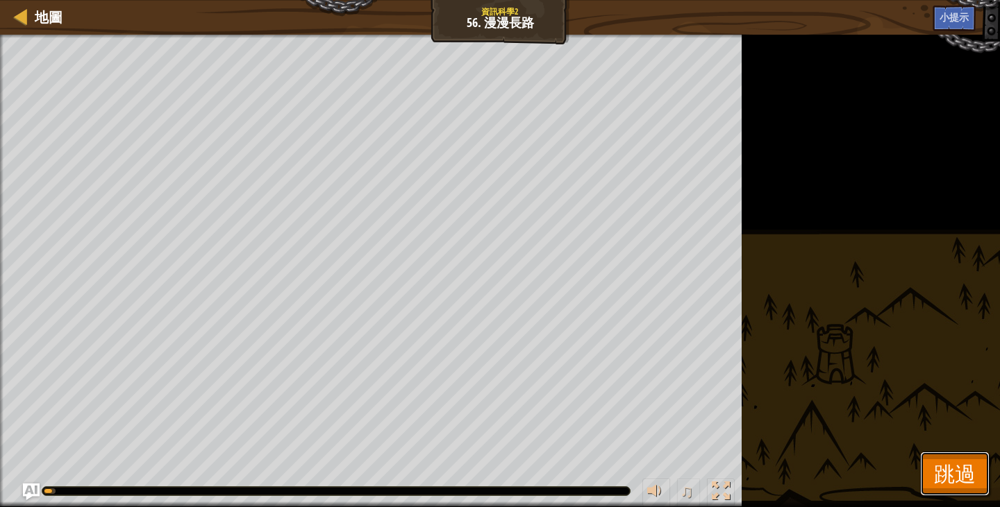
click at [954, 464] on span "跳過" at bounding box center [955, 474] width 42 height 28
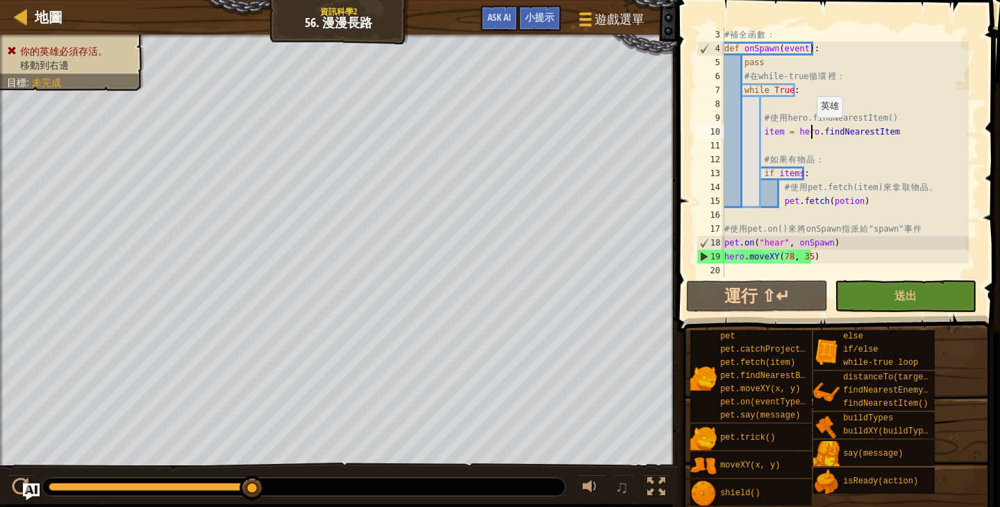
click at [809, 131] on div "# 補 全 函 數 ： def onSpawn ( event ) : pass # 在 while-true 循 環 裡 ： while True : # …" at bounding box center [844, 167] width 247 height 278
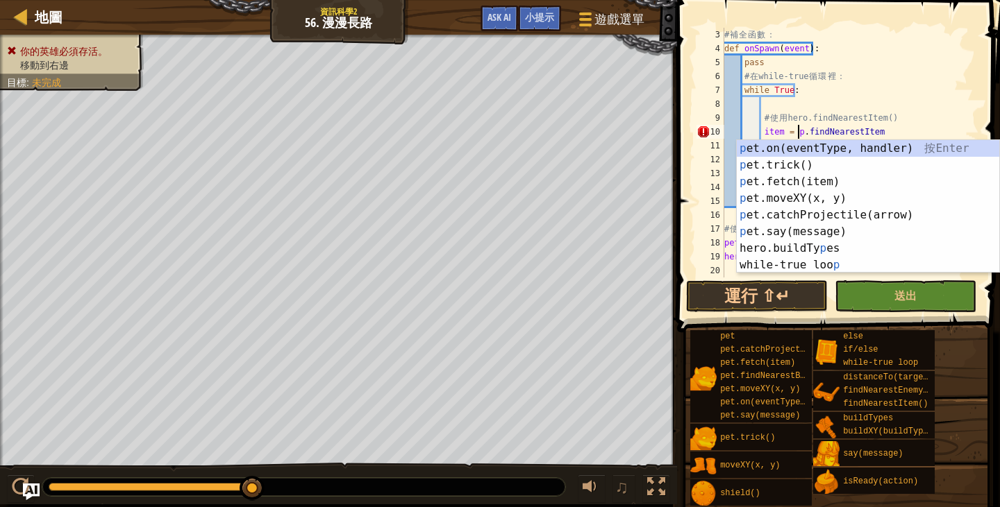
scroll to position [6, 6]
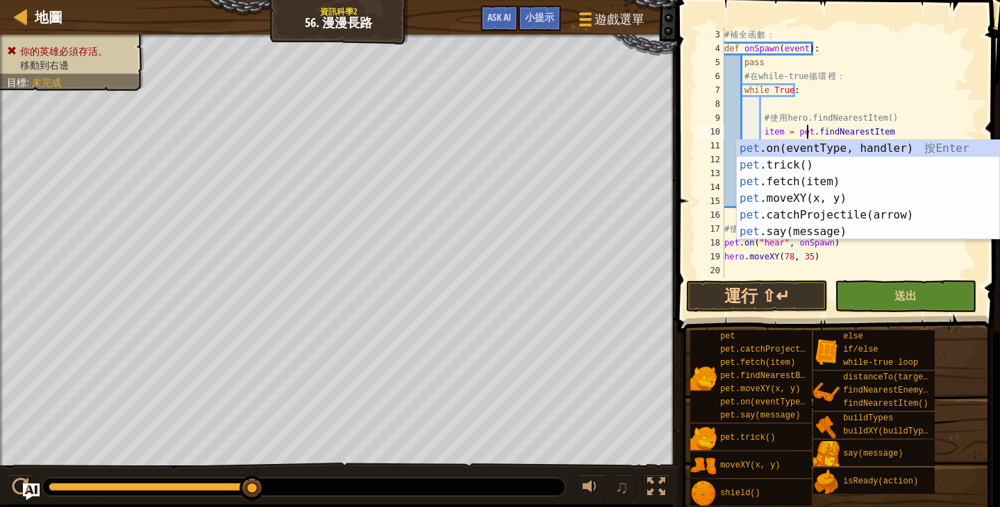
type textarea "item = pet.findNearestItem"
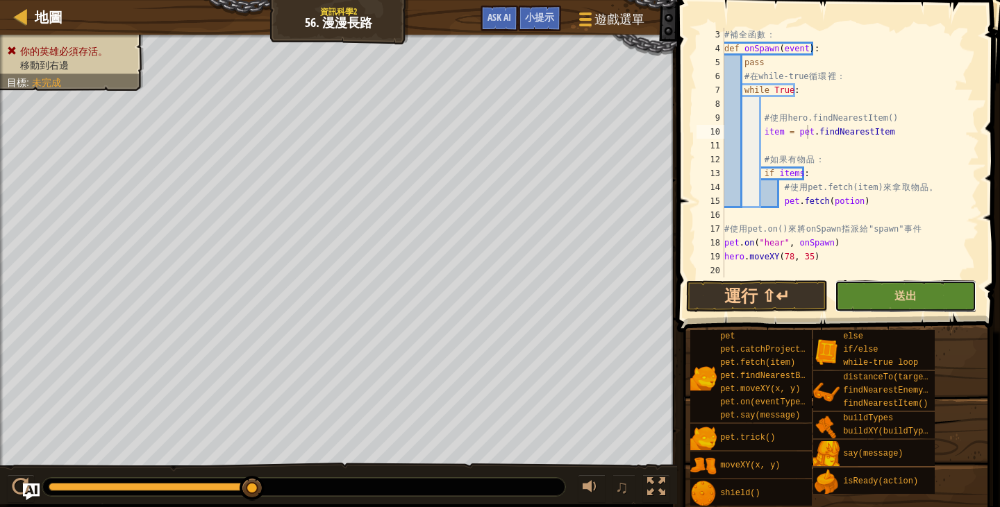
click at [918, 285] on button "送出" at bounding box center [905, 296] width 142 height 32
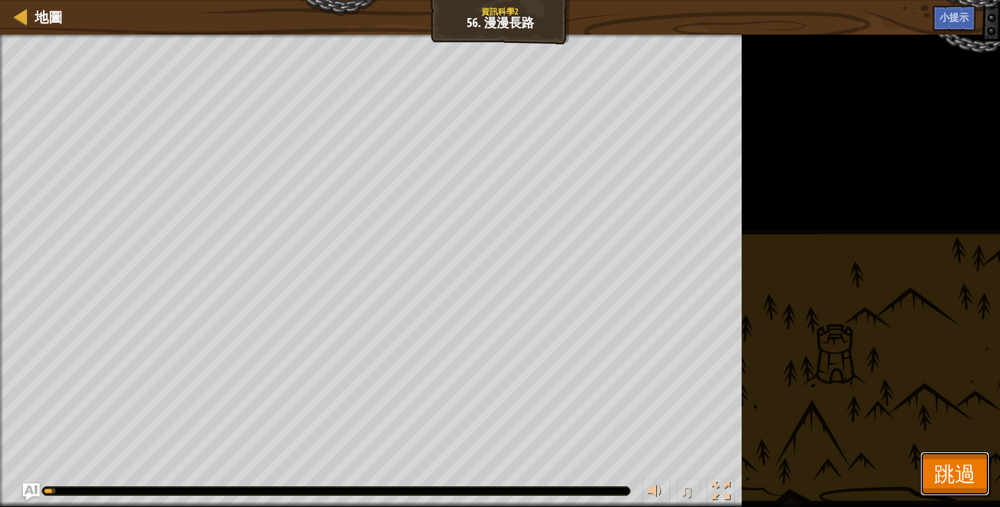
click at [923, 463] on button "跳過" at bounding box center [954, 474] width 69 height 44
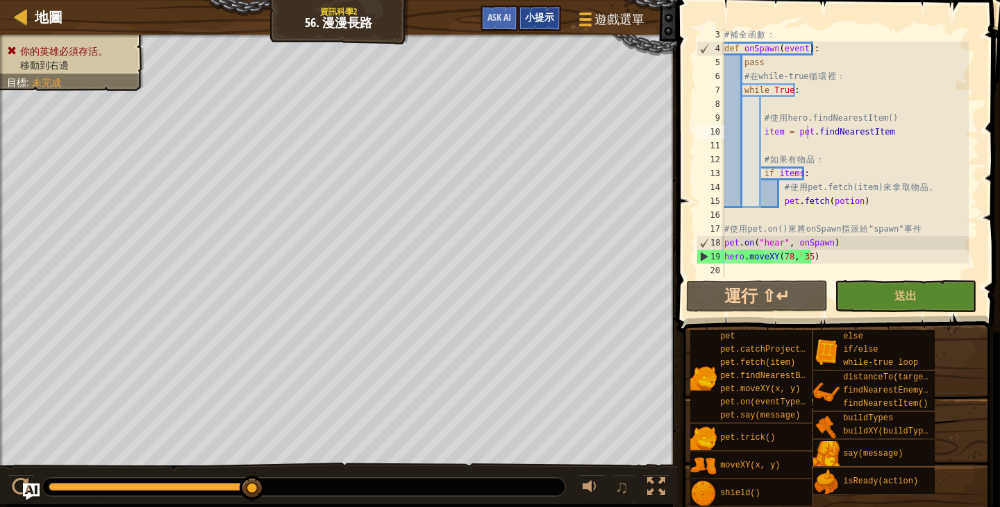
click at [518, 15] on div "小提示" at bounding box center [539, 19] width 43 height 26
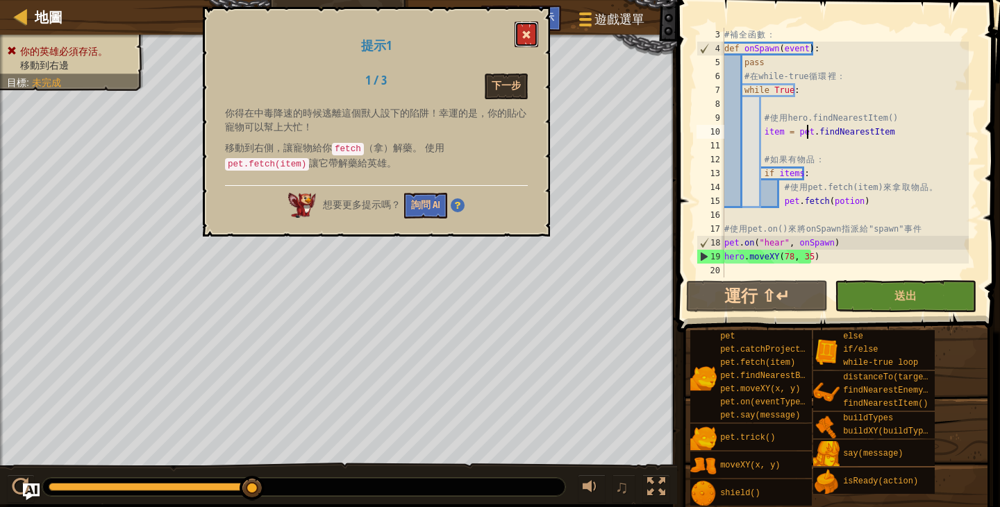
click at [528, 29] on button at bounding box center [526, 35] width 24 height 26
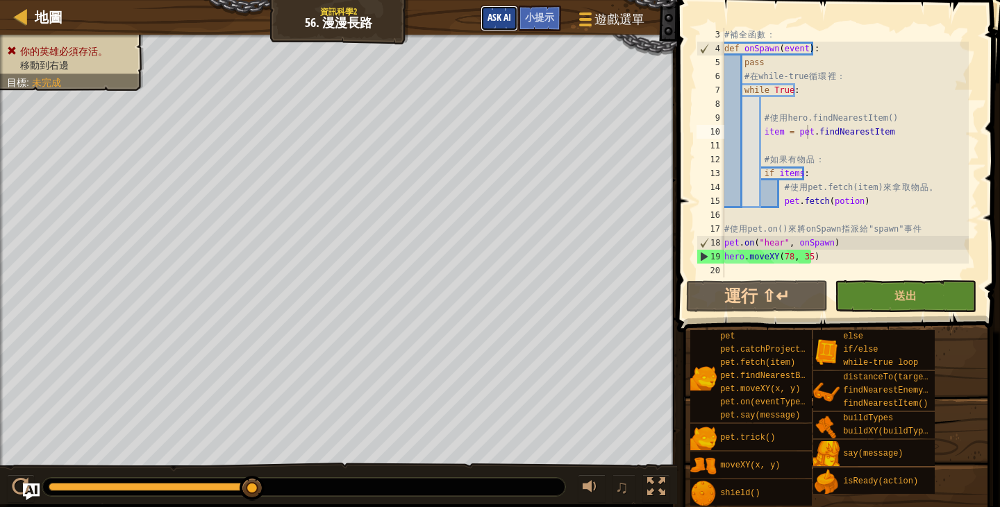
click at [503, 16] on span "Ask AI" at bounding box center [499, 16] width 24 height 13
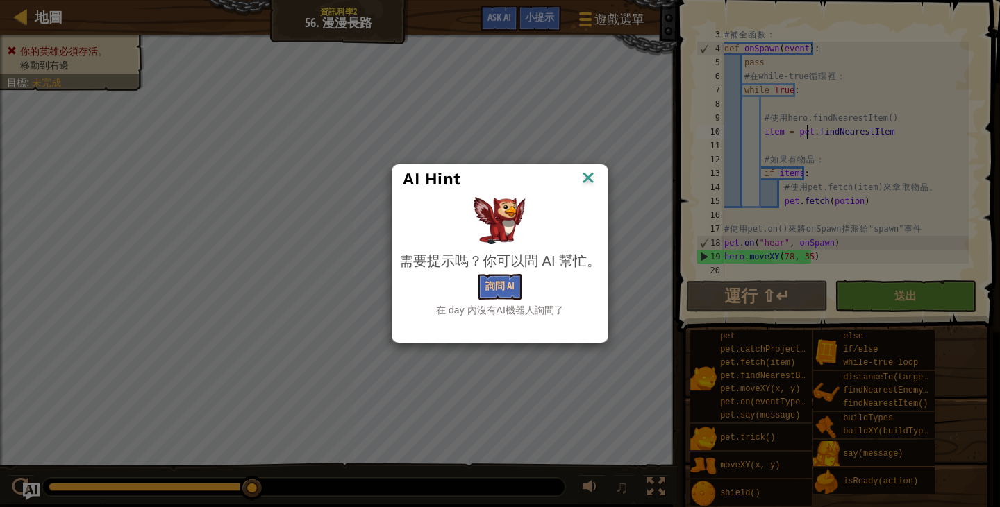
click at [590, 169] on img at bounding box center [588, 179] width 18 height 21
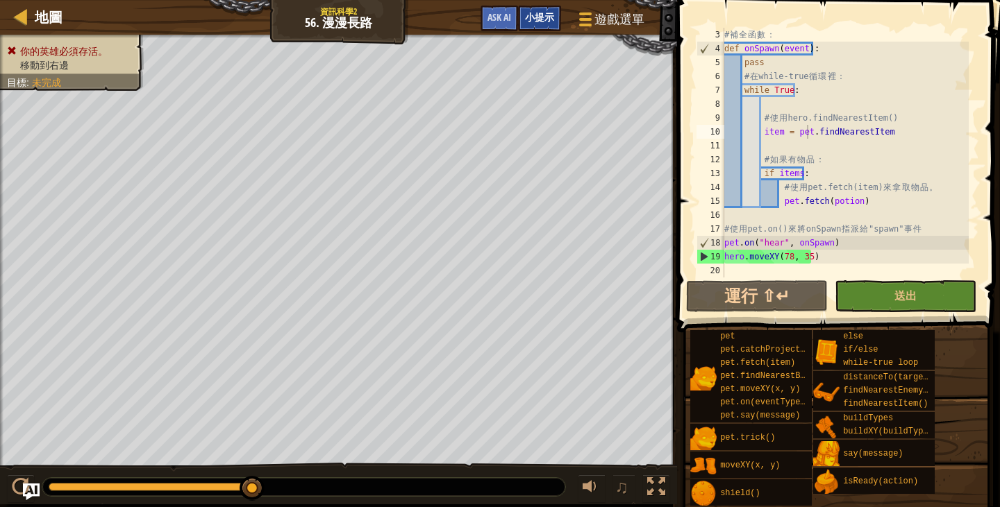
click at [539, 22] on span "小提示" at bounding box center [539, 16] width 29 height 13
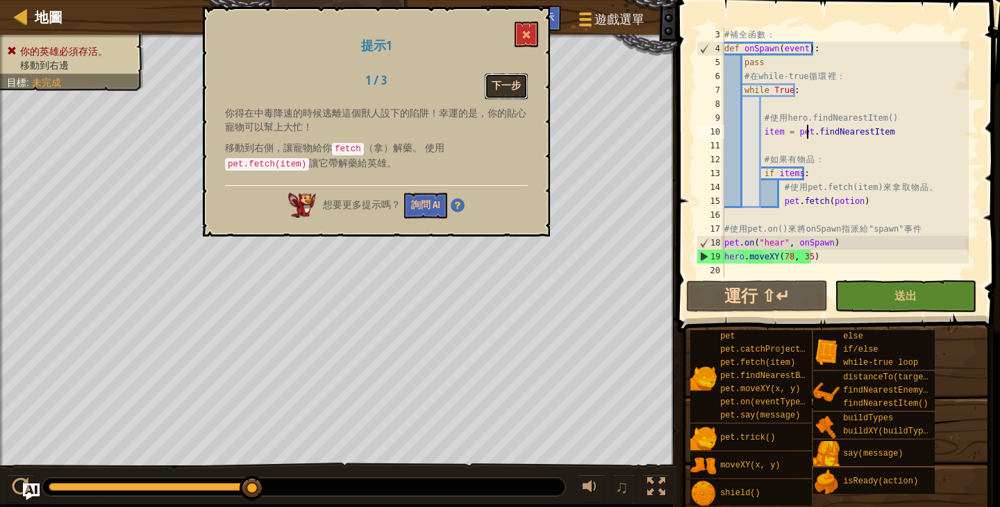
click at [496, 79] on button "下一步" at bounding box center [506, 87] width 43 height 26
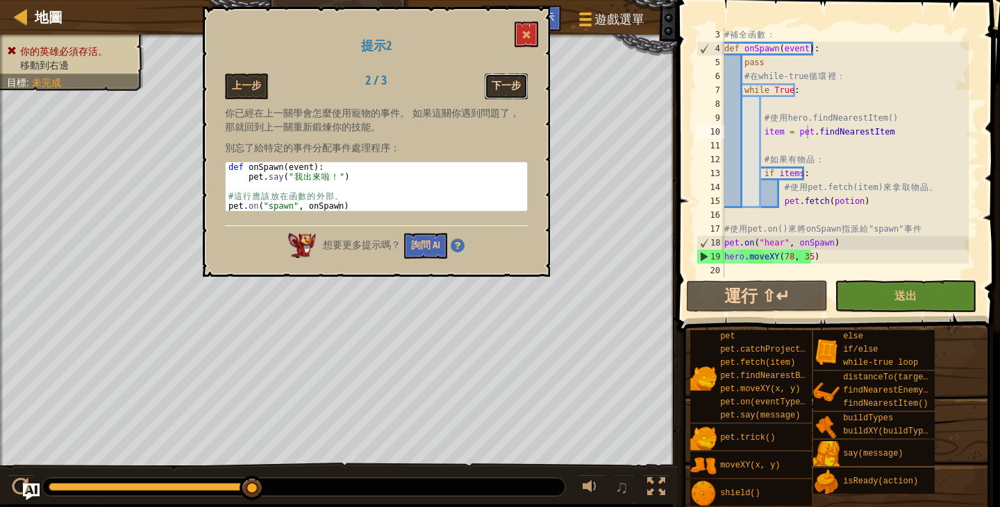
click at [512, 97] on button "下一步" at bounding box center [506, 87] width 43 height 26
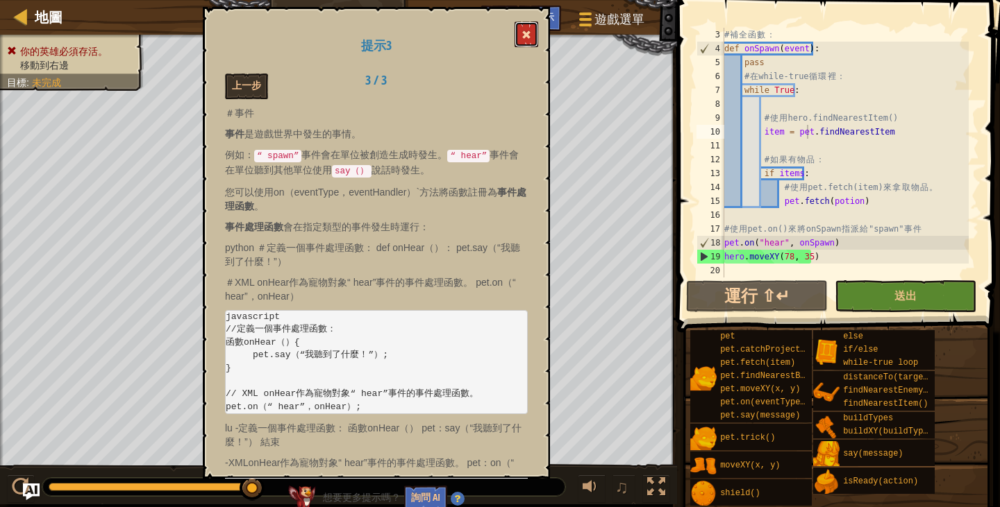
click at [528, 37] on span at bounding box center [526, 35] width 10 height 10
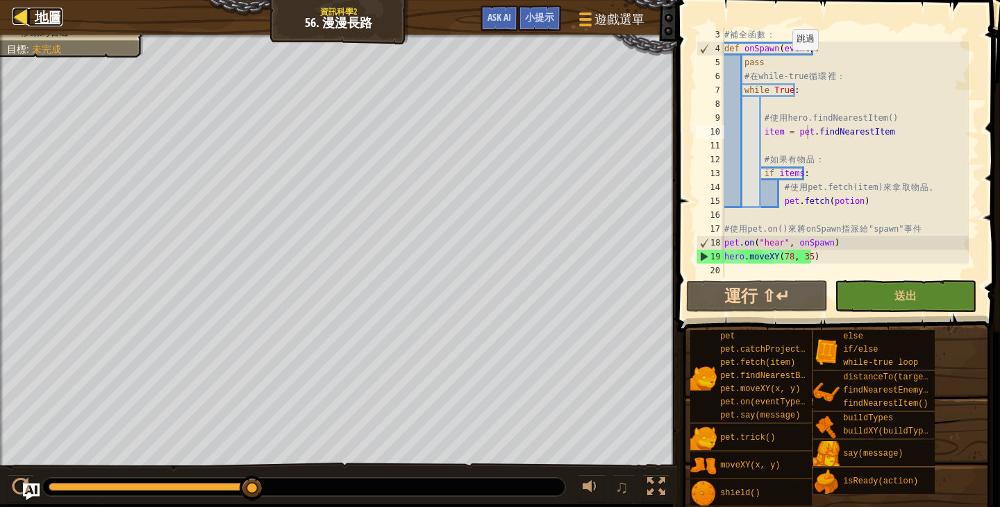
click at [53, 10] on span "地圖" at bounding box center [49, 17] width 28 height 19
select select "zh-HANT"
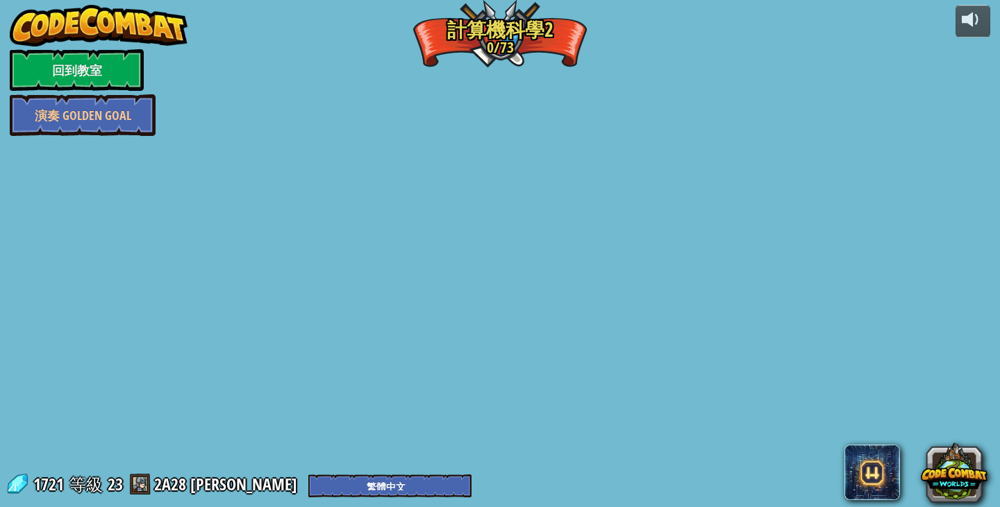
select select "zh-HANT"
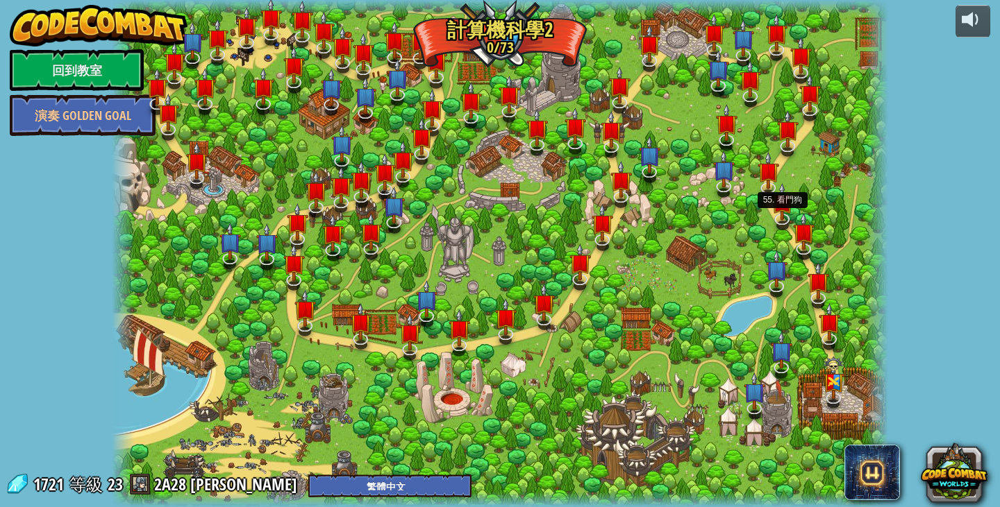
select select "zh-HANT"
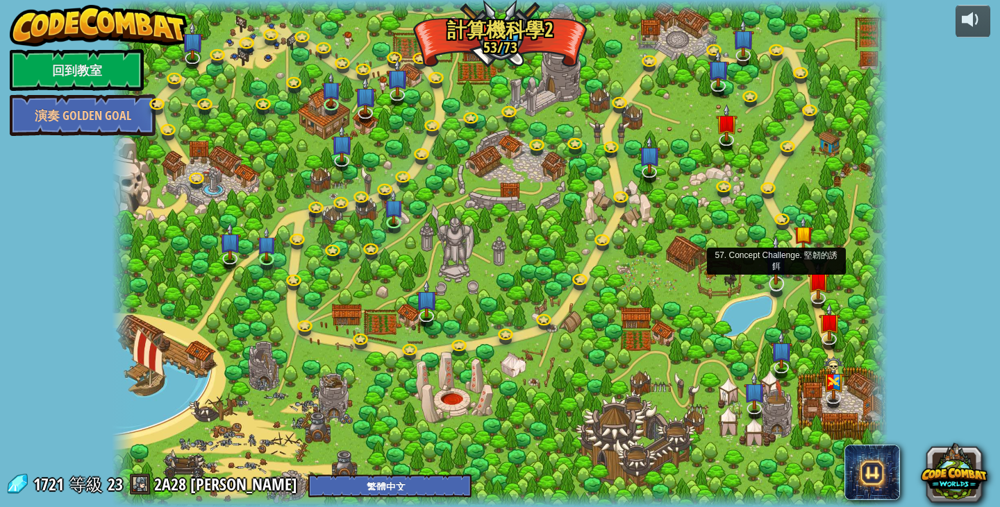
select select "zh-HANT"
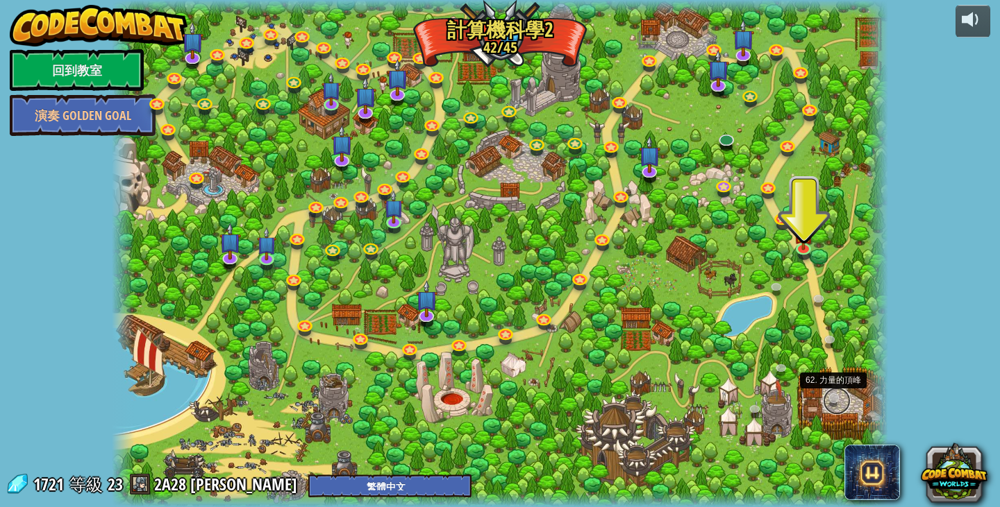
click at [834, 399] on link at bounding box center [837, 401] width 28 height 28
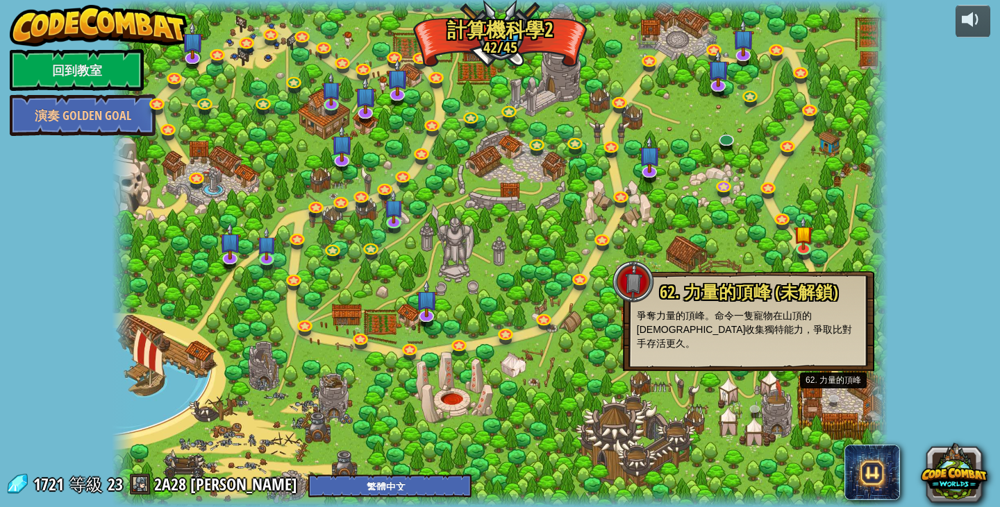
click at [766, 387] on div at bounding box center [500, 253] width 776 height 507
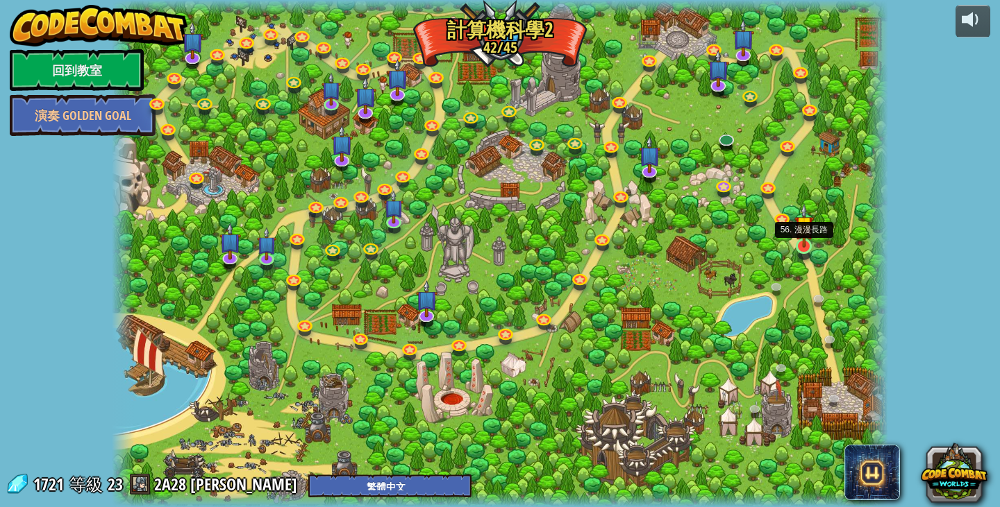
click at [796, 228] on img at bounding box center [803, 225] width 19 height 44
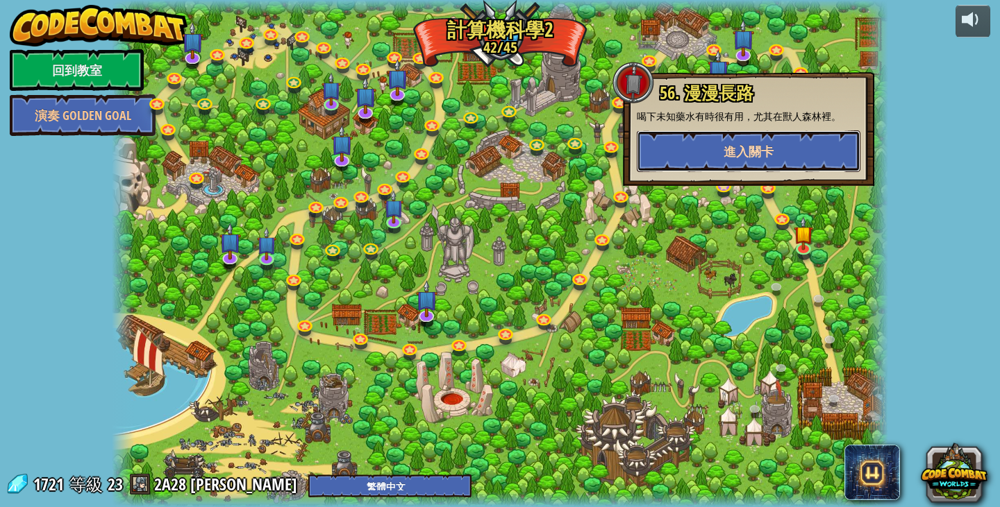
click at [798, 151] on button "進入關卡" at bounding box center [749, 152] width 224 height 42
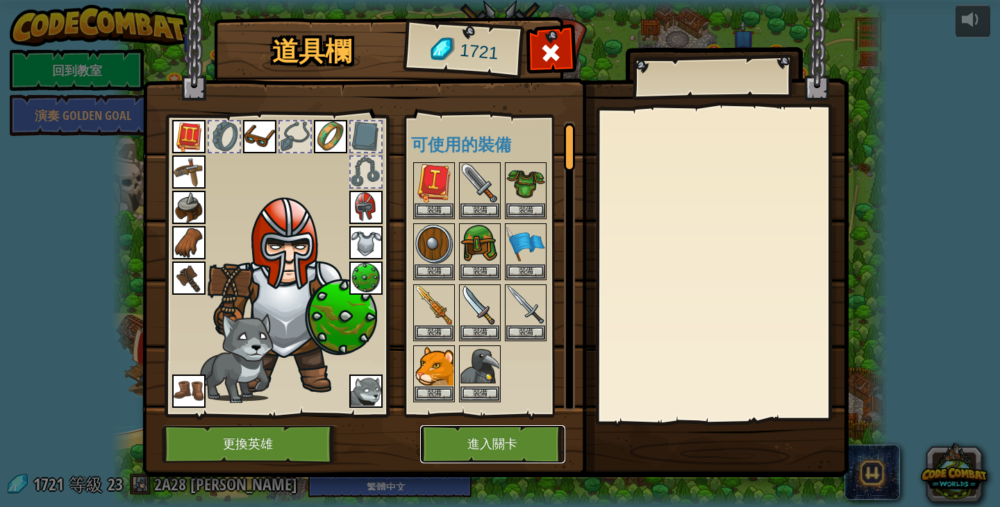
click at [494, 439] on button "進入關卡" at bounding box center [492, 445] width 145 height 38
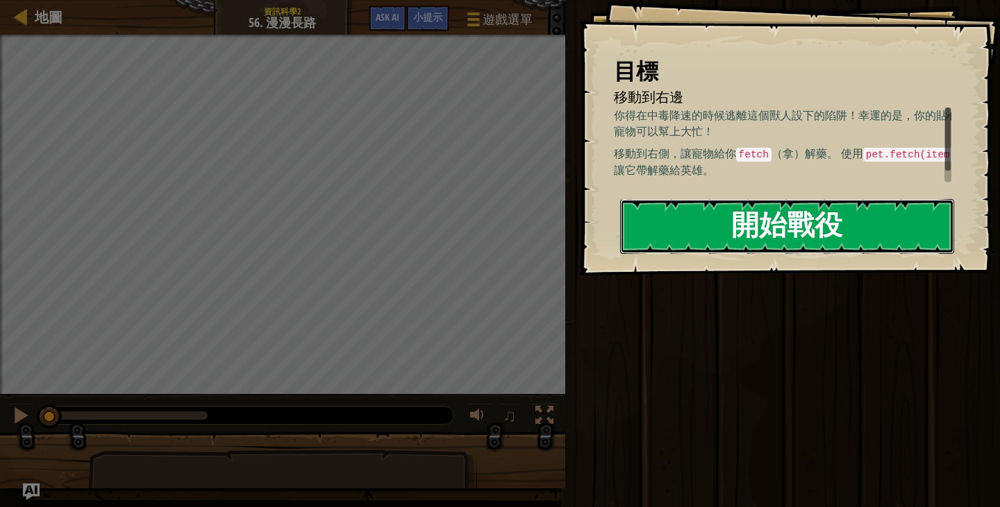
click at [707, 225] on button "開始戰役" at bounding box center [787, 226] width 334 height 55
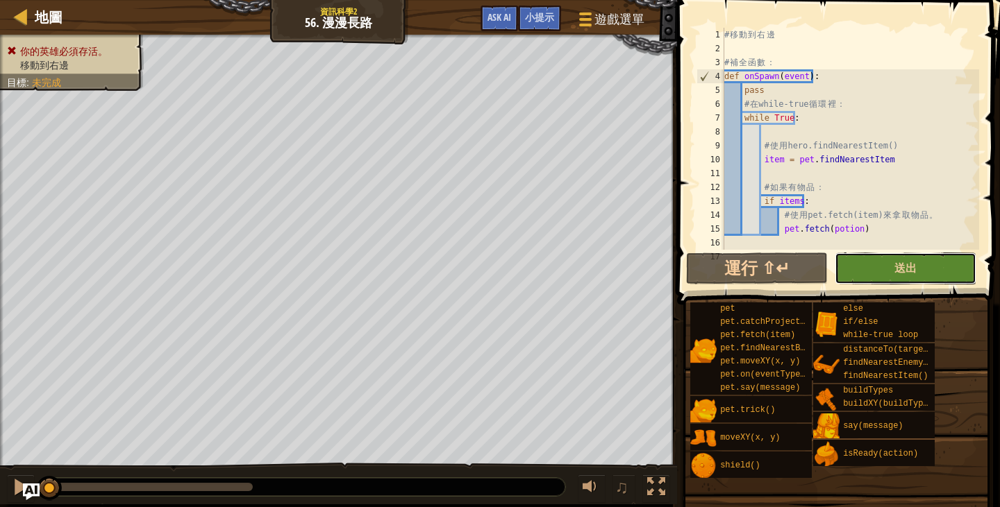
click at [850, 269] on button "送出" at bounding box center [905, 269] width 142 height 32
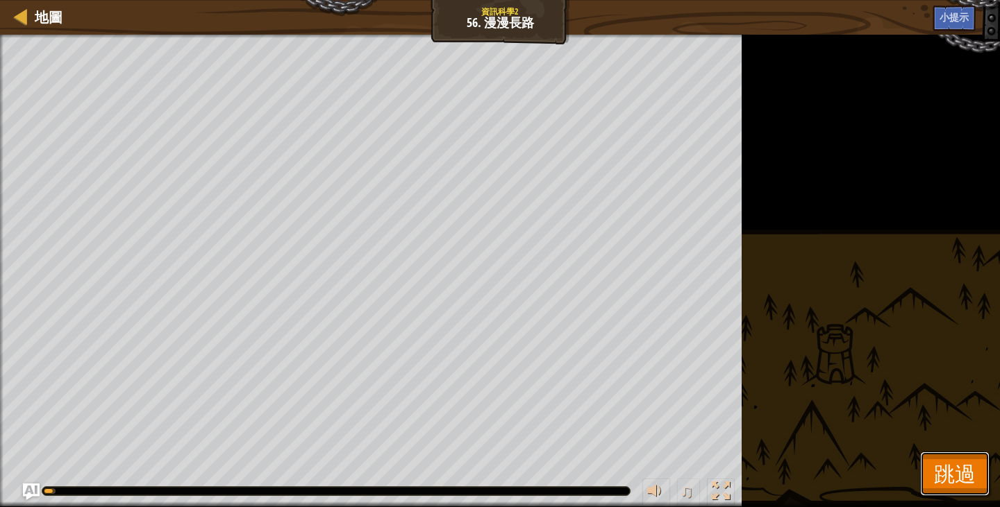
click at [961, 468] on span "跳過" at bounding box center [955, 474] width 42 height 28
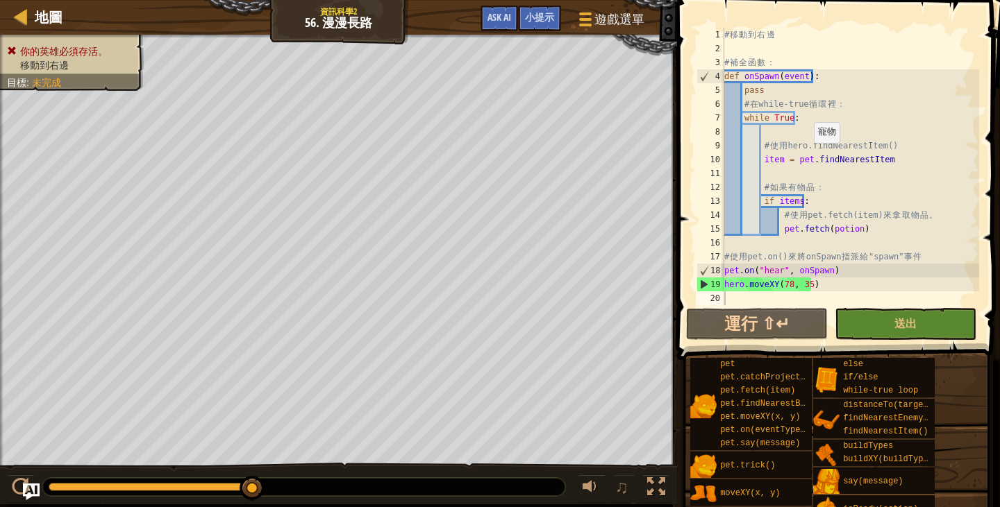
click at [807, 157] on div "# 移 動 到 右 邊 # 補 全 函 數 ： def onSpawn ( event ) : pass # 在 while-true 循 環 裡 ： whi…" at bounding box center [850, 180] width 258 height 305
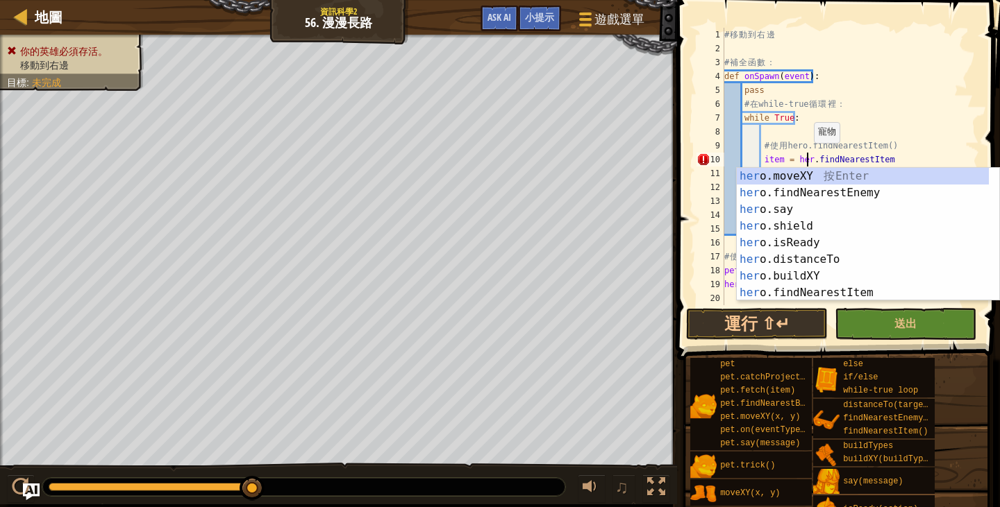
type textarea "item = hero.findNearestItem"
click at [941, 135] on div "# 移 動 到 右 邊 # 補 全 函 數 ： def onSpawn ( event ) : pass # 在 while-true 循 環 裡 ： whi…" at bounding box center [850, 180] width 258 height 305
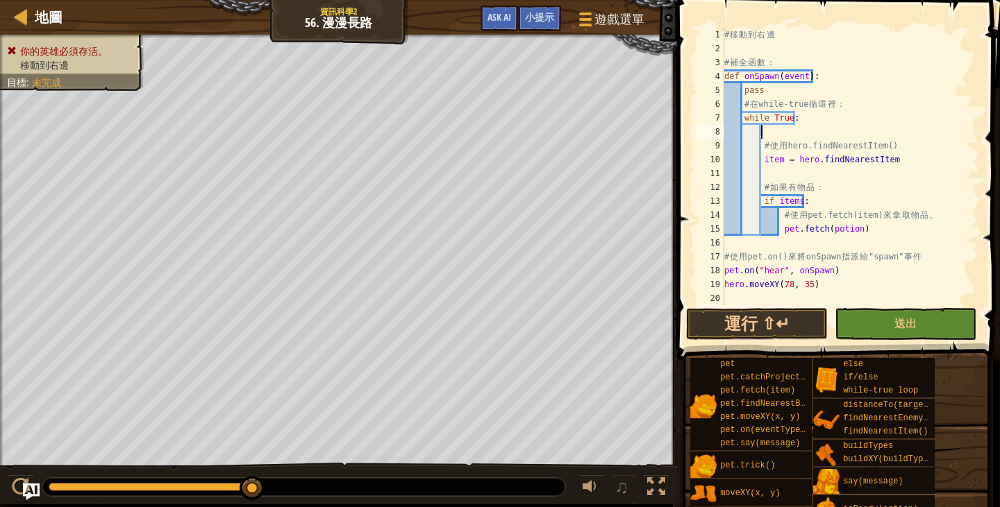
scroll to position [6, 2]
click at [800, 171] on div "# 移 動 到 右 邊 # 補 全 函 數 ： def onSpawn ( event ) : pass # 在 while-true 循 環 裡 ： whi…" at bounding box center [850, 180] width 258 height 305
click at [783, 176] on div "# 移 動 到 右 邊 # 補 全 函 數 ： def onSpawn ( event ) : pass # 在 while-true 循 環 裡 ： whi…" at bounding box center [850, 180] width 258 height 305
click at [905, 321] on span "送出" at bounding box center [905, 323] width 22 height 15
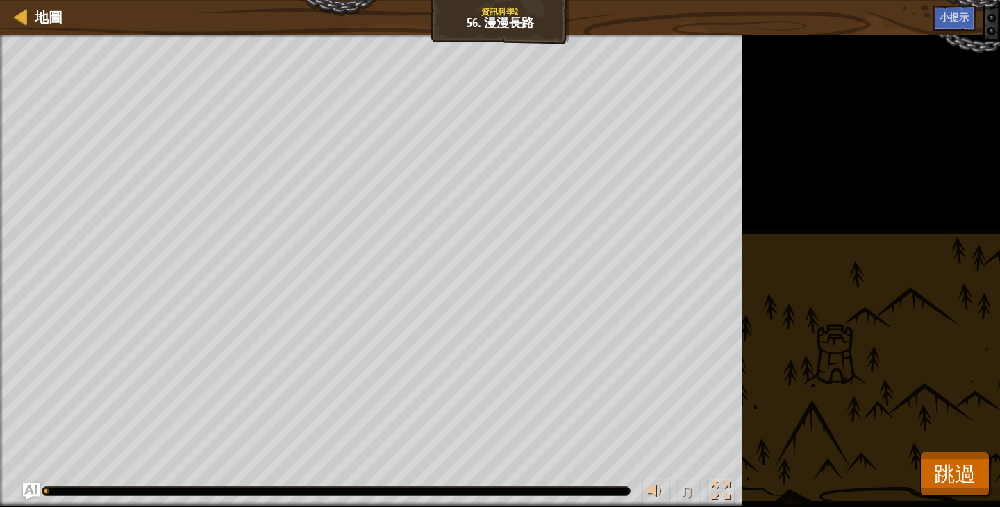
click at [950, 451] on div "你的英雄必須存活。 移動到右邊 目標 : 執行中… ♫ 服部 313 x: 4 y: 35 x: 78 y: 35 action: move" at bounding box center [500, 271] width 1000 height 473
click at [951, 473] on span "跳過" at bounding box center [955, 474] width 42 height 28
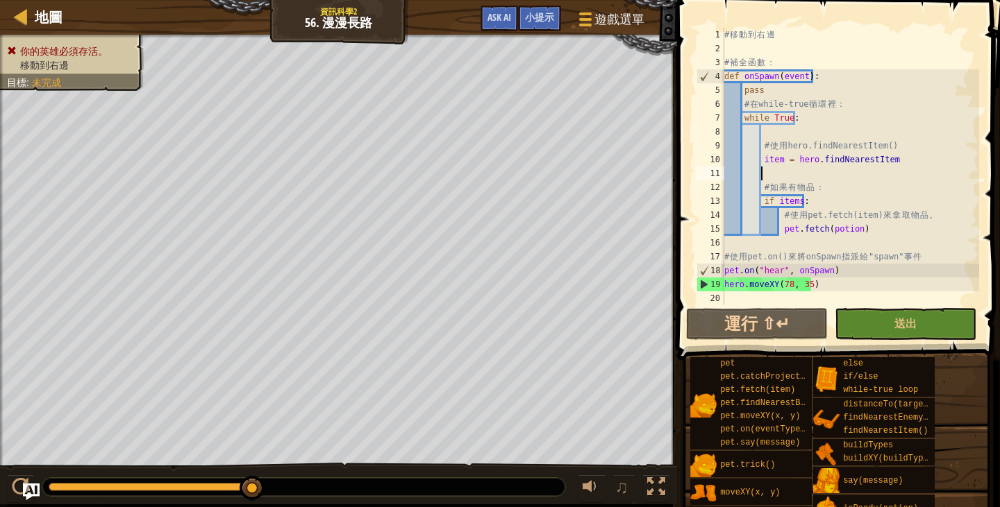
scroll to position [0, 0]
click at [538, 13] on span "小提示" at bounding box center [539, 16] width 29 height 13
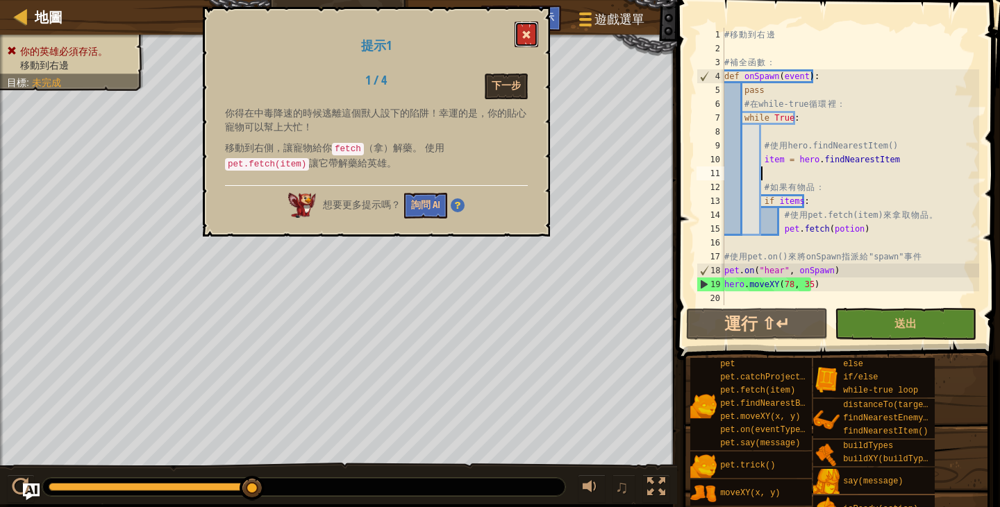
click at [531, 31] on button at bounding box center [526, 35] width 24 height 26
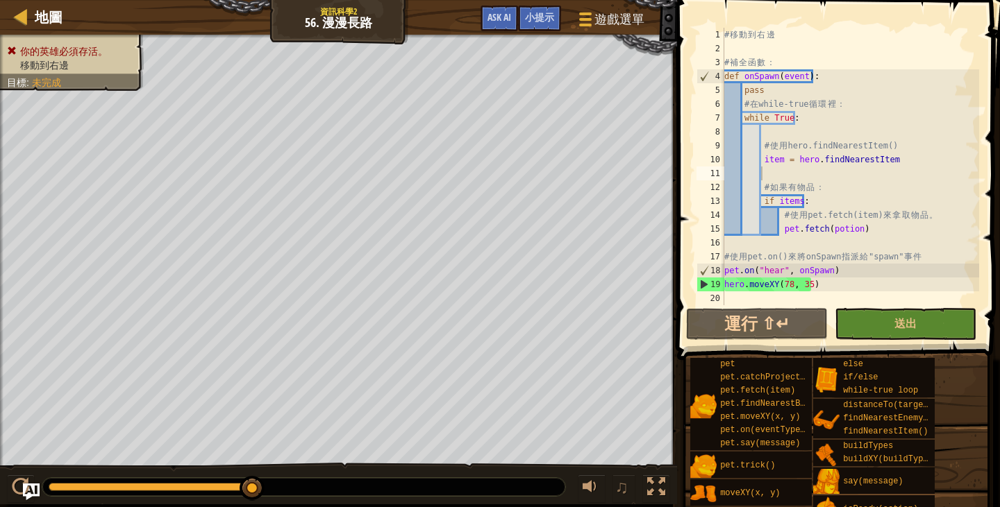
click at [827, 74] on div "# 移 動 到 右 邊 # 補 全 函 數 ： def onSpawn ( event ) : pass # 在 while-true 循 環 裡 ： whi…" at bounding box center [850, 180] width 258 height 305
click at [854, 317] on button "送出" at bounding box center [905, 324] width 142 height 32
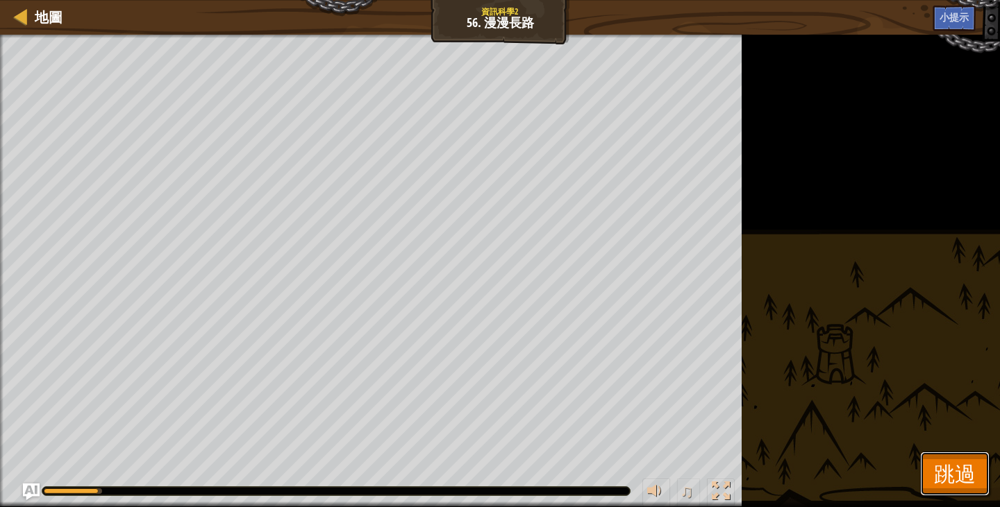
click at [970, 469] on span "跳過" at bounding box center [955, 474] width 42 height 28
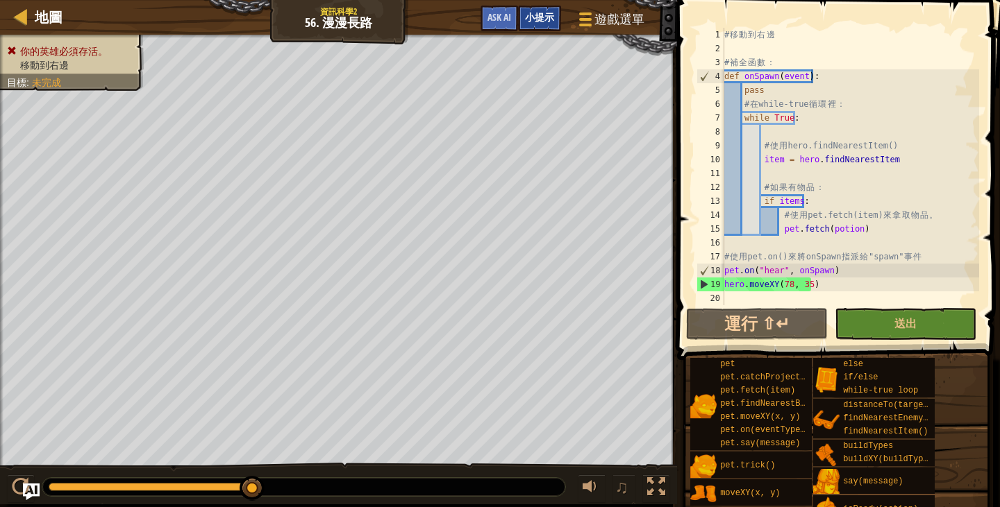
click at [527, 20] on span "小提示" at bounding box center [539, 16] width 29 height 13
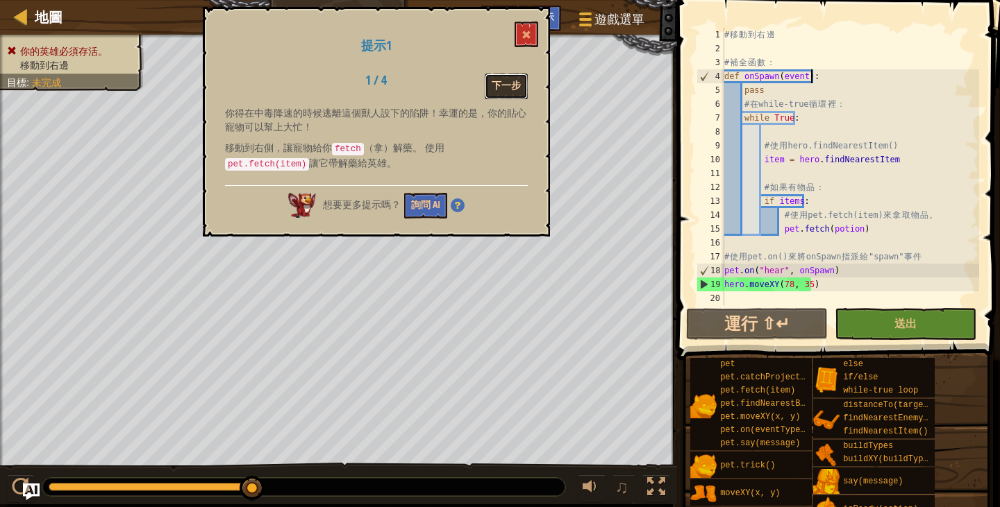
click at [521, 85] on button "下一步" at bounding box center [506, 87] width 43 height 26
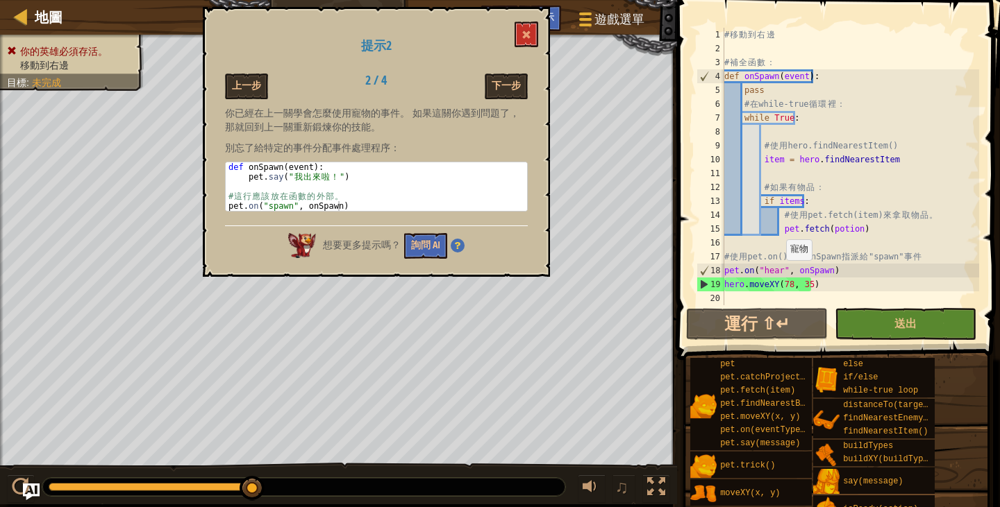
click at [779, 274] on div "# 移 動 到 右 邊 # 補 全 函 數 ： def onSpawn ( event ) : pass # 在 while-true 循 環 裡 ： whi…" at bounding box center [850, 180] width 258 height 305
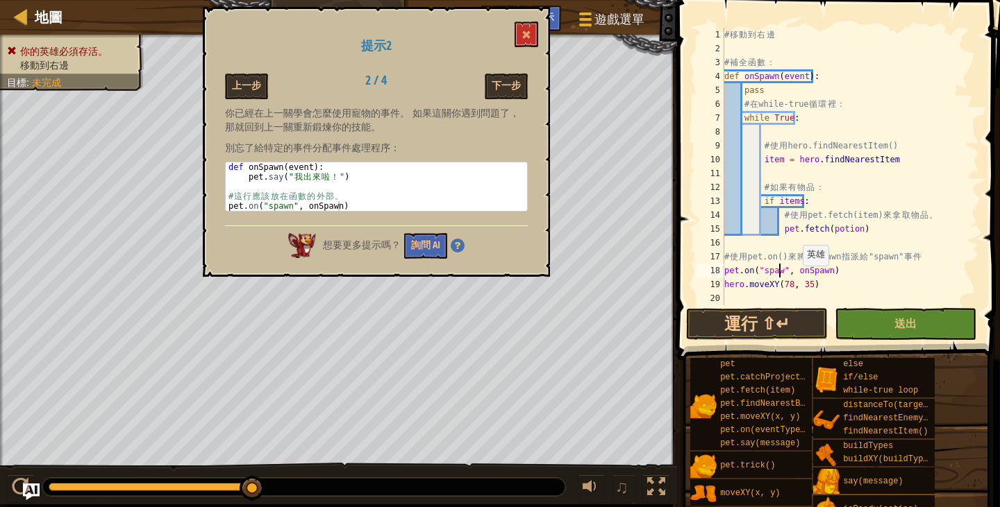
scroll to position [6, 5]
click at [875, 329] on button "送出" at bounding box center [905, 324] width 142 height 32
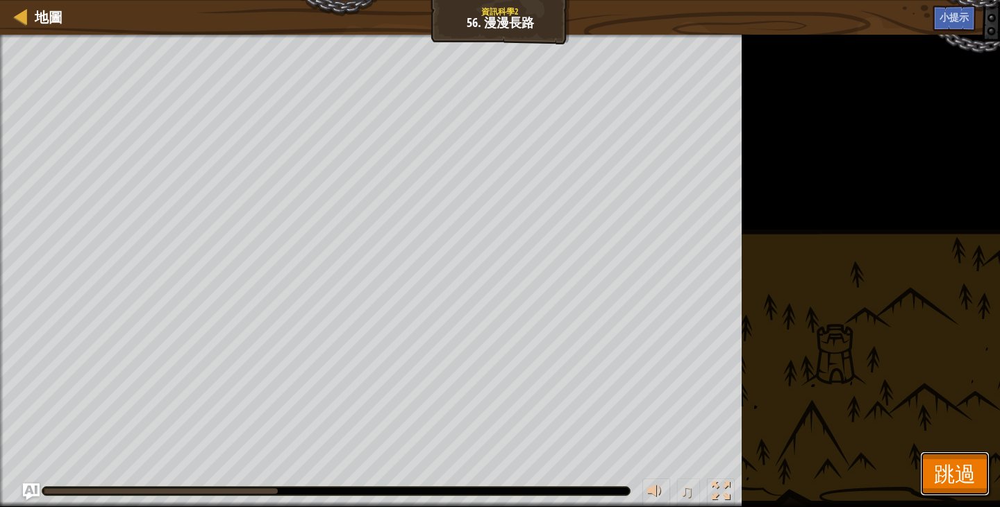
click at [952, 485] on span "跳過" at bounding box center [955, 474] width 42 height 28
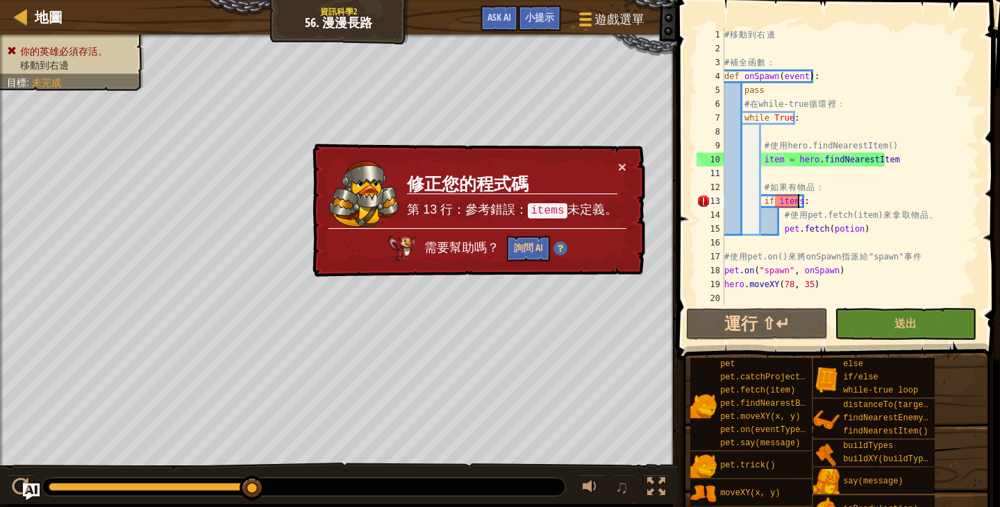
click at [796, 199] on div "# 移 動 到 右 邊 # 補 全 函 數 ： def onSpawn ( event ) : pass # 在 while-true 循 環 裡 ： whi…" at bounding box center [850, 180] width 258 height 305
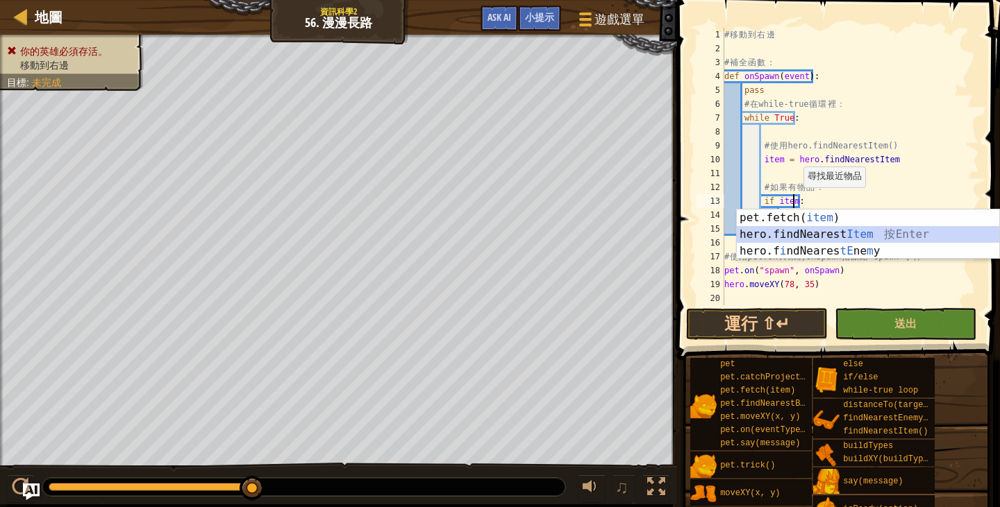
click at [980, 231] on div "pet.fetch( item ) 按 Enter hero.findNearest Item 按 Enter hero.f i ndNeares tE ne…" at bounding box center [868, 251] width 262 height 83
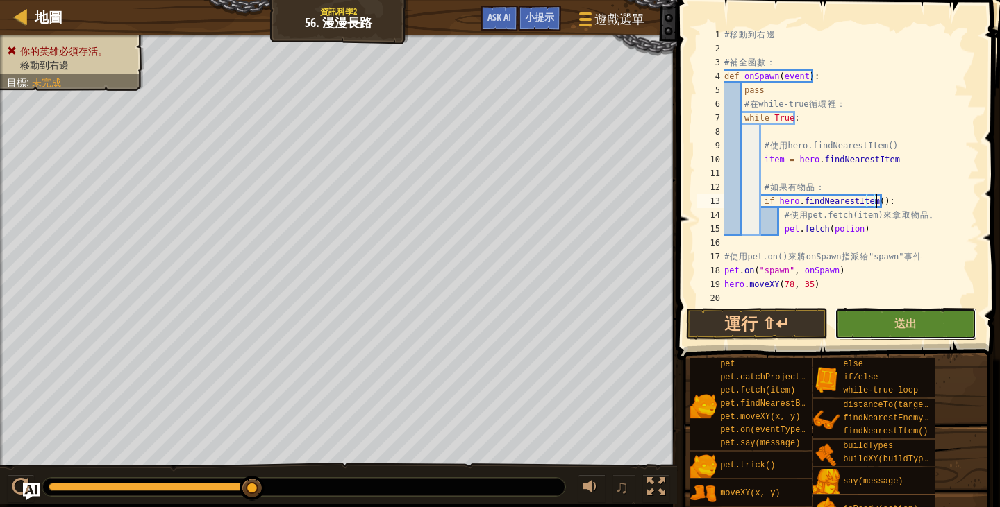
click at [889, 314] on button "送出" at bounding box center [905, 324] width 142 height 32
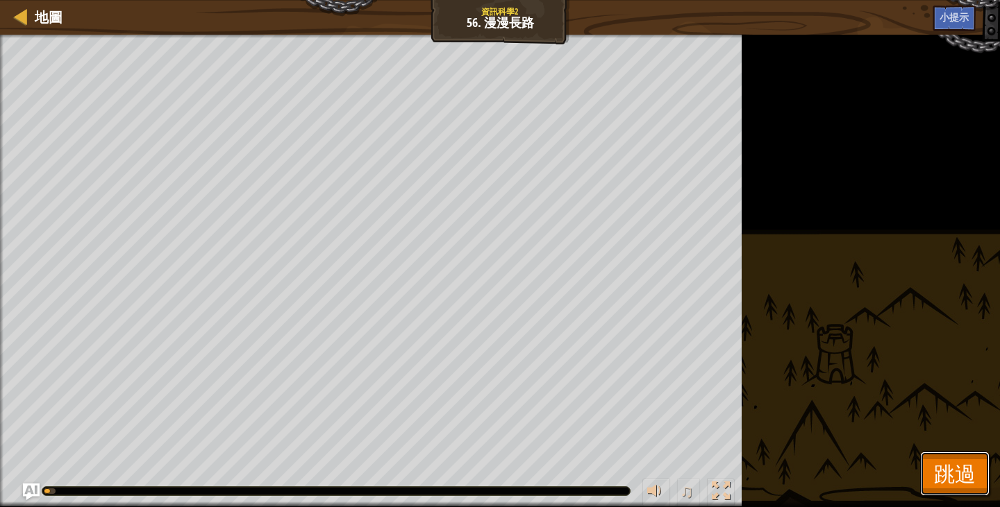
click at [946, 479] on span "跳過" at bounding box center [955, 474] width 42 height 28
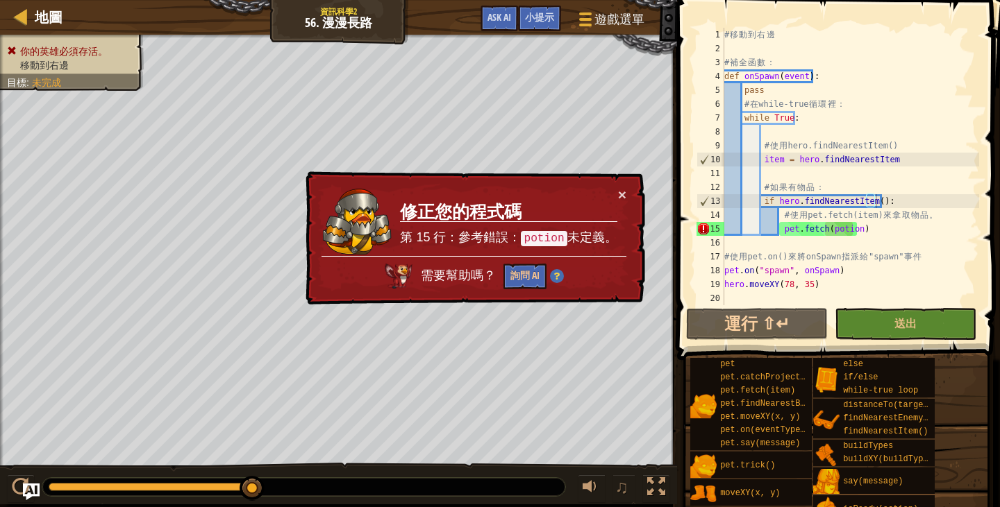
click at [896, 204] on div "# 移 動 到 右 邊 # 補 全 函 數 ： def onSpawn ( event ) : pass # 在 while-true 循 環 裡 ： whi…" at bounding box center [850, 180] width 258 height 305
click at [848, 229] on div "# 移 動 到 右 邊 # 補 全 函 數 ： def onSpawn ( event ) : pass # 在 while-true 循 環 裡 ： whi…" at bounding box center [850, 180] width 258 height 305
click at [851, 228] on div "# 移 動 到 右 邊 # 補 全 函 數 ： def onSpawn ( event ) : pass # 在 while-true 循 環 裡 ： whi…" at bounding box center [850, 180] width 258 height 305
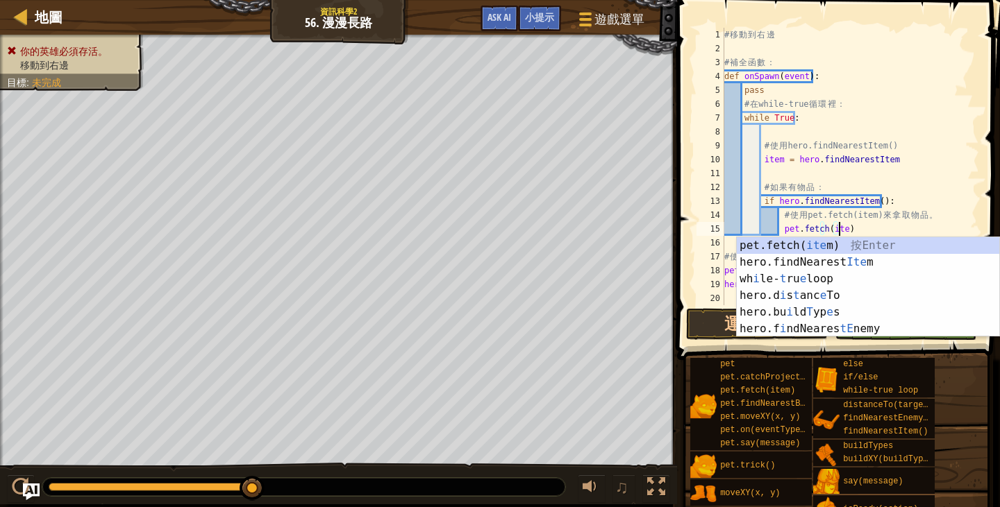
scroll to position [6, 9]
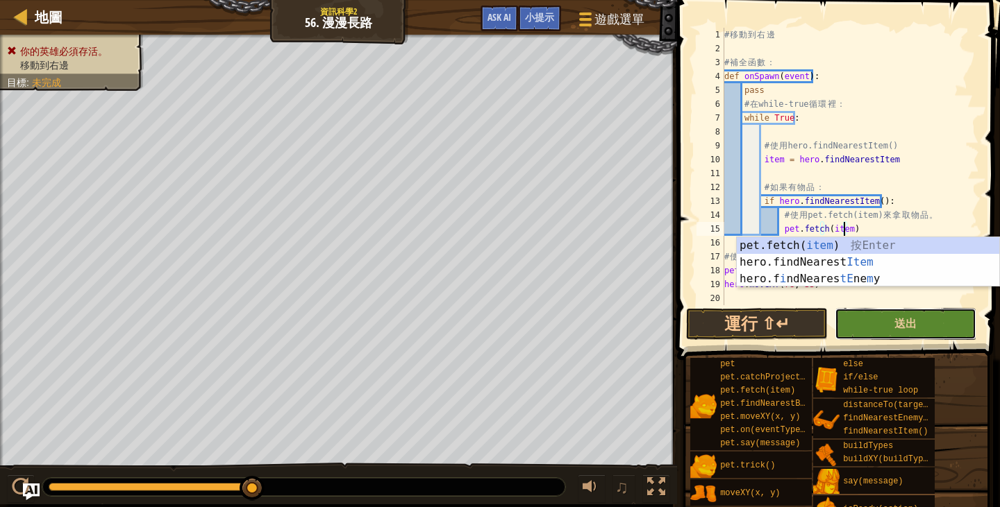
click at [872, 324] on button "送出" at bounding box center [905, 324] width 142 height 32
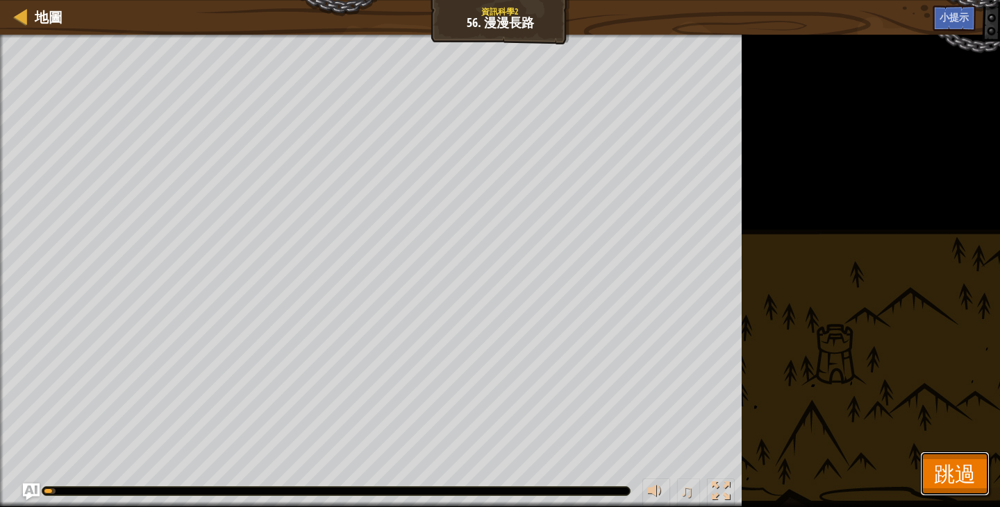
click at [937, 480] on span "跳過" at bounding box center [955, 474] width 42 height 28
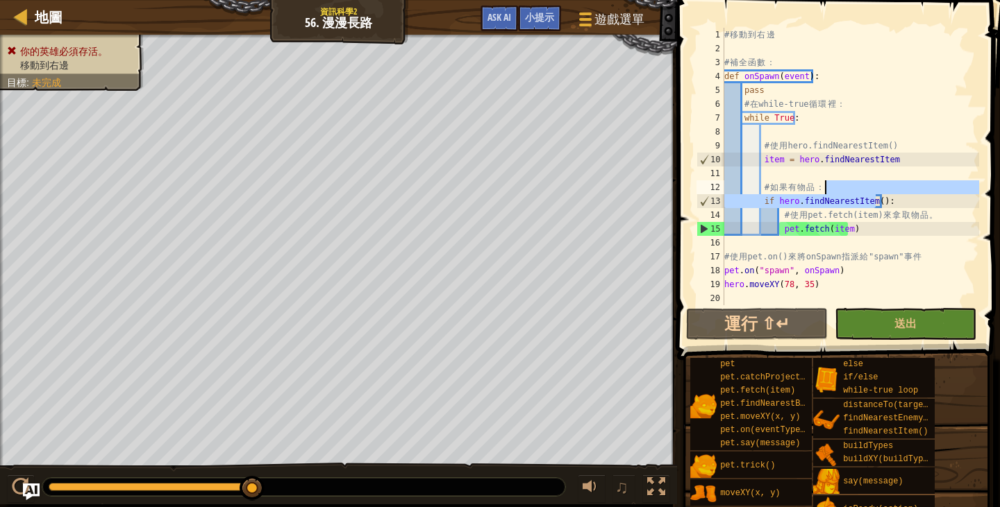
drag, startPoint x: 876, startPoint y: 205, endPoint x: 825, endPoint y: 192, distance: 53.2
click at [825, 192] on div "# 移 動 到 右 邊 # 補 全 函 數 ： def onSpawn ( event ) : pass # 在 while-true 循 環 裡 ： whi…" at bounding box center [850, 180] width 258 height 305
click at [909, 205] on div "# 移 動 到 右 邊 # 補 全 函 數 ： def onSpawn ( event ) : pass # 在 while-true 循 環 裡 ： whi…" at bounding box center [850, 180] width 258 height 305
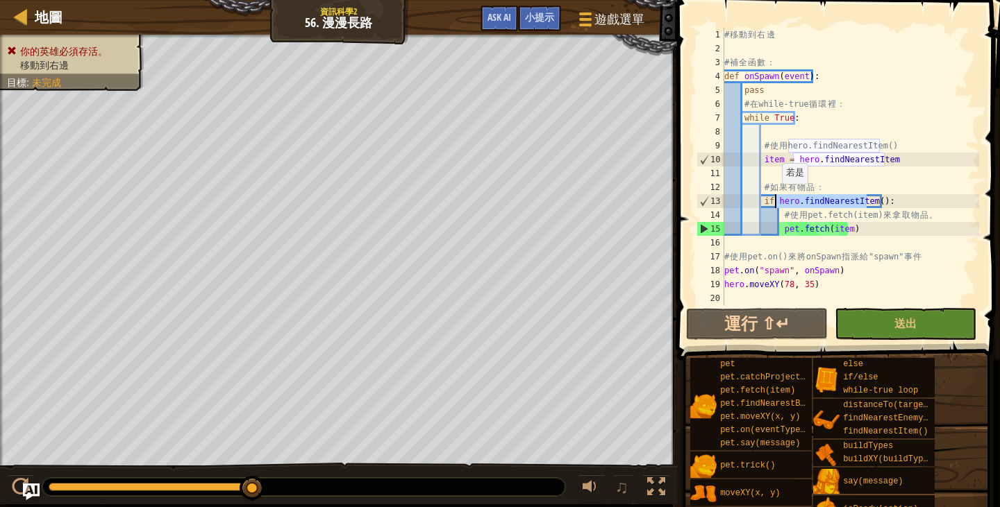
drag, startPoint x: 827, startPoint y: 188, endPoint x: 775, endPoint y: 198, distance: 53.6
click at [775, 198] on div "# 移 動 到 右 邊 # 補 全 函 數 ： def onSpawn ( event ) : pass # 在 while-true 循 環 裡 ： whi…" at bounding box center [850, 180] width 258 height 305
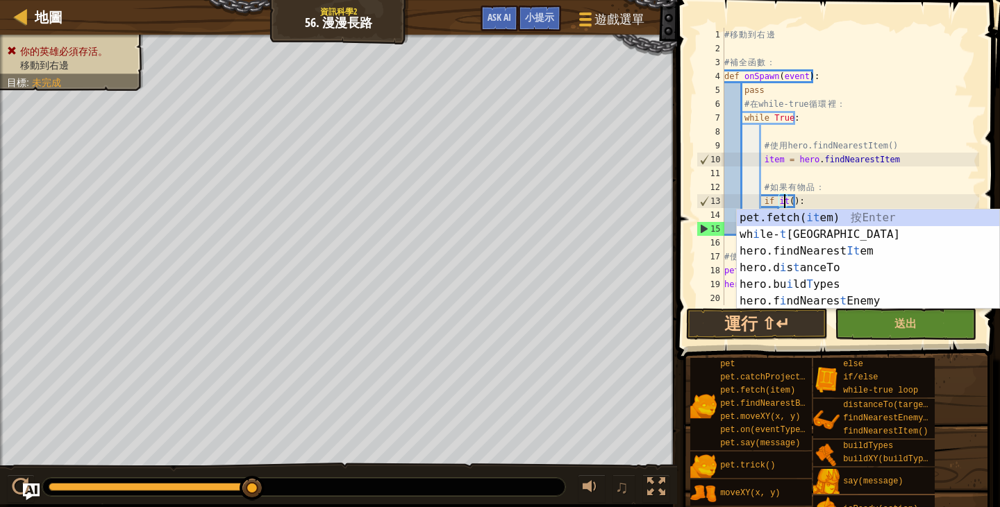
scroll to position [6, 6]
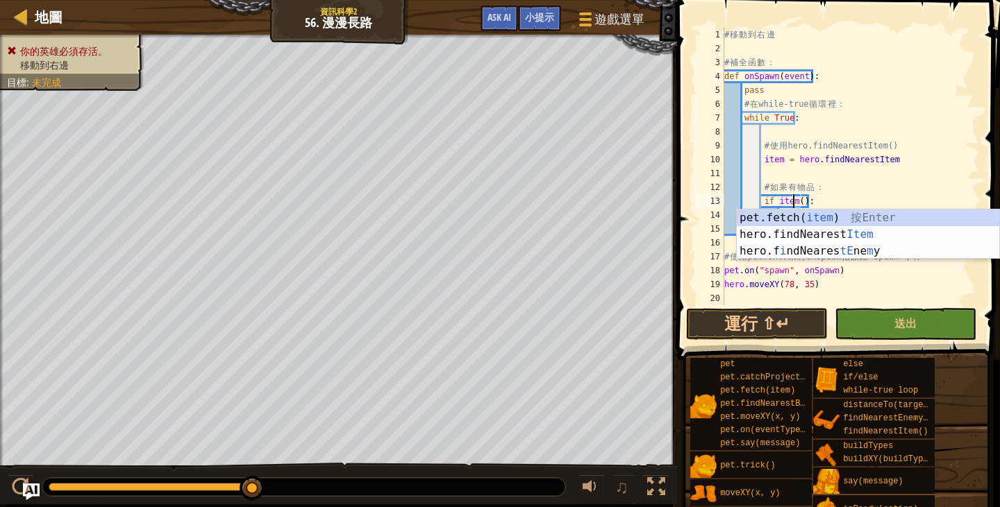
click at [882, 264] on div "# 移 動 到 右 邊 # 補 全 函 數 ： def onSpawn ( event ) : pass # 在 while-true 循 環 裡 ： whi…" at bounding box center [850, 180] width 258 height 305
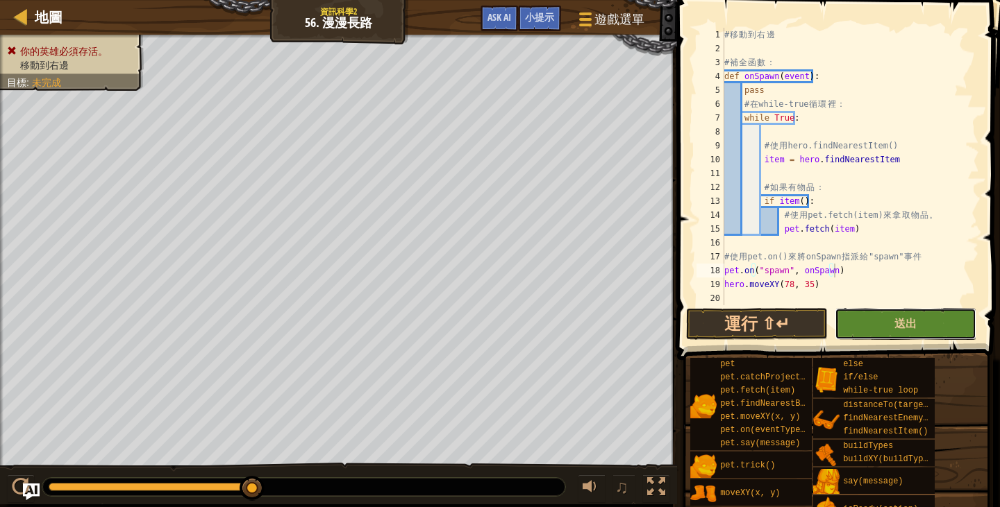
click at [889, 314] on button "送出" at bounding box center [905, 324] width 142 height 32
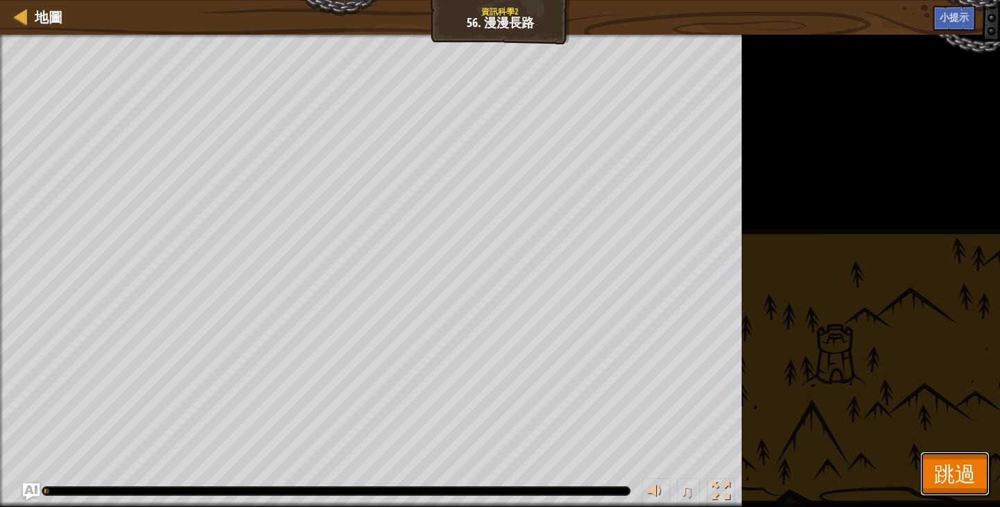
click at [973, 471] on span "跳過" at bounding box center [955, 474] width 42 height 28
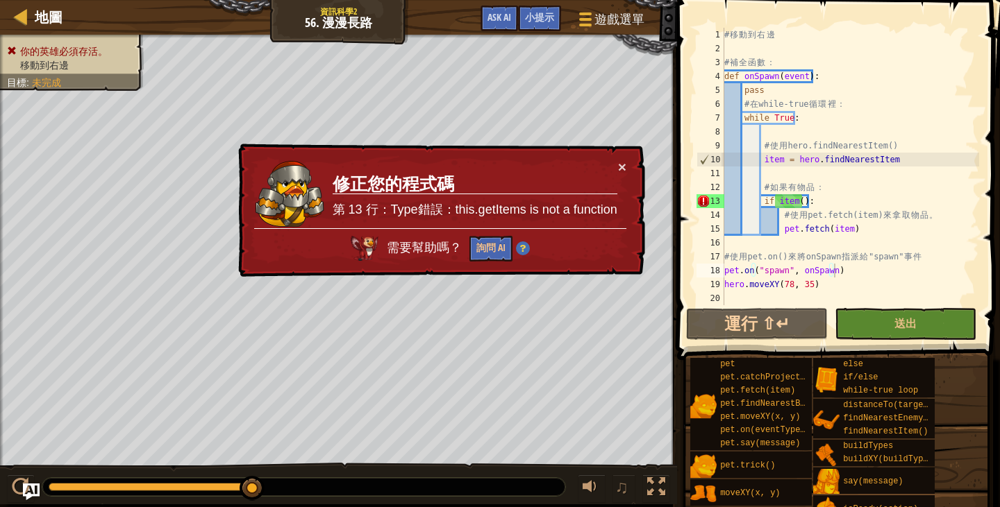
click at [800, 199] on div "# 移 動 到 右 邊 # 補 全 函 數 ： def onSpawn ( event ) : pass # 在 while-true 循 環 裡 ： whi…" at bounding box center [850, 180] width 258 height 305
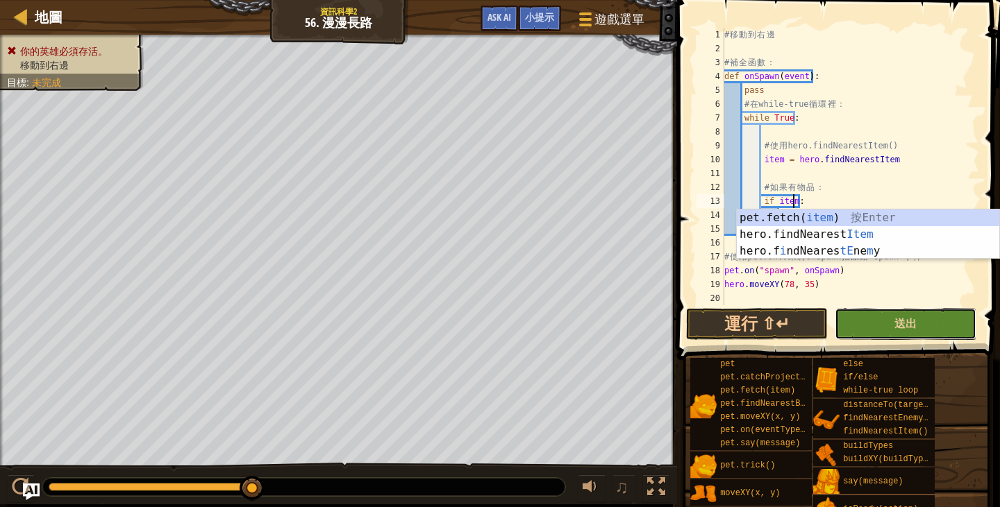
click at [923, 321] on button "送出" at bounding box center [905, 324] width 142 height 32
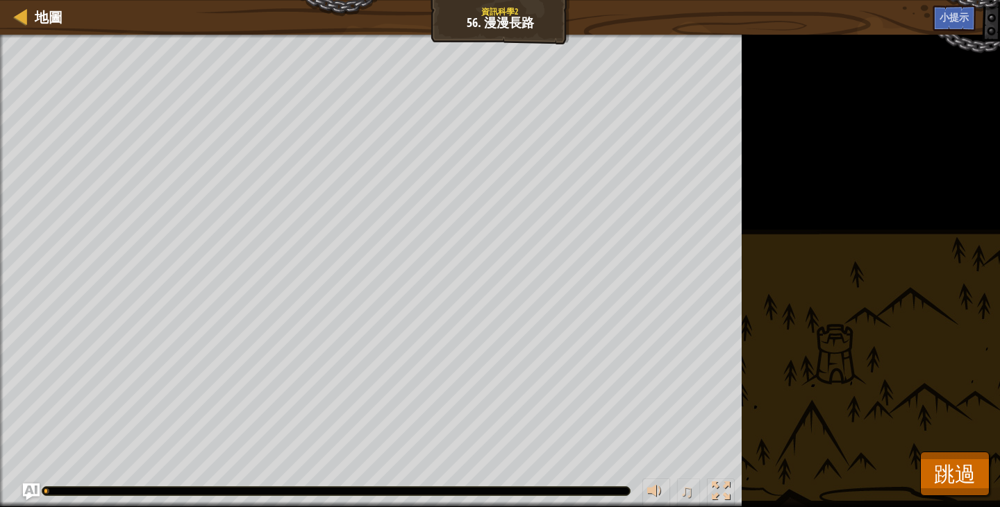
click at [983, 451] on div "你的英雄必須存活。 移動到右邊 目標 : 執行中… ♫ 服部 313 x: 4 y: 35 x: 78 y: 35 action: move" at bounding box center [500, 271] width 1000 height 473
click at [939, 469] on span "跳過" at bounding box center [955, 474] width 42 height 28
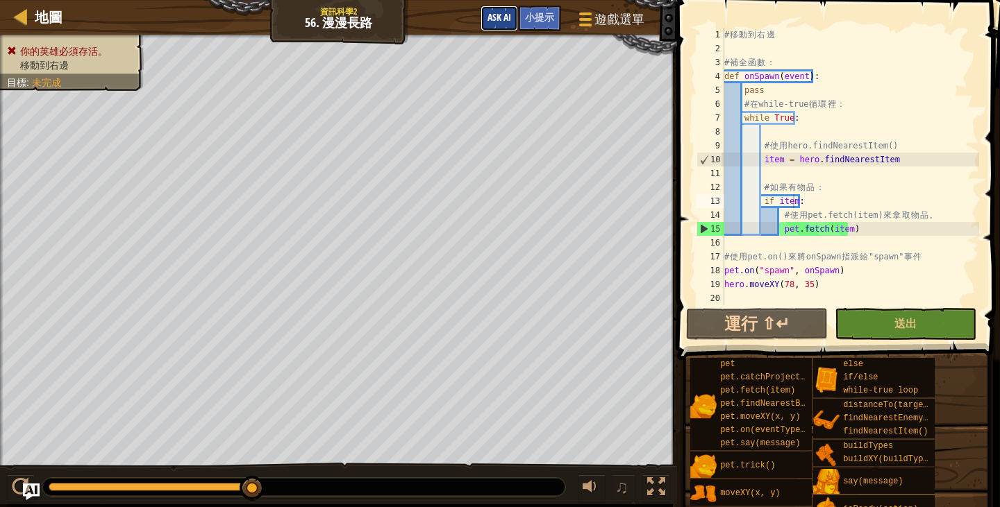
click at [512, 10] on button "Ask AI" at bounding box center [498, 19] width 37 height 26
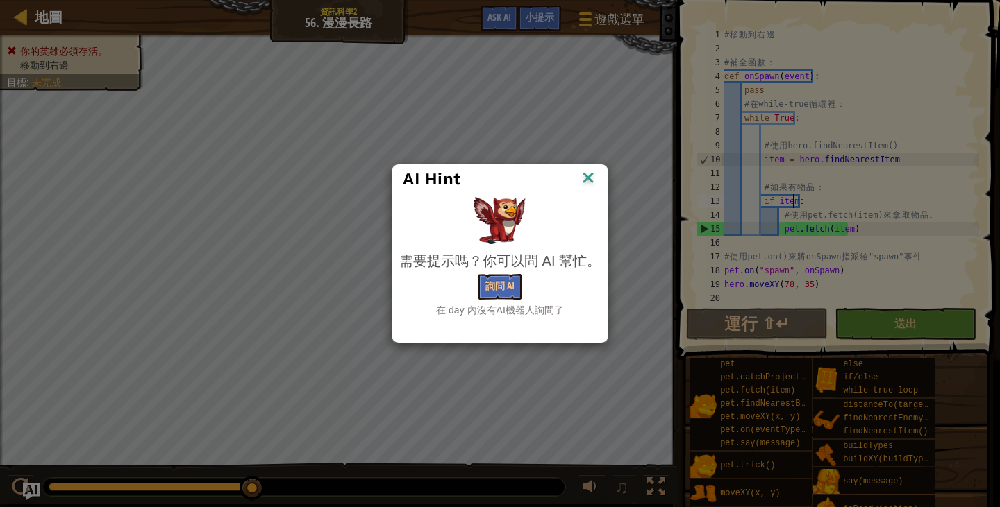
click at [587, 177] on img at bounding box center [588, 179] width 18 height 21
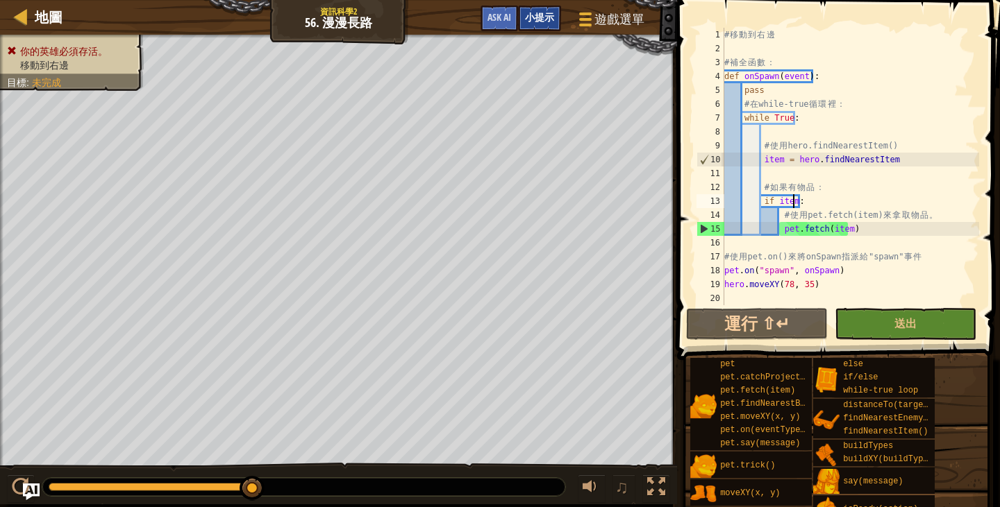
click at [539, 19] on span "小提示" at bounding box center [539, 16] width 29 height 13
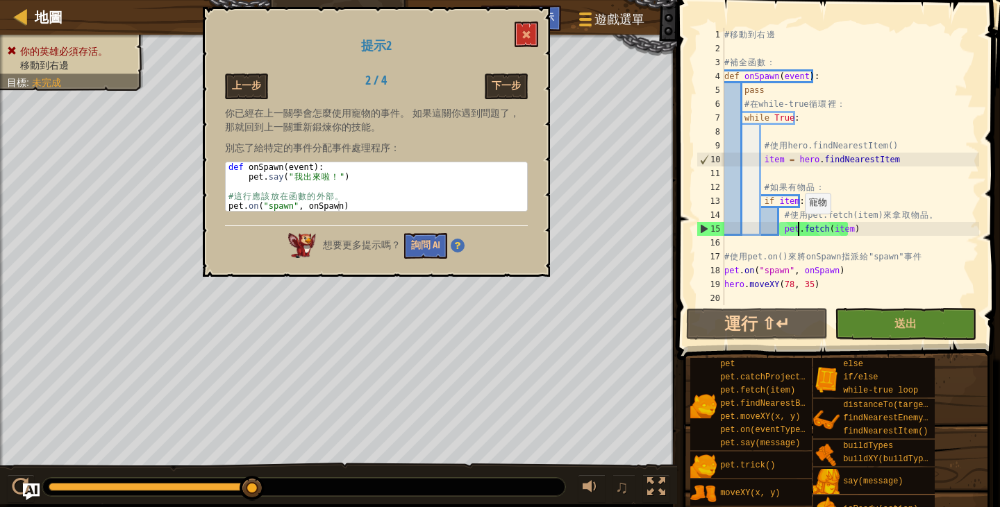
click at [798, 228] on div "# 移 動 到 右 邊 # 補 全 函 數 ： def onSpawn ( event ) : pass # 在 while-true 循 環 裡 ： whi…" at bounding box center [850, 180] width 258 height 305
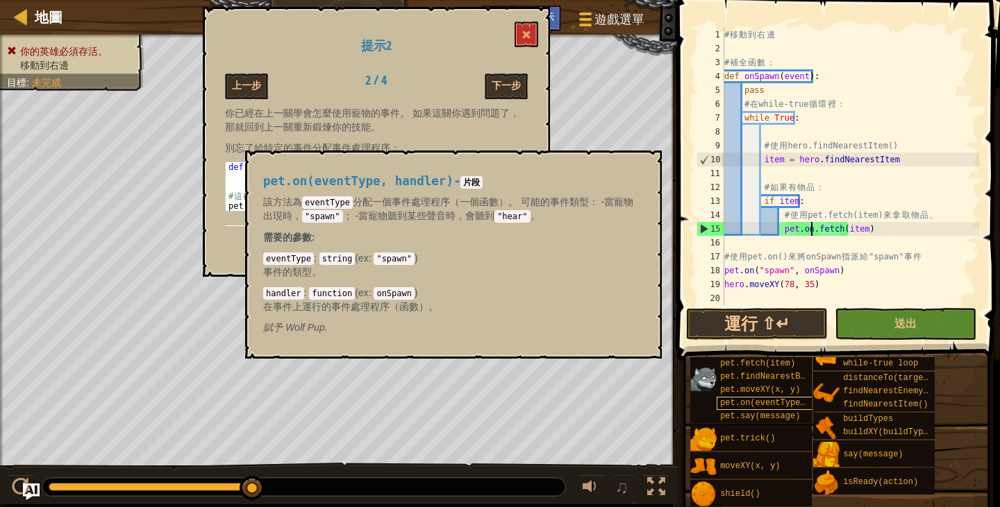
scroll to position [6, 7]
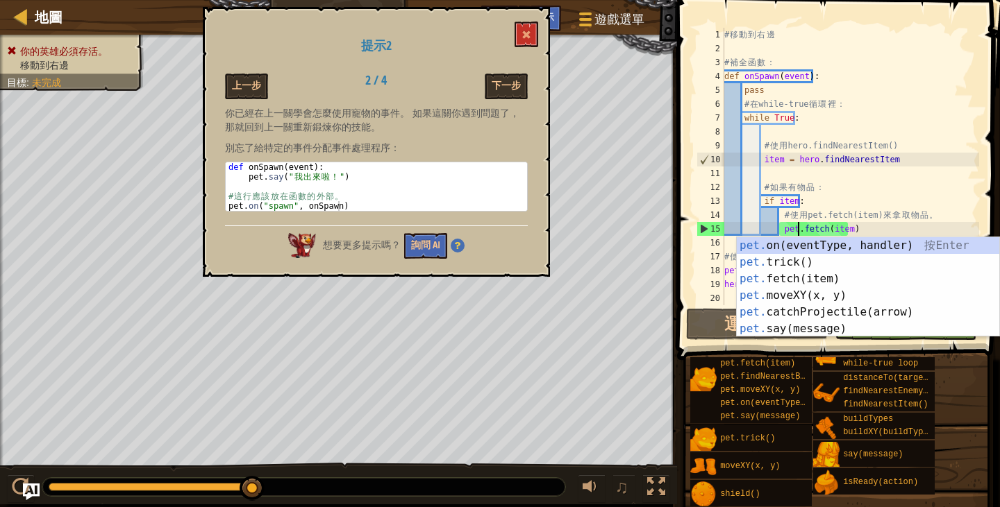
click at [918, 187] on div "# 移 動 到 右 邊 # 補 全 函 數 ： def onSpawn ( event ) : pass # 在 while-true 循 環 裡 ： whi…" at bounding box center [850, 180] width 258 height 305
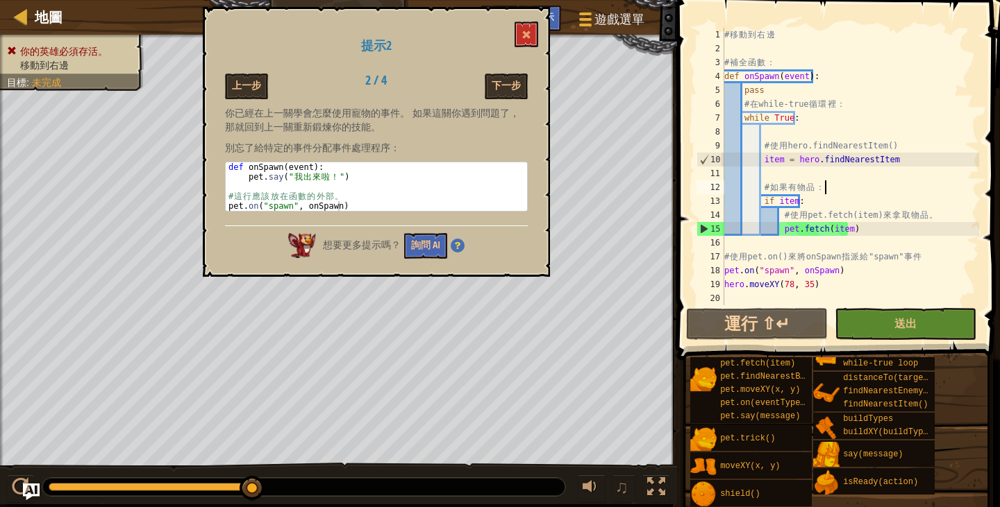
click at [887, 158] on div "# 移 動 到 右 邊 # 補 全 函 數 ： def onSpawn ( event ) : pass # 在 while-true 循 環 裡 ： whi…" at bounding box center [850, 180] width 258 height 305
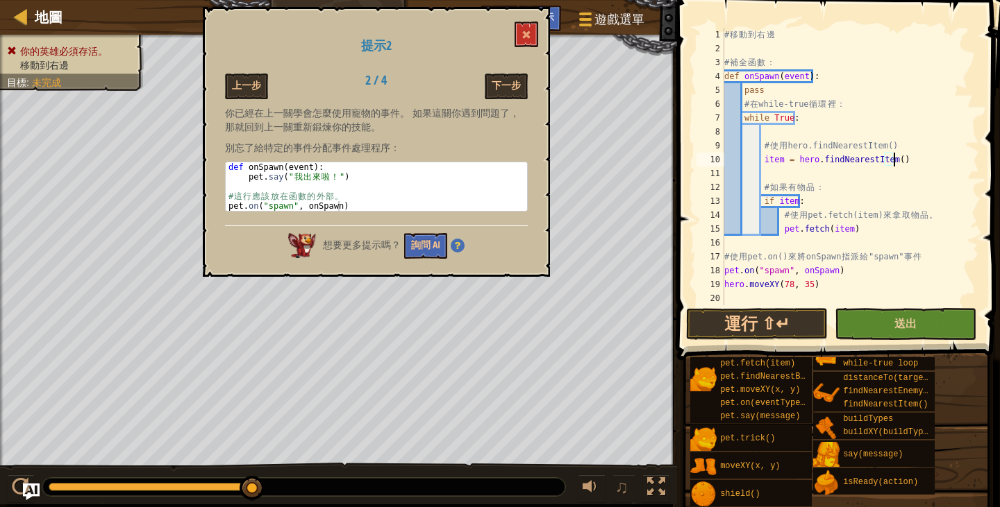
type textarea "item = hero.findNearestItem()"
click at [918, 321] on button "送出" at bounding box center [905, 324] width 142 height 32
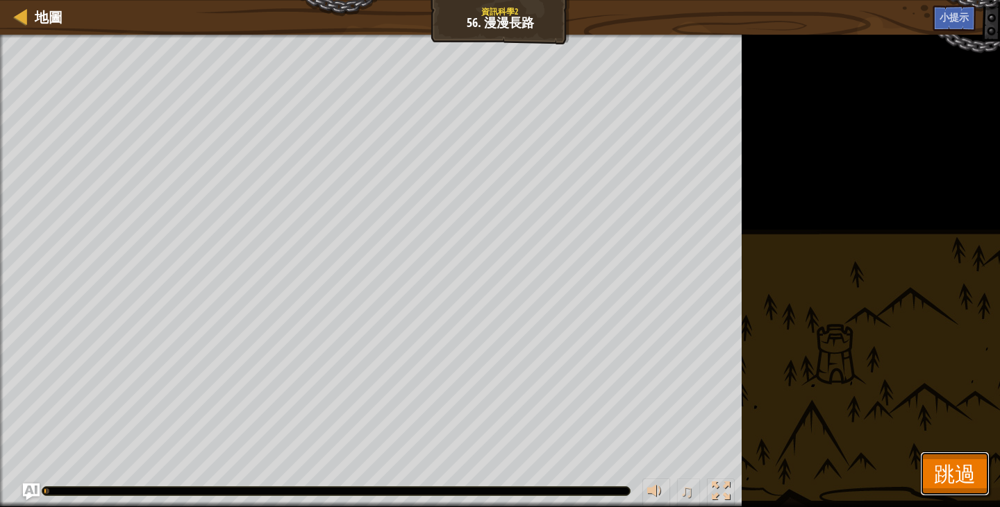
click at [964, 487] on span "跳過" at bounding box center [955, 474] width 42 height 28
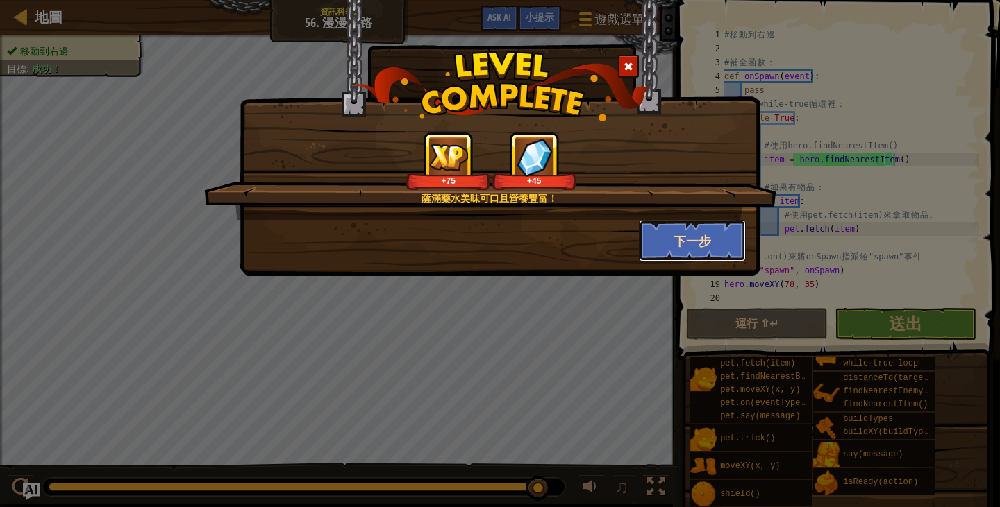
click at [703, 243] on button "下一步" at bounding box center [693, 241] width 108 height 42
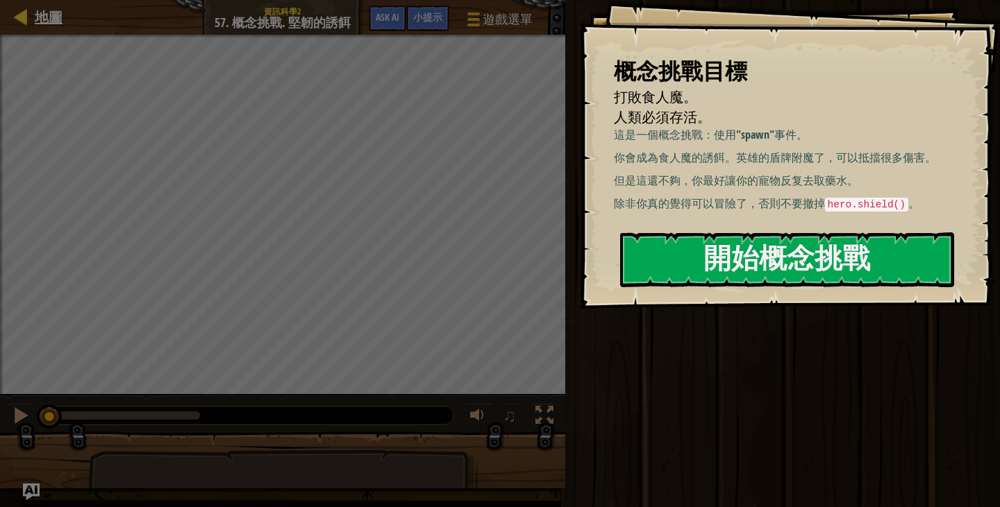
click at [37, 33] on div "地圖" at bounding box center [45, 17] width 35 height 35
select select "zh-HANT"
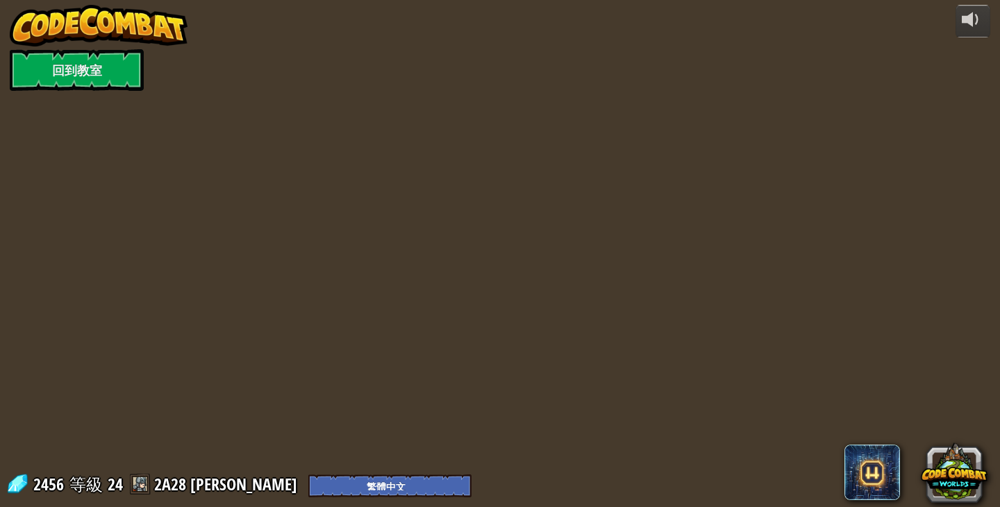
select select "zh-HANT"
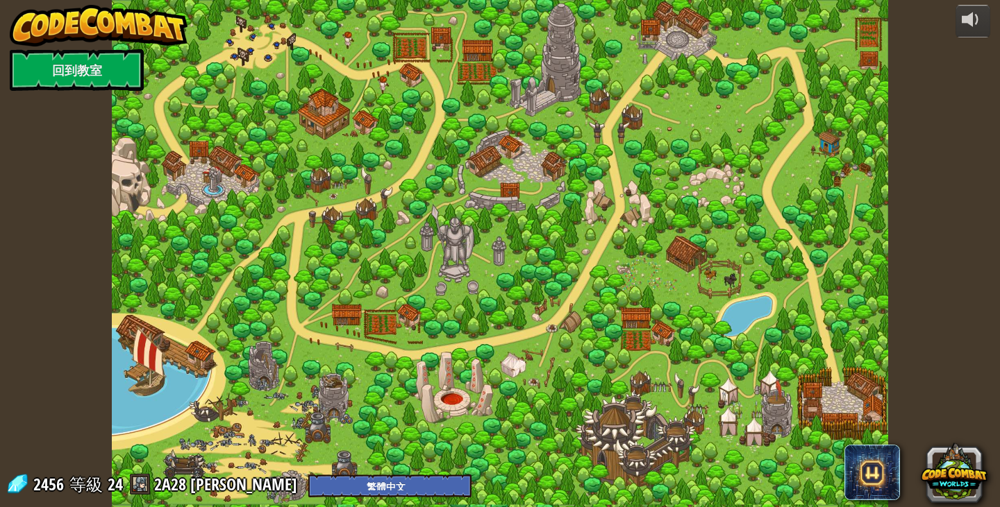
select select "zh-HANT"
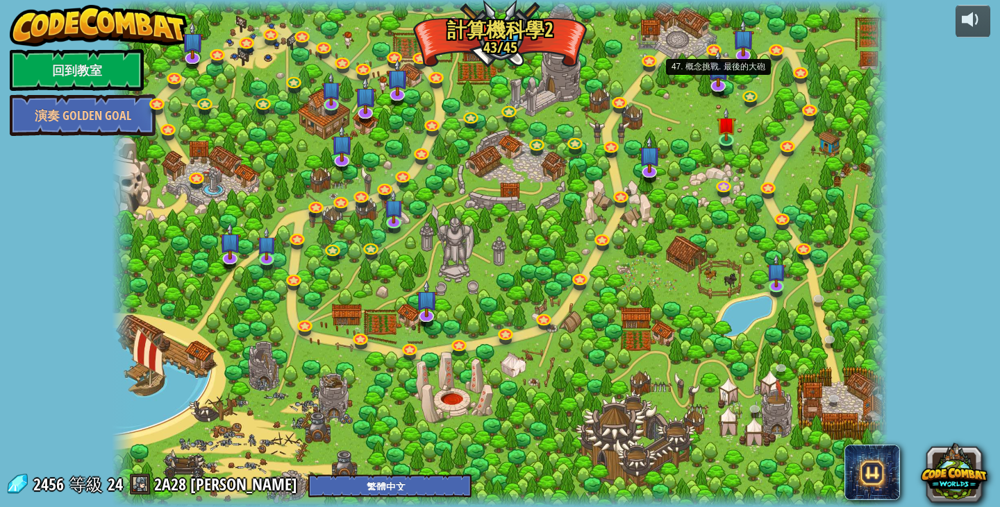
select select "zh-HANT"
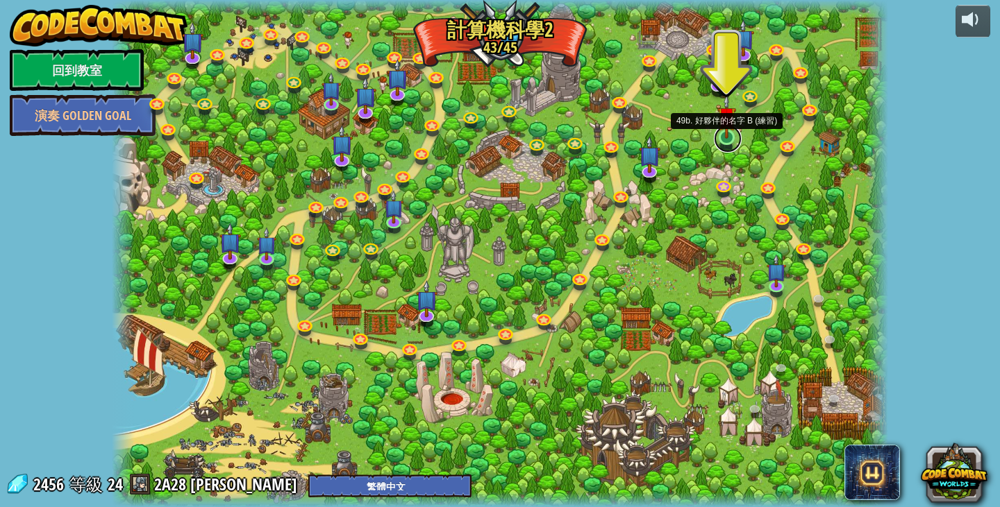
click at [737, 144] on link at bounding box center [728, 139] width 28 height 28
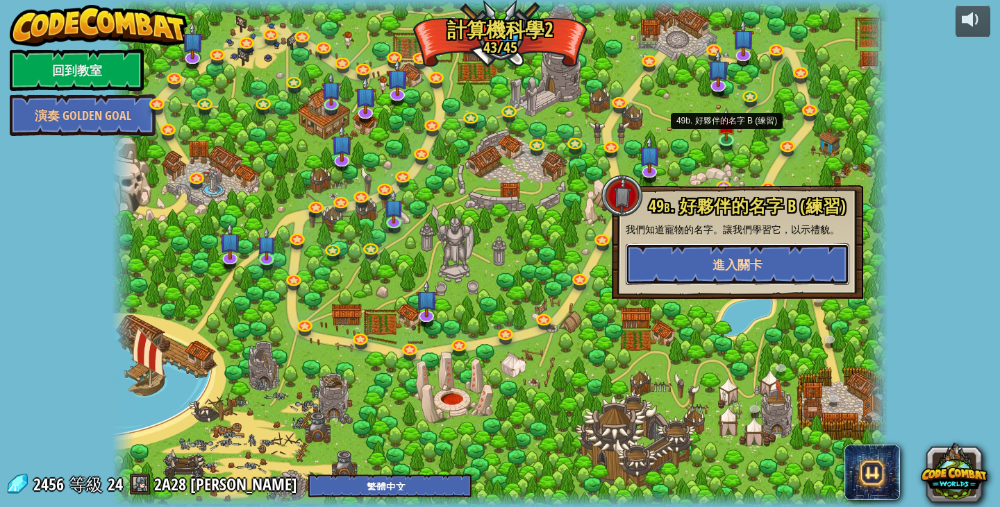
click at [747, 258] on button "進入關卡" at bounding box center [737, 265] width 224 height 42
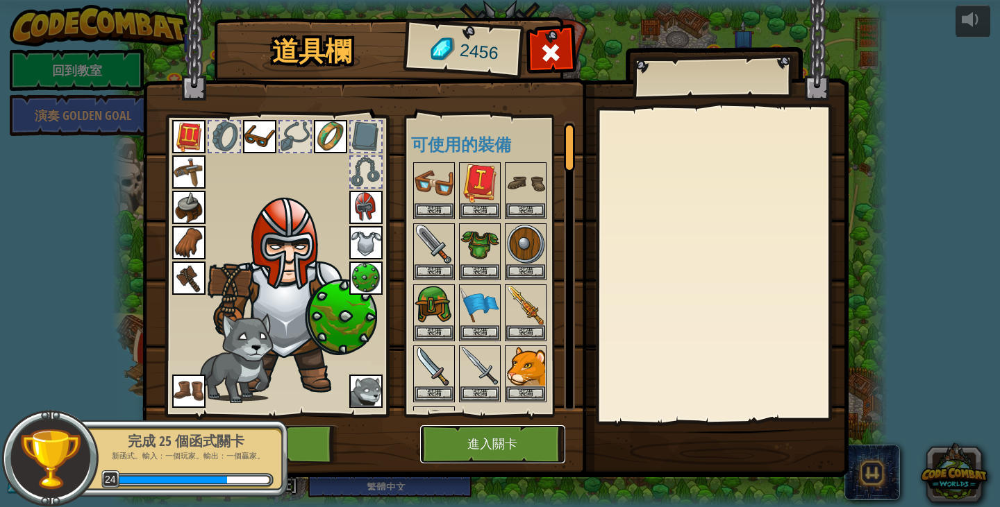
click at [552, 452] on button "進入關卡" at bounding box center [492, 445] width 145 height 38
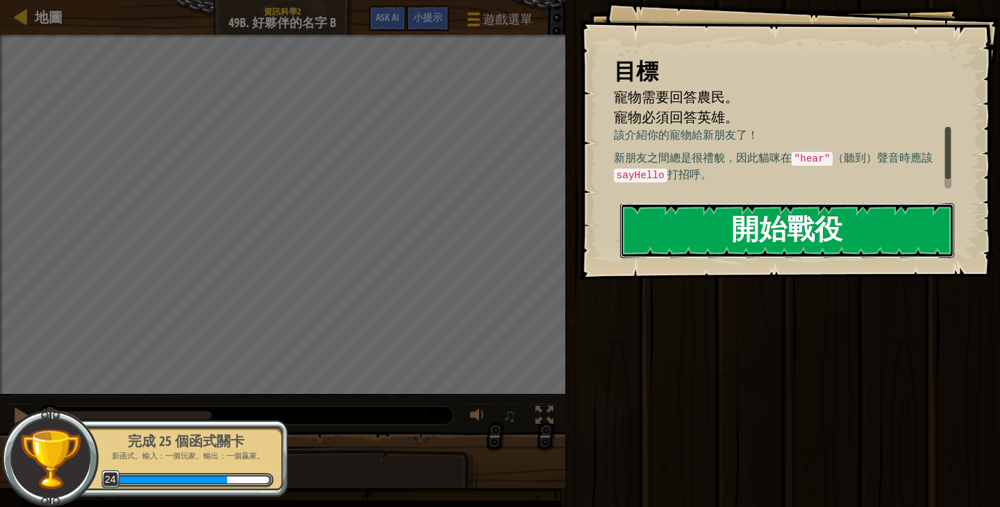
click at [871, 214] on button "開始戰役" at bounding box center [787, 230] width 334 height 55
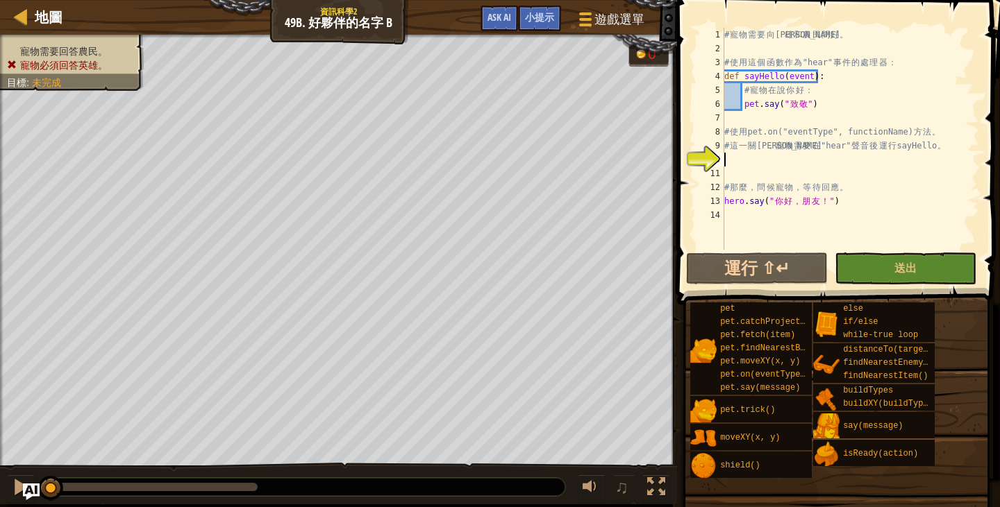
scroll to position [6, 0]
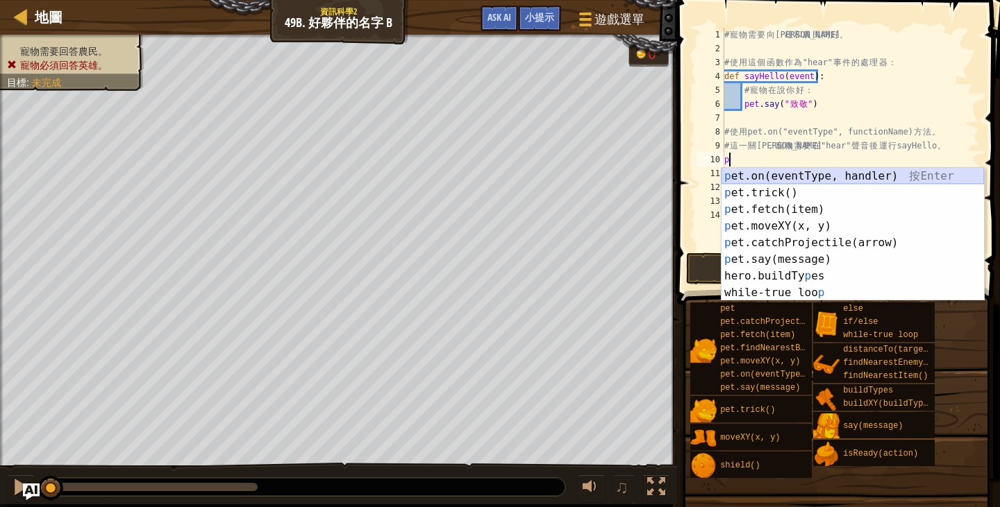
click at [889, 174] on div "p et.on(eventType, handler) 按 Enter p et.trick() 按 Enter p et.fetch(item) 按 Ent…" at bounding box center [852, 251] width 262 height 167
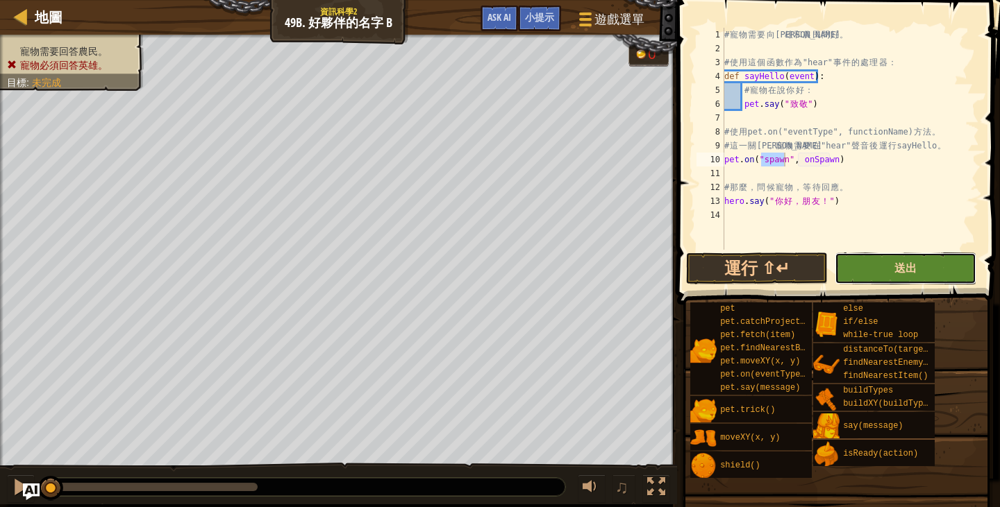
click at [914, 269] on span "送出" at bounding box center [905, 267] width 22 height 15
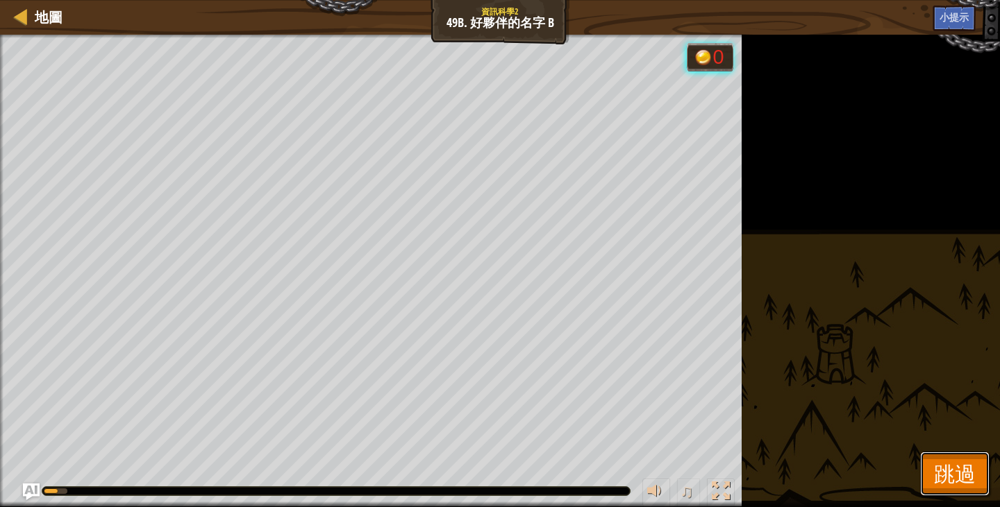
click at [954, 486] on span "跳過" at bounding box center [955, 474] width 42 height 28
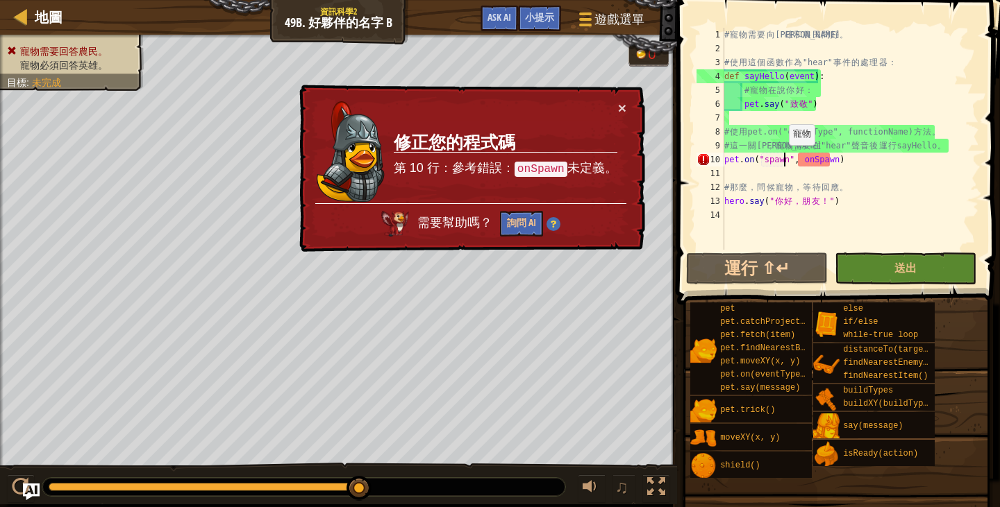
click at [782, 159] on div "# 寵 物 需 要 向 英 雄 和 農 民 問 好 。 # 使 用 這 個 函 數 作 為 "hear" 事 件 的 處 理 器 ： def sayHello…" at bounding box center [850, 153] width 258 height 250
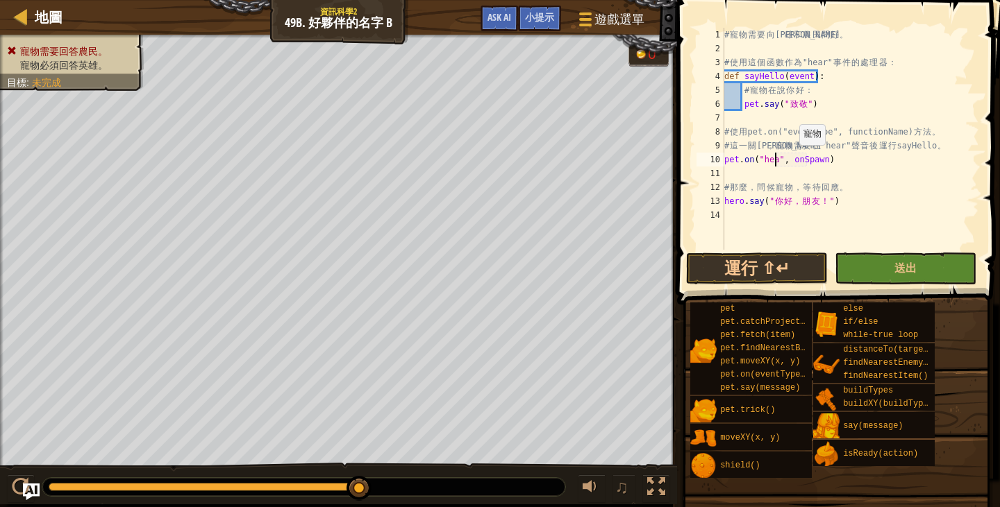
scroll to position [6, 4]
click at [914, 258] on button "送出" at bounding box center [905, 269] width 142 height 32
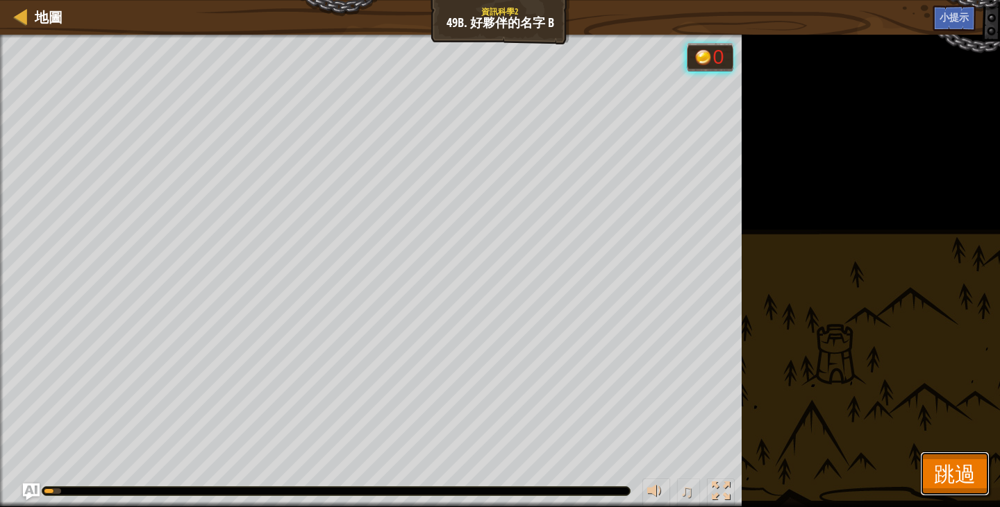
click at [927, 486] on button "跳過" at bounding box center [954, 474] width 69 height 44
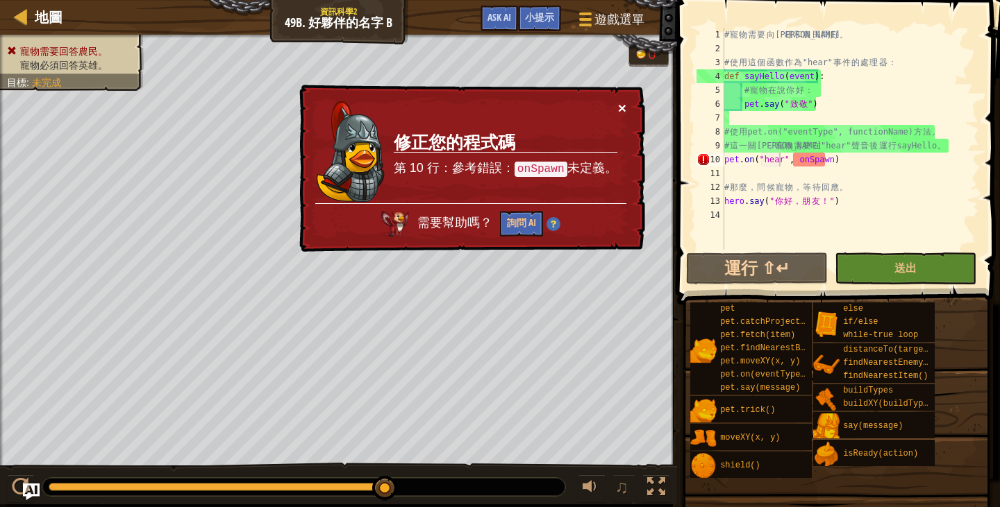
click at [618, 106] on button "×" at bounding box center [622, 108] width 8 height 15
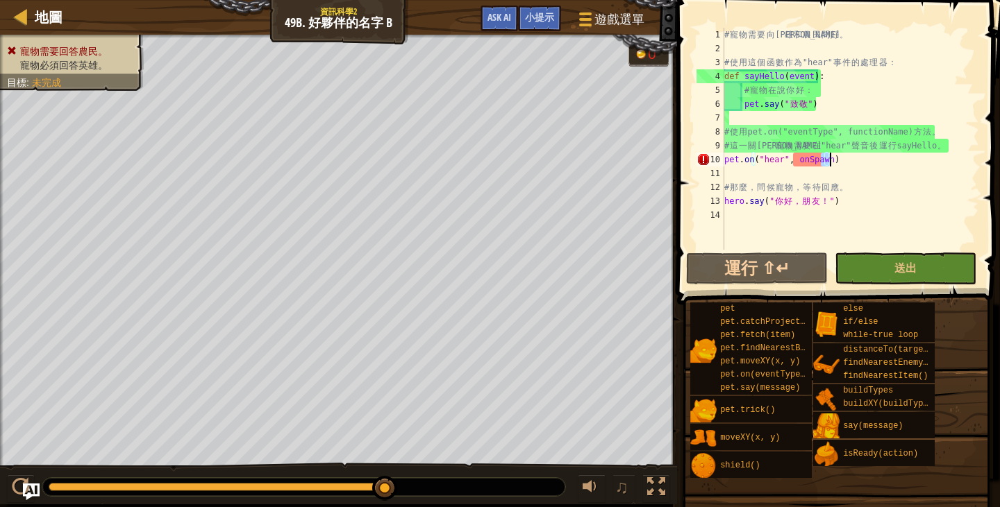
drag, startPoint x: 821, startPoint y: 160, endPoint x: 830, endPoint y: 167, distance: 11.4
click at [830, 167] on div "# 寵 物 需 要 向 英 雄 和 農 民 問 好 。 # 使 用 這 個 函 數 作 為 "hear" 事 件 的 處 理 器 ： def sayHello…" at bounding box center [850, 153] width 258 height 250
click at [823, 153] on div "# 寵 物 需 要 向 英 雄 和 農 民 問 好 。 # 使 用 這 個 函 數 作 為 "hear" 事 件 的 處 理 器 ： def sayHello…" at bounding box center [850, 139] width 258 height 222
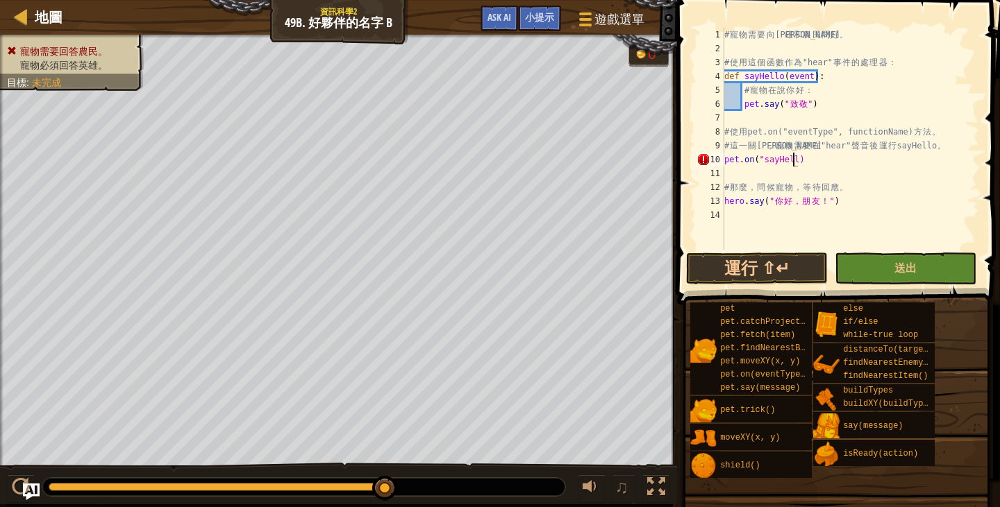
scroll to position [6, 6]
click at [912, 261] on span "送出" at bounding box center [905, 267] width 22 height 15
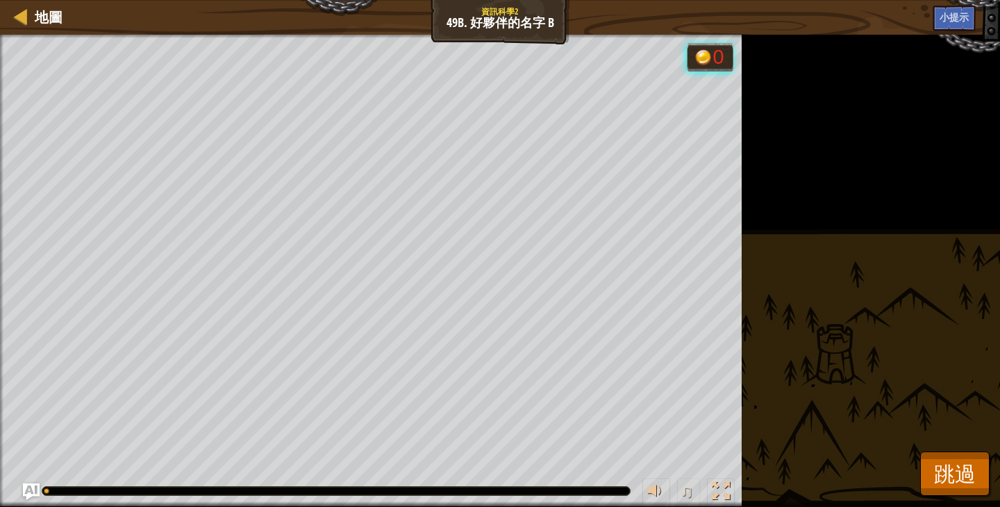
click at [961, 499] on div "寵物需要回答農民。 寵物必須回答英雄。 目標 : 執行中… 0 ♫ 服部 315 x: 26 y: 10 No target action: idle" at bounding box center [500, 271] width 1000 height 473
click at [957, 480] on span "跳過" at bounding box center [955, 474] width 42 height 28
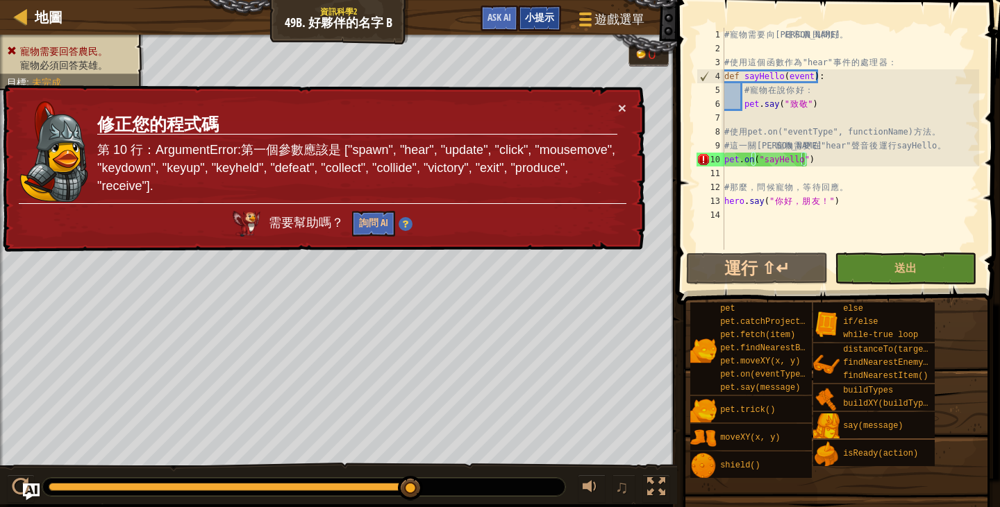
click at [529, 8] on div "小提示" at bounding box center [539, 19] width 43 height 26
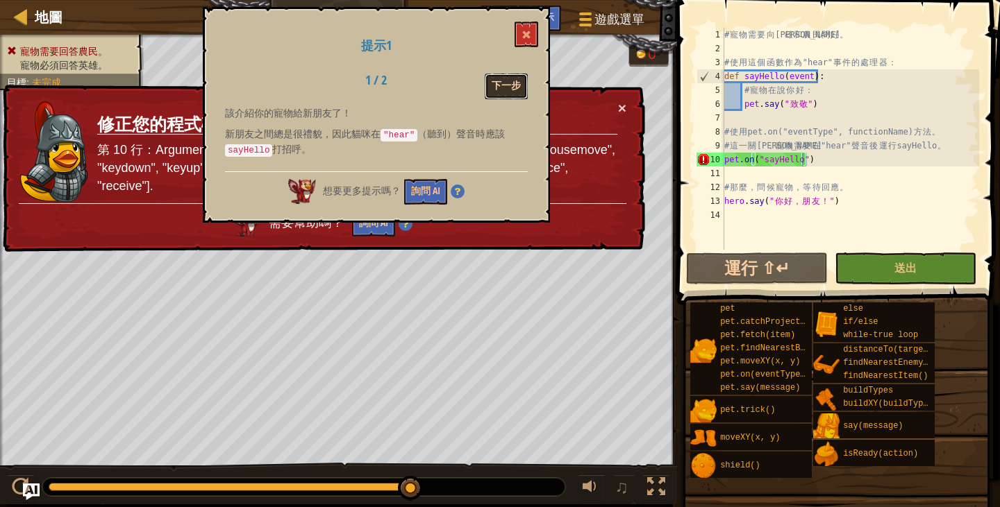
click at [493, 79] on button "下一步" at bounding box center [506, 87] width 43 height 26
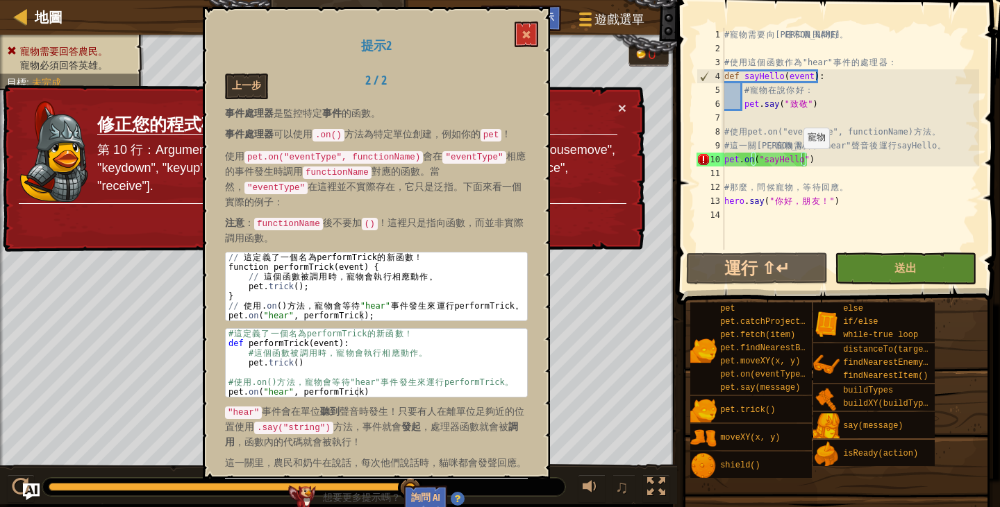
click at [796, 162] on div "# 寵 物 需 要 向 英 雄 和 農 民 問 好 。 # 使 用 這 個 函 數 作 為 "hear" 事 件 的 處 理 器 ： def sayHello…" at bounding box center [850, 153] width 258 height 250
click at [800, 164] on div "# 寵 物 需 要 向 英 雄 和 農 民 問 好 。 # 使 用 這 個 函 數 作 為 "hear" 事 件 的 處 理 器 ： def sayHello…" at bounding box center [850, 153] width 258 height 250
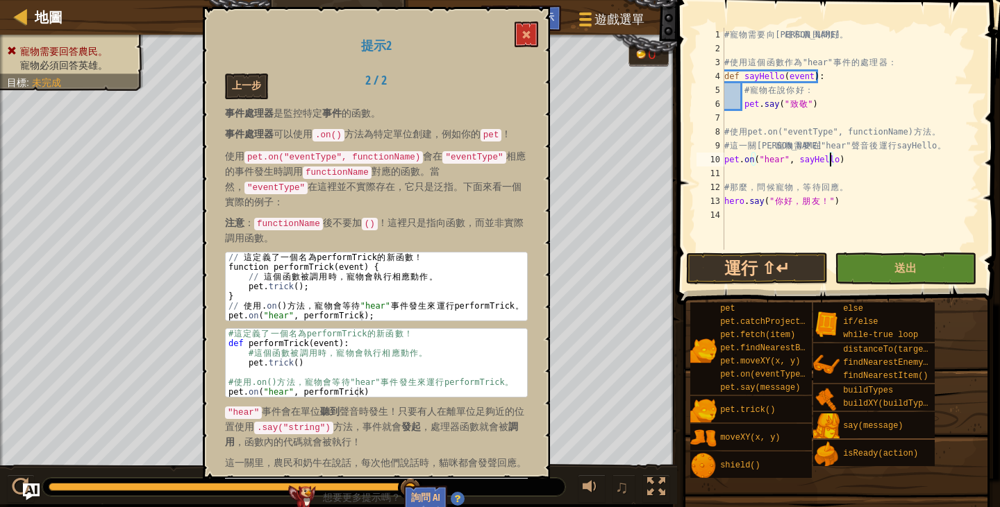
scroll to position [6, 8]
type textarea "pet.on("hear", [PERSON_NAME])"
click at [891, 258] on button "送出" at bounding box center [905, 269] width 142 height 32
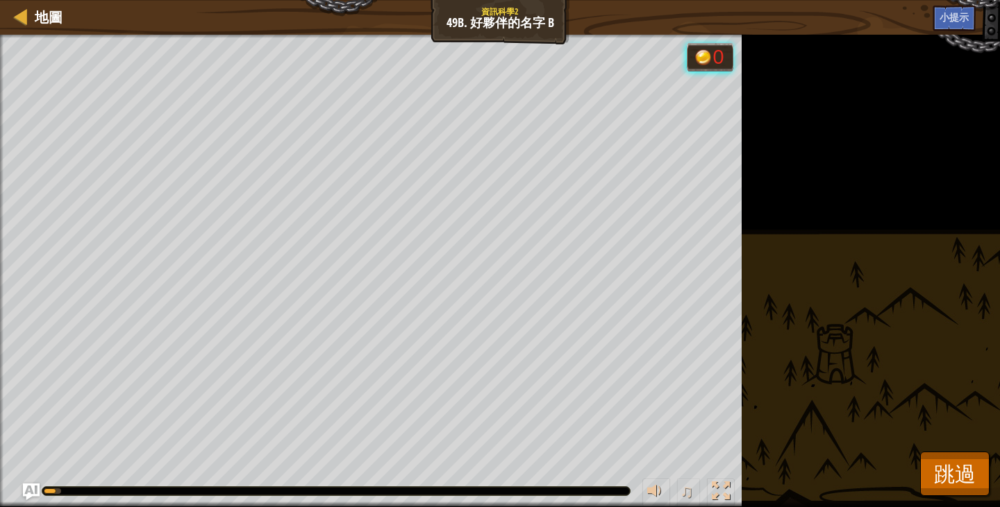
click at [918, 467] on div "寵物需要回答農民。 寵物必須回答英雄。 目標 : 執行中… 0 ♫ 服部 315 x: 26 y: 10 No target action: idle" at bounding box center [500, 271] width 1000 height 473
click at [936, 470] on span "跳過" at bounding box center [955, 474] width 42 height 28
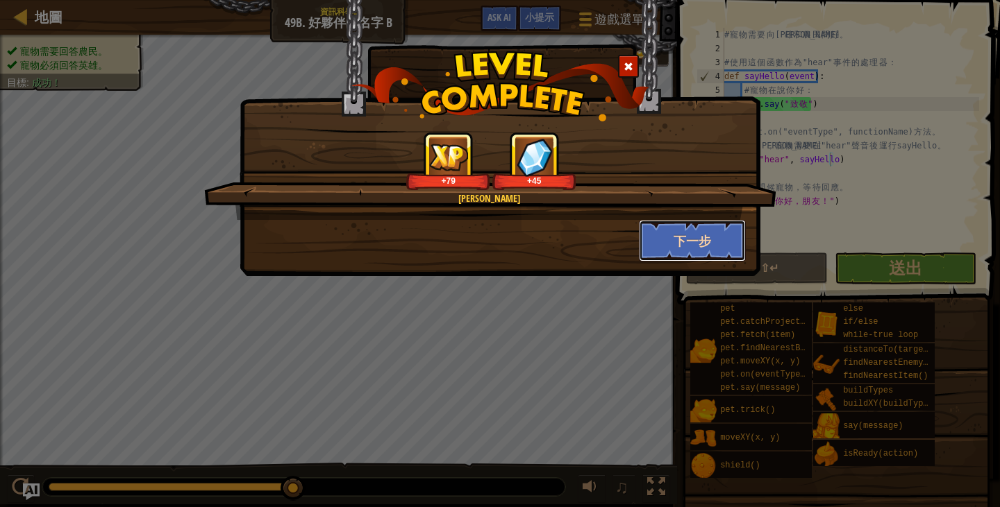
click at [707, 240] on button "下一步" at bounding box center [693, 241] width 108 height 42
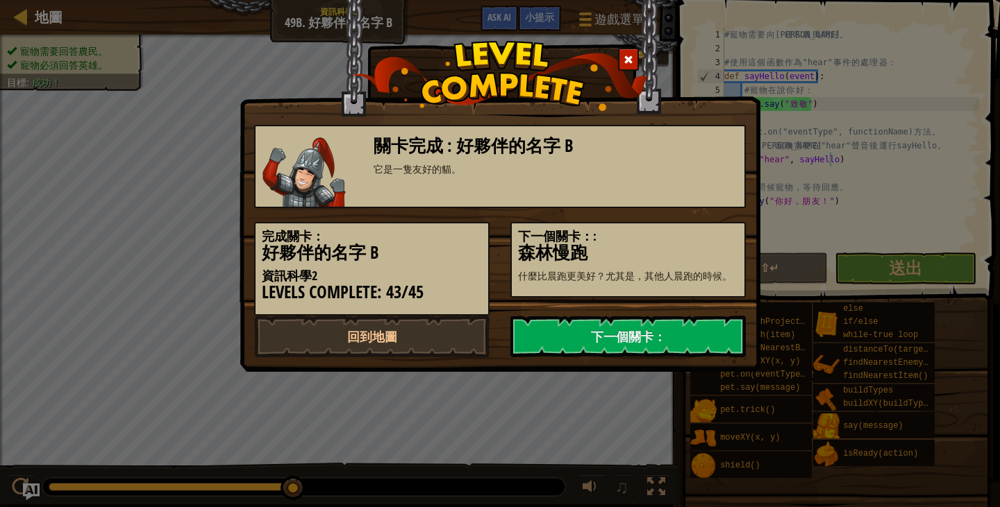
click at [632, 64] on span at bounding box center [628, 60] width 10 height 10
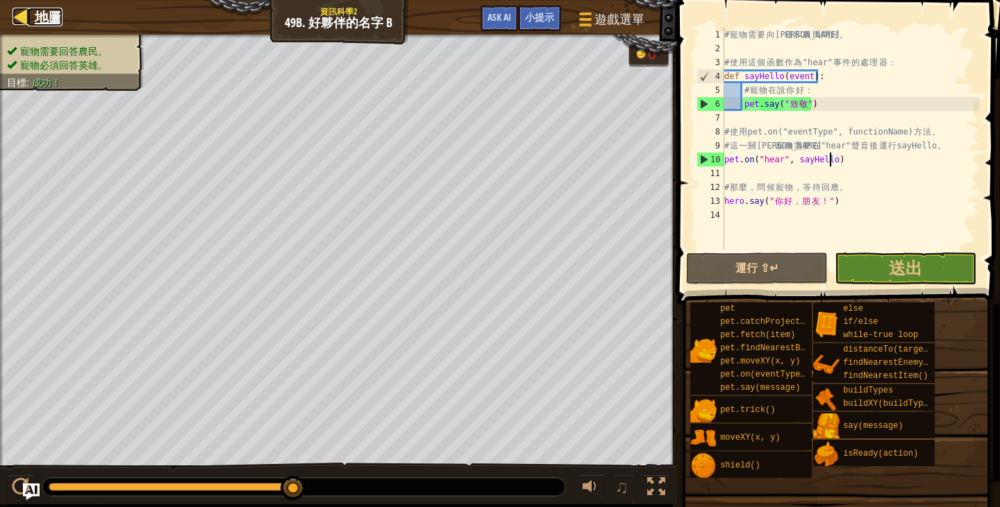
click at [35, 17] on span "地圖" at bounding box center [49, 17] width 28 height 19
select select "zh-HANT"
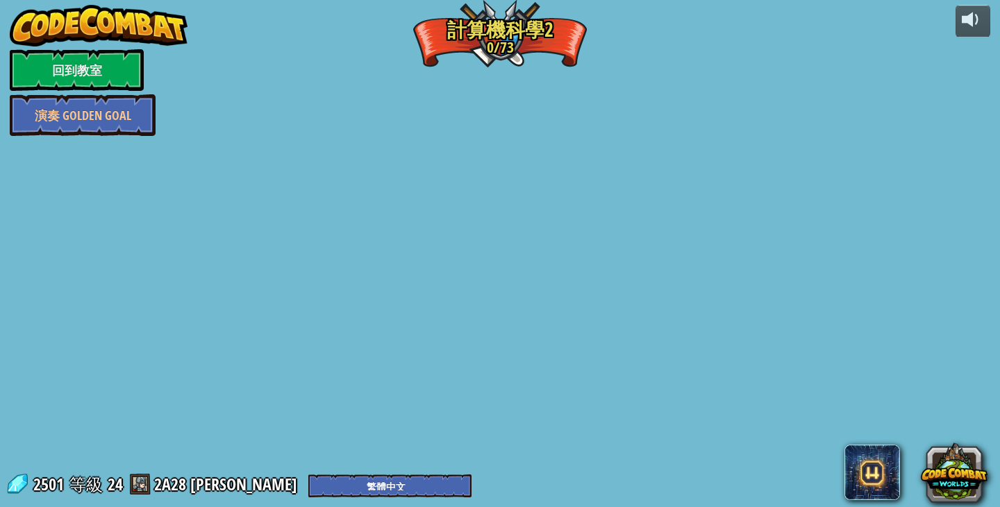
select select "zh-HANT"
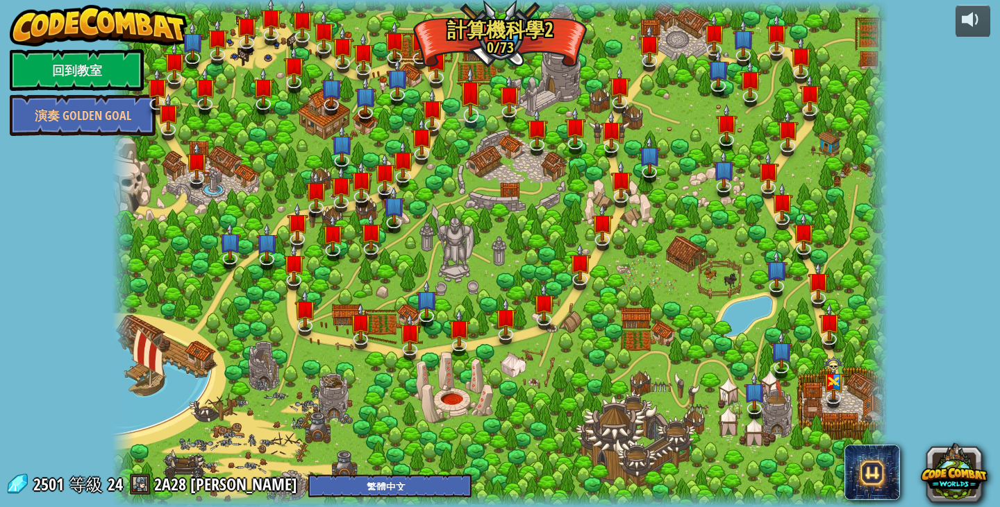
select select "zh-HANT"
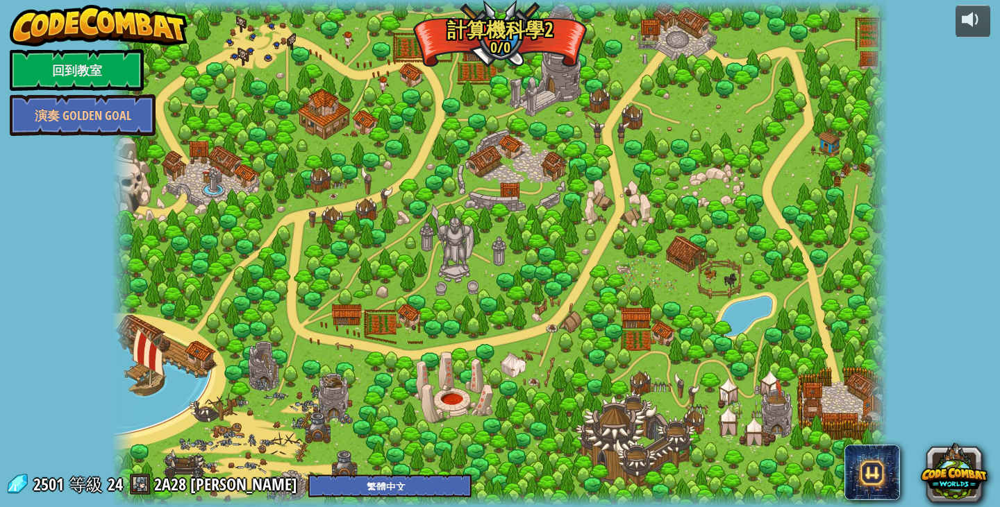
select select "zh-HANT"
